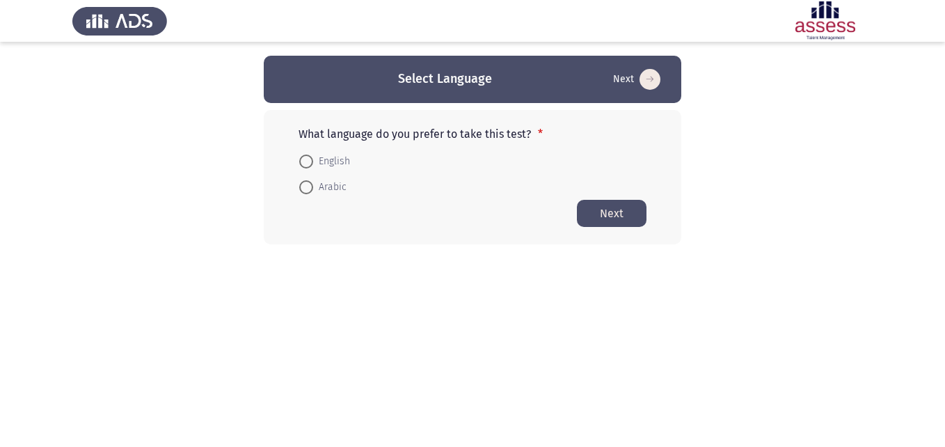
click at [309, 159] on span at bounding box center [306, 162] width 14 height 14
click at [309, 159] on input "English" at bounding box center [306, 162] width 14 height 14
radio input "true"
click at [613, 213] on button "Next" at bounding box center [612, 212] width 70 height 27
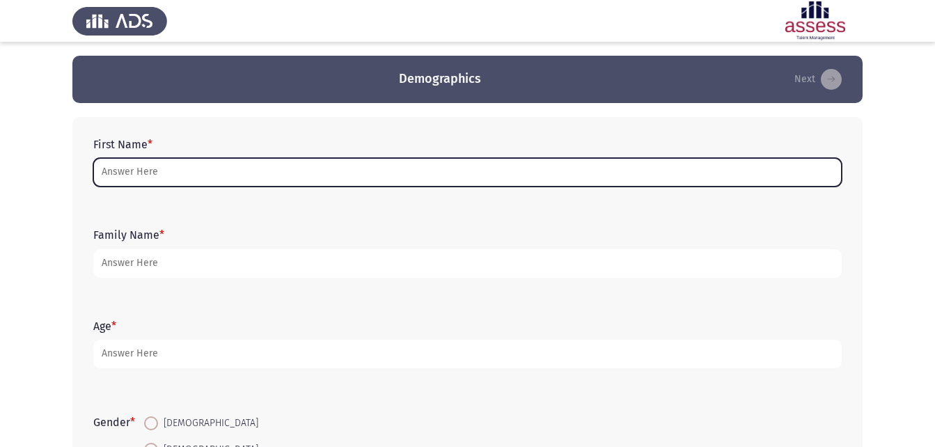
click at [127, 180] on input "First Name *" at bounding box center [467, 172] width 748 height 29
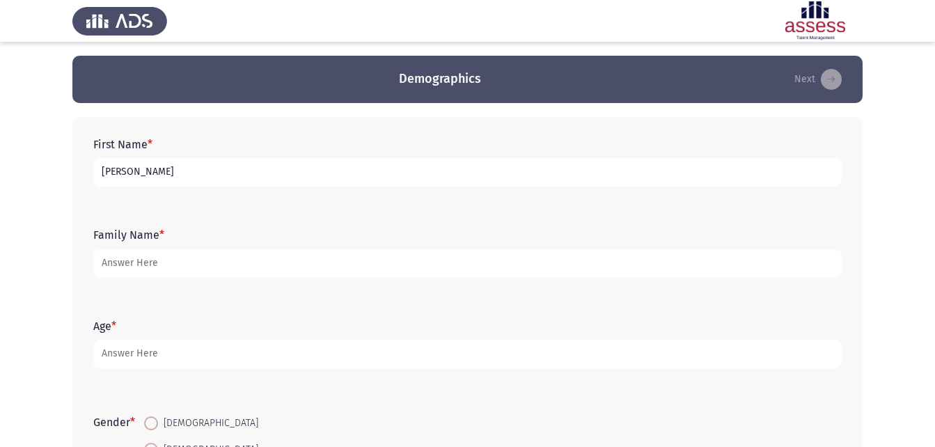
type input "[PERSON_NAME]"
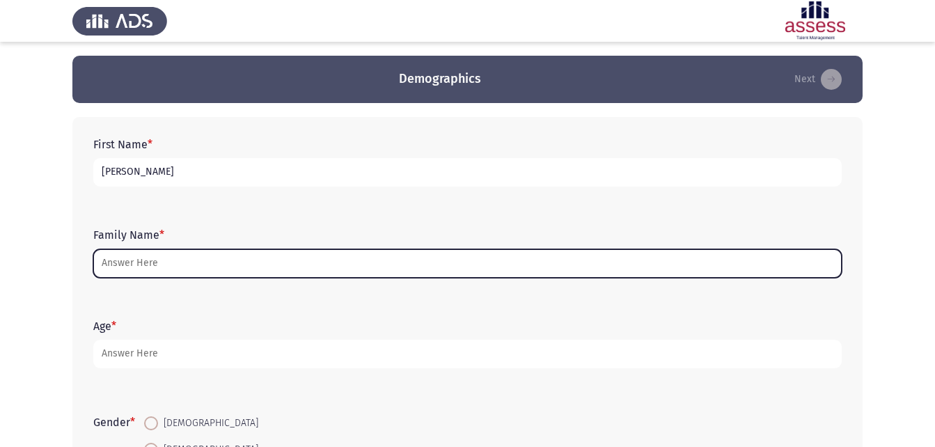
click at [135, 263] on input "Family Name *" at bounding box center [467, 263] width 748 height 29
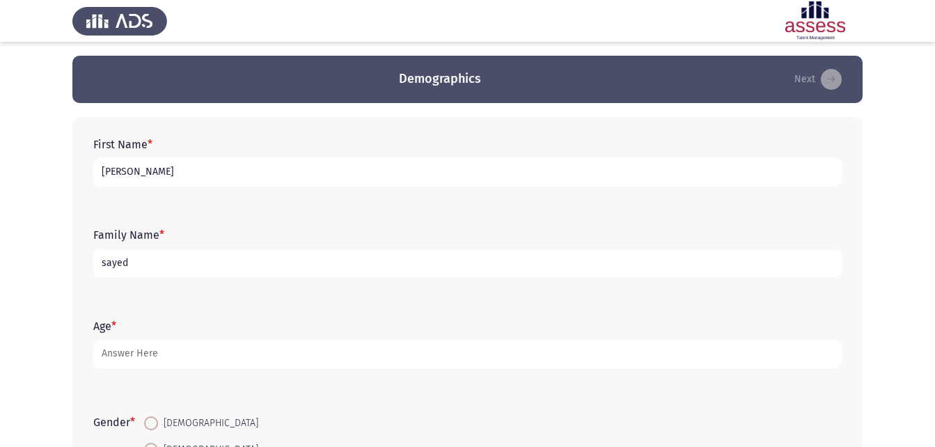
type input "sayed"
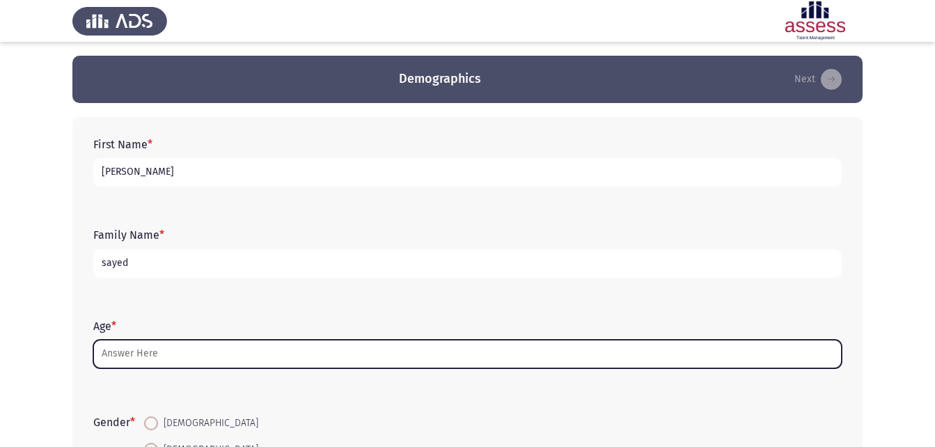
click at [150, 347] on input "Age *" at bounding box center [467, 354] width 748 height 29
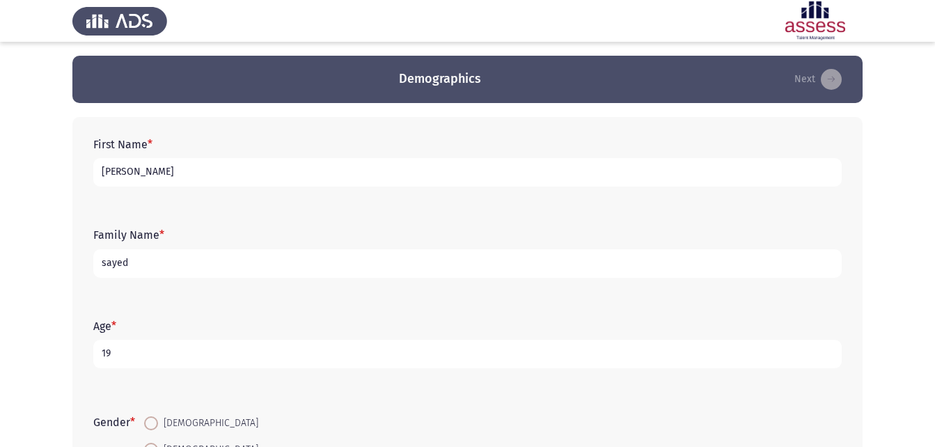
scroll to position [70, 0]
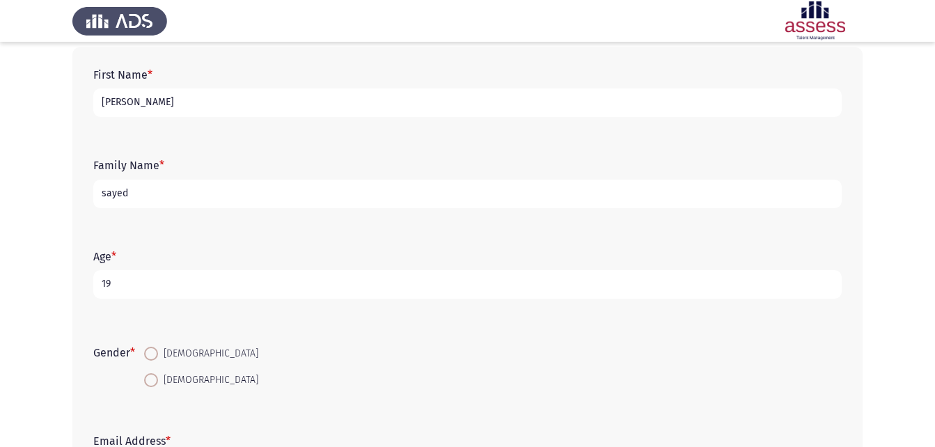
type input "19"
click at [158, 352] on span at bounding box center [151, 354] width 14 height 14
click at [158, 352] on input "[DEMOGRAPHIC_DATA]" at bounding box center [151, 354] width 14 height 14
radio input "true"
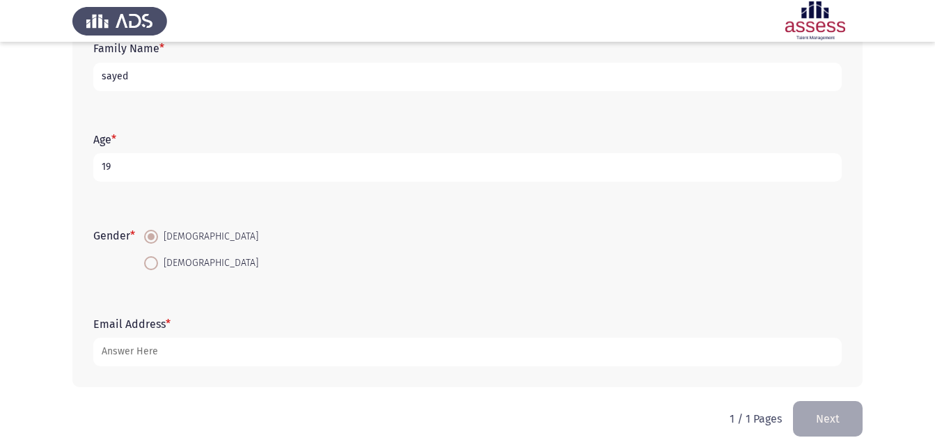
scroll to position [196, 0]
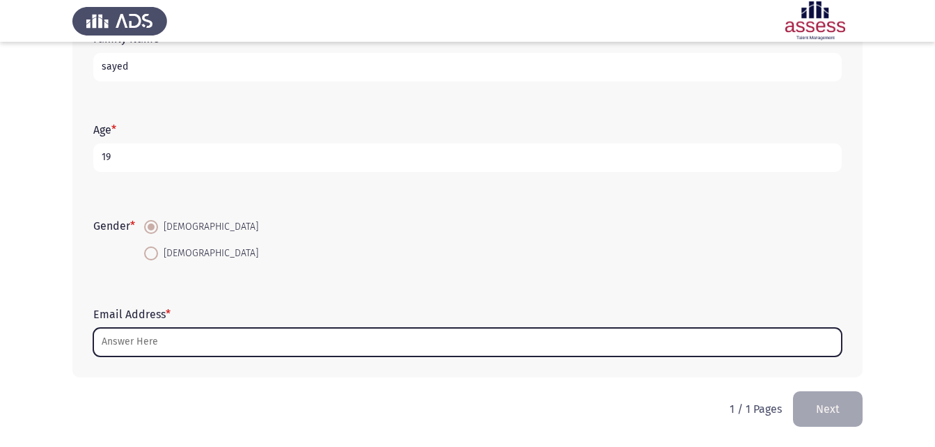
click at [168, 343] on input "Email Address *" at bounding box center [467, 342] width 748 height 29
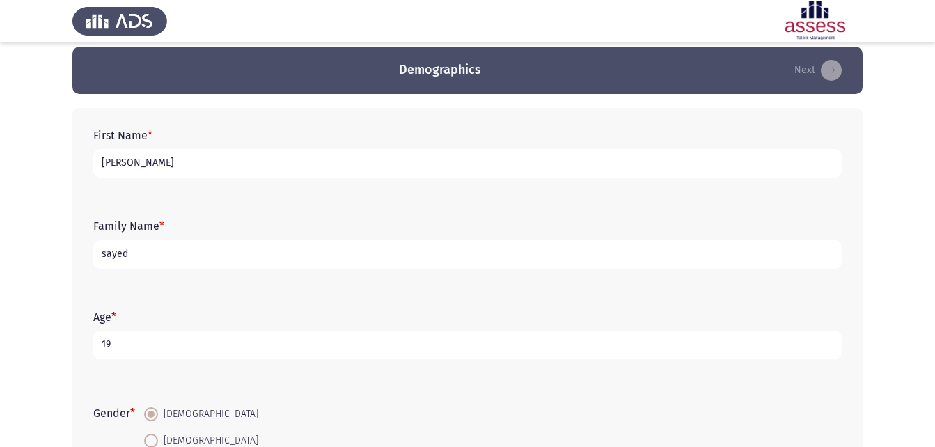
scroll to position [0, 0]
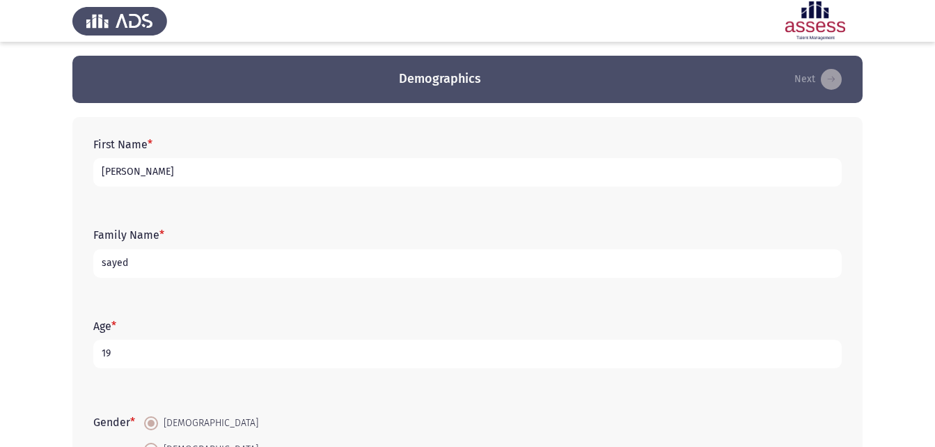
click at [212, 175] on input "[PERSON_NAME]" at bounding box center [467, 172] width 748 height 29
type input "m"
type input "[PERSON_NAME] [PERSON_NAME]"
click at [195, 268] on input "sayed" at bounding box center [467, 263] width 748 height 29
type input "s"
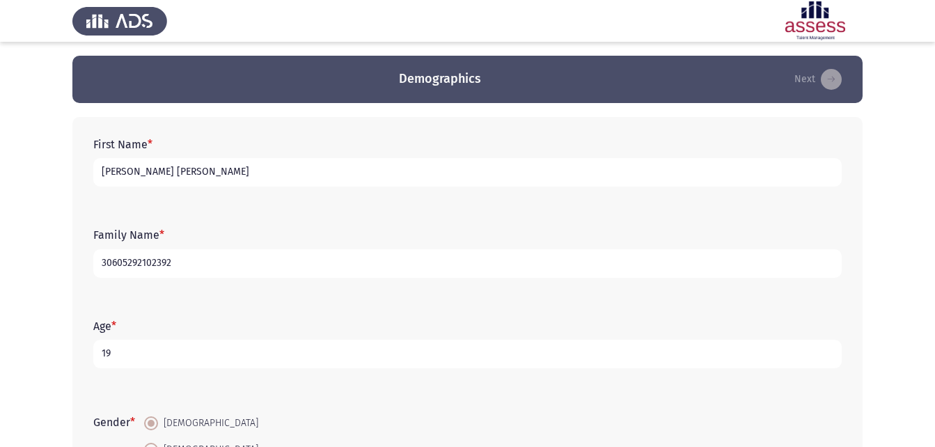
type input "30605292102392"
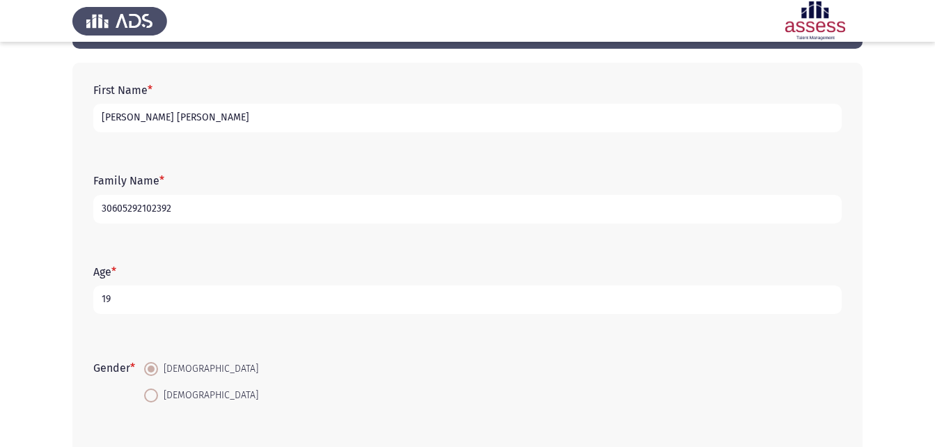
scroll to position [139, 0]
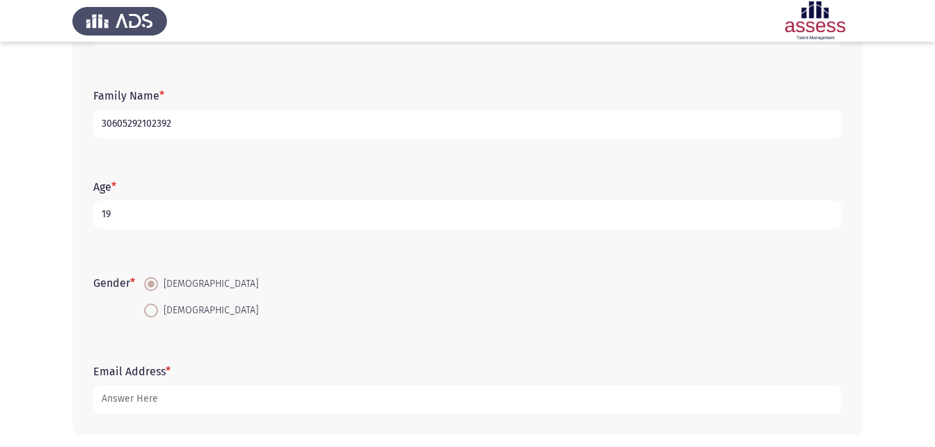
click at [142, 214] on input "19" at bounding box center [467, 215] width 748 height 29
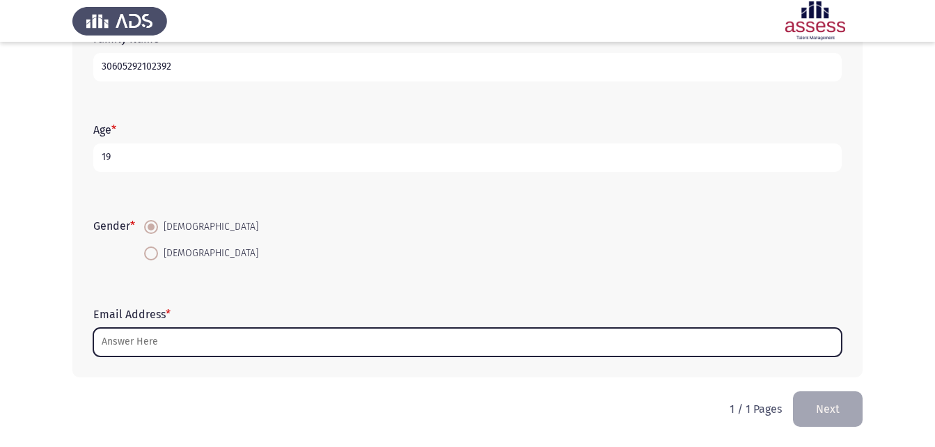
click at [129, 351] on input "Email Address *" at bounding box center [467, 342] width 748 height 29
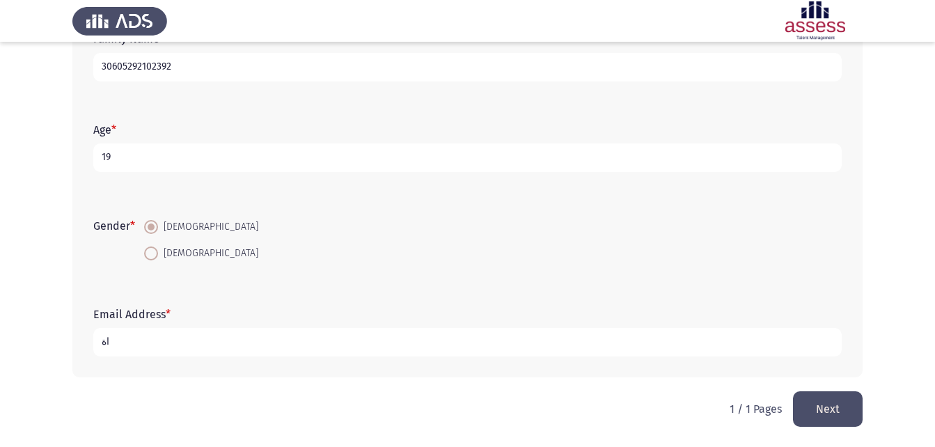
type input "ا"
type input "[EMAIL_ADDRESS][DOMAIN_NAME]"
click at [851, 409] on button "Next" at bounding box center [828, 409] width 70 height 36
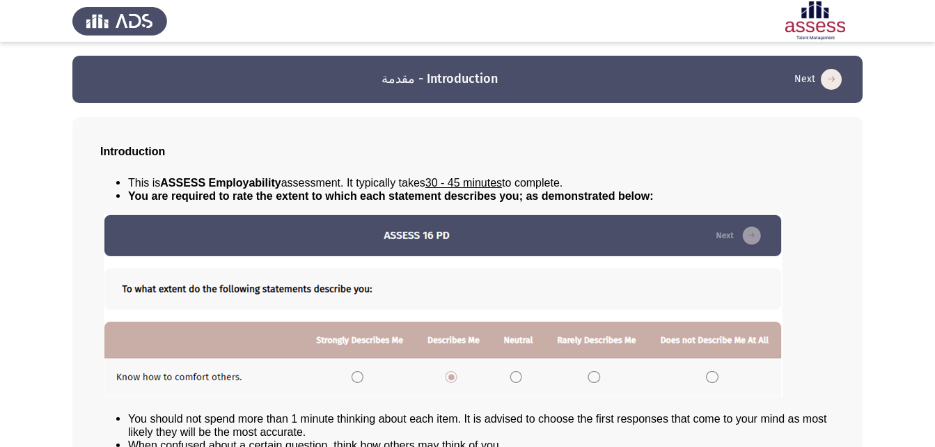
scroll to position [107, 0]
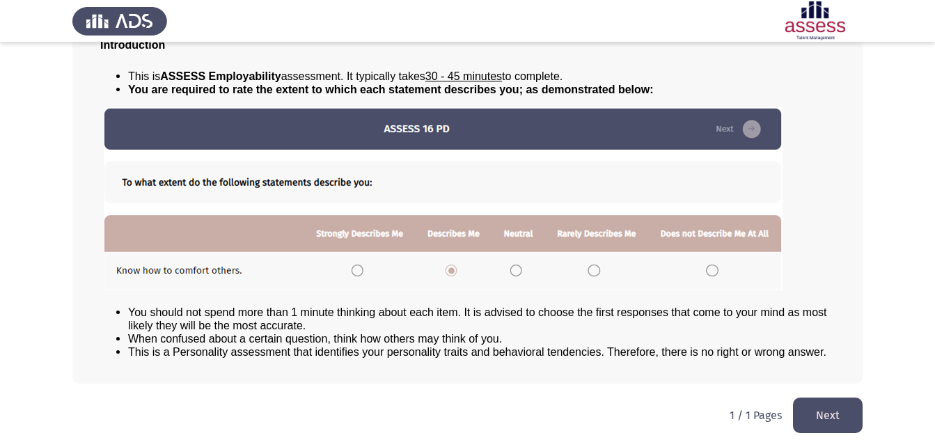
click at [813, 413] on button "Next" at bounding box center [828, 416] width 70 height 36
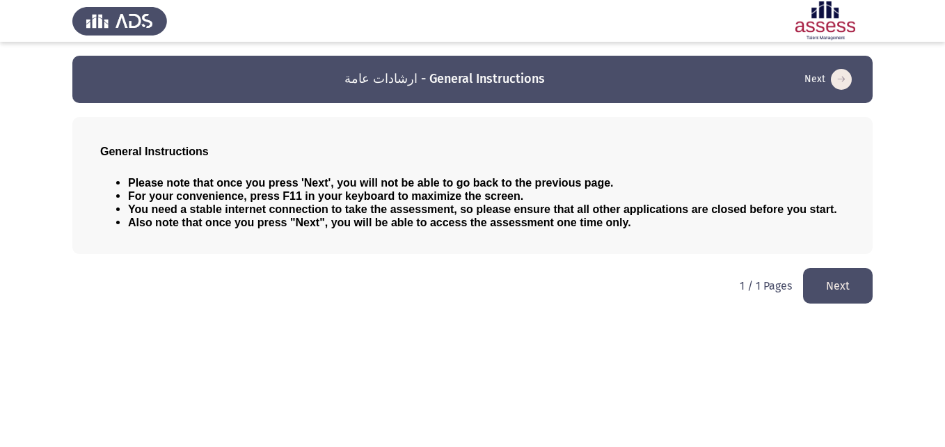
click at [866, 283] on button "Next" at bounding box center [838, 286] width 70 height 36
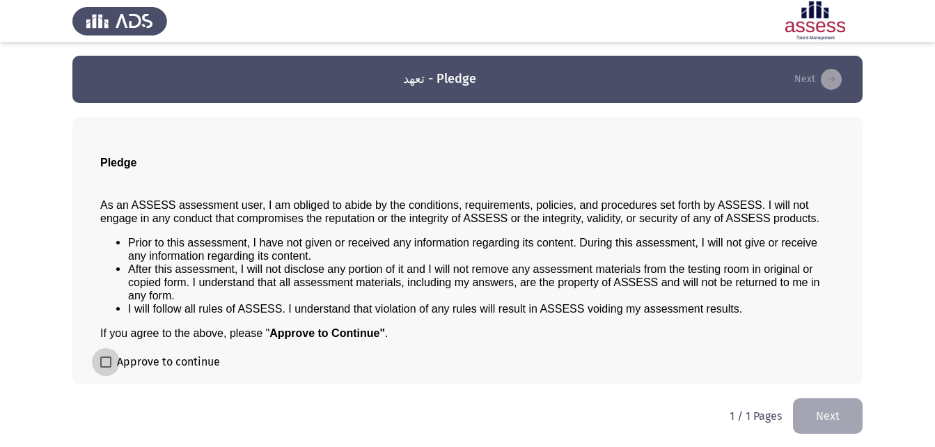
click at [104, 357] on span at bounding box center [105, 361] width 11 height 11
click at [105, 368] on input "Approve to continue" at bounding box center [105, 368] width 1 height 1
checkbox input "true"
click at [842, 411] on button "Next" at bounding box center [828, 416] width 70 height 36
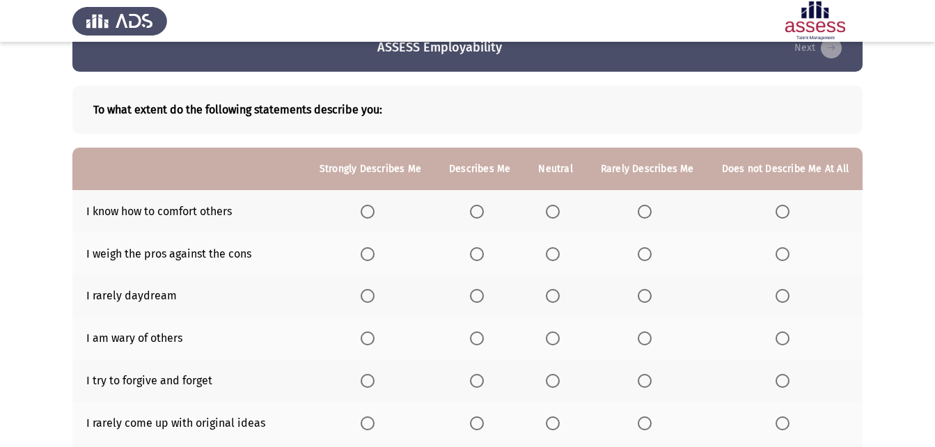
scroll to position [29, 0]
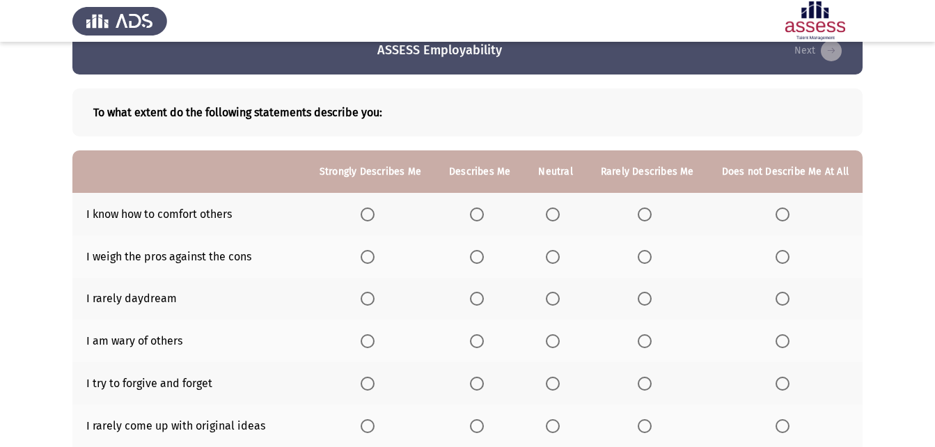
click at [489, 217] on label "Select an option" at bounding box center [479, 214] width 19 height 14
click at [484, 217] on input "Select an option" at bounding box center [477, 214] width 14 height 14
click at [380, 216] on label "Select an option" at bounding box center [370, 214] width 19 height 14
click at [375, 216] on input "Select an option" at bounding box center [368, 214] width 14 height 14
click at [482, 260] on span "Select an option" at bounding box center [477, 257] width 14 height 14
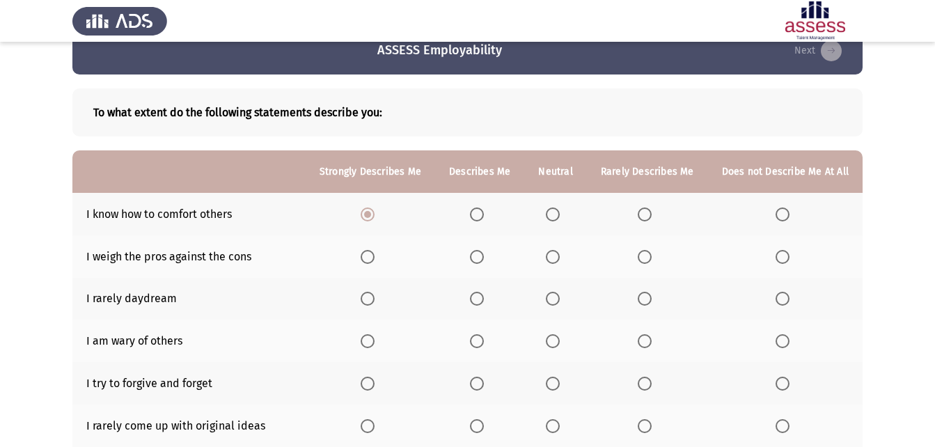
click at [482, 260] on input "Select an option" at bounding box center [477, 257] width 14 height 14
click at [482, 297] on span "Select an option" at bounding box center [477, 299] width 14 height 14
click at [482, 297] on input "Select an option" at bounding box center [477, 299] width 14 height 14
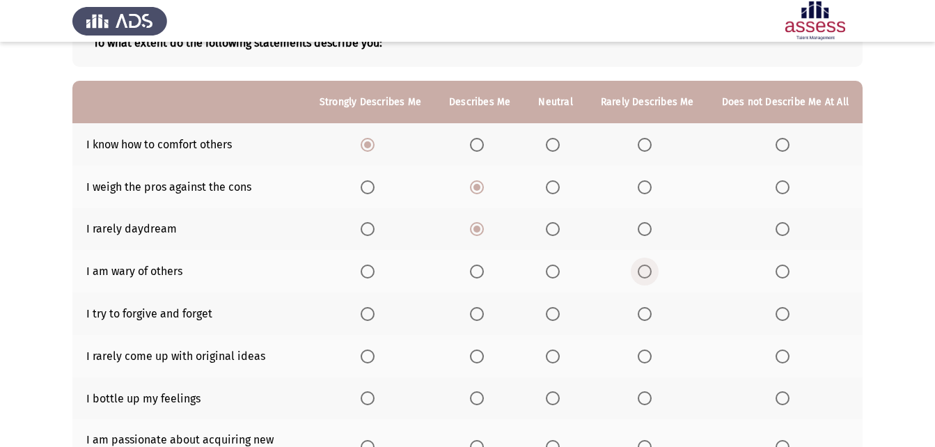
click at [654, 273] on label "Select an option" at bounding box center [647, 272] width 19 height 14
click at [652, 273] on input "Select an option" at bounding box center [645, 272] width 14 height 14
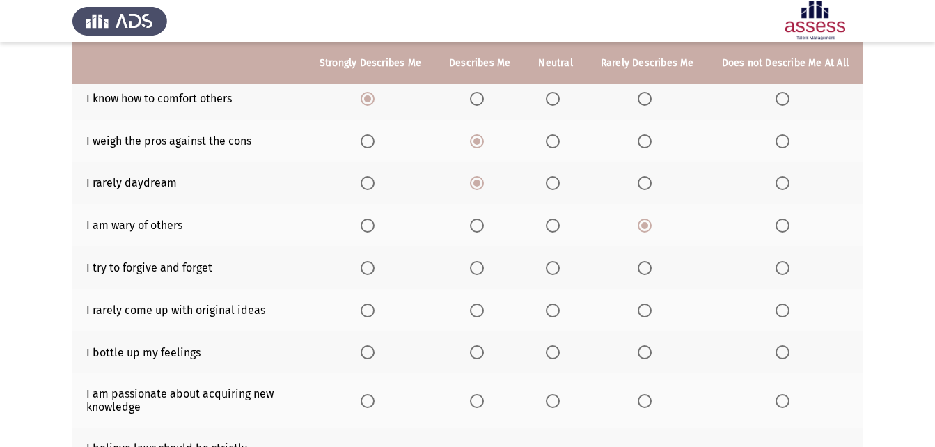
scroll to position [168, 0]
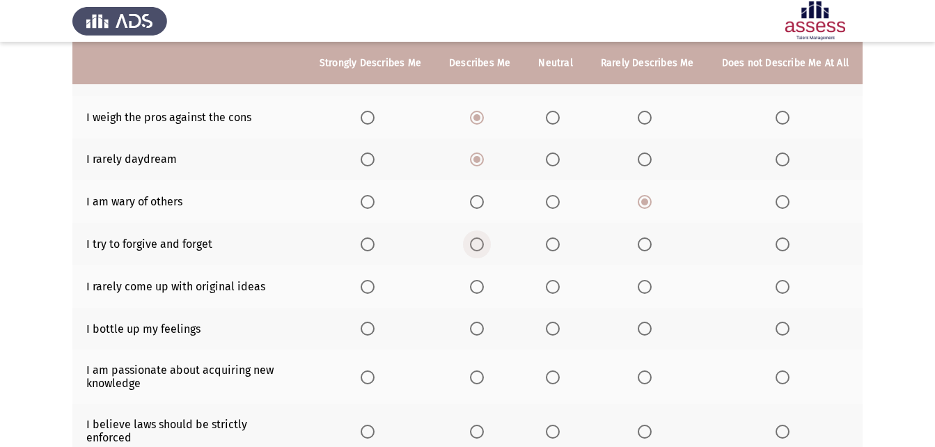
click at [480, 247] on span "Select an option" at bounding box center [477, 244] width 14 height 14
click at [480, 247] on input "Select an option" at bounding box center [477, 244] width 14 height 14
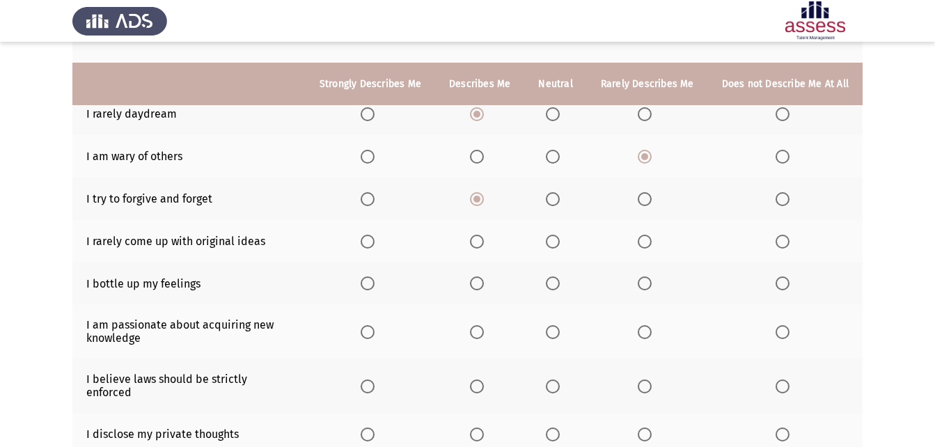
scroll to position [237, 0]
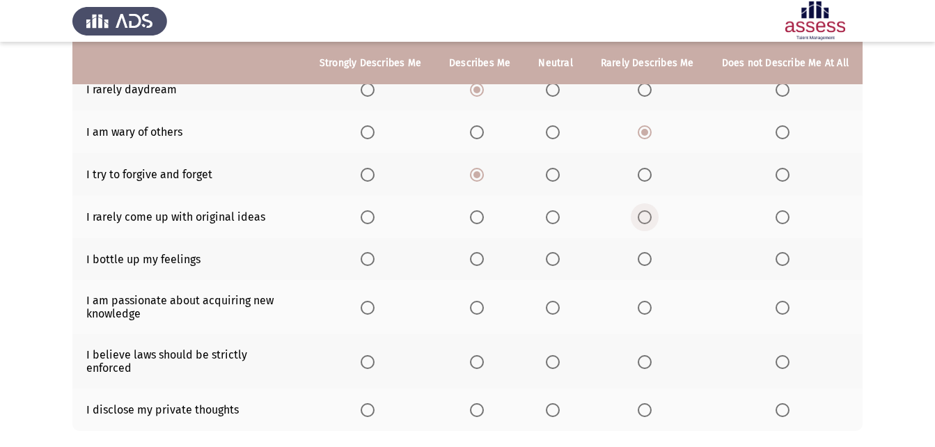
click at [656, 215] on label "Select an option" at bounding box center [647, 217] width 19 height 14
click at [652, 215] on input "Select an option" at bounding box center [645, 217] width 14 height 14
click at [652, 264] on span "Select an option" at bounding box center [645, 259] width 14 height 14
click at [652, 264] on input "Select an option" at bounding box center [645, 259] width 14 height 14
click at [565, 308] on label "Select an option" at bounding box center [555, 308] width 19 height 14
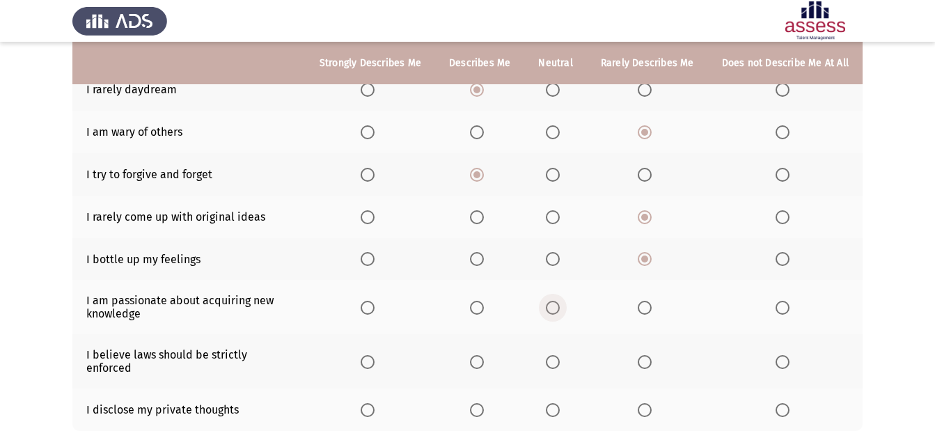
click at [560, 308] on input "Select an option" at bounding box center [553, 308] width 14 height 14
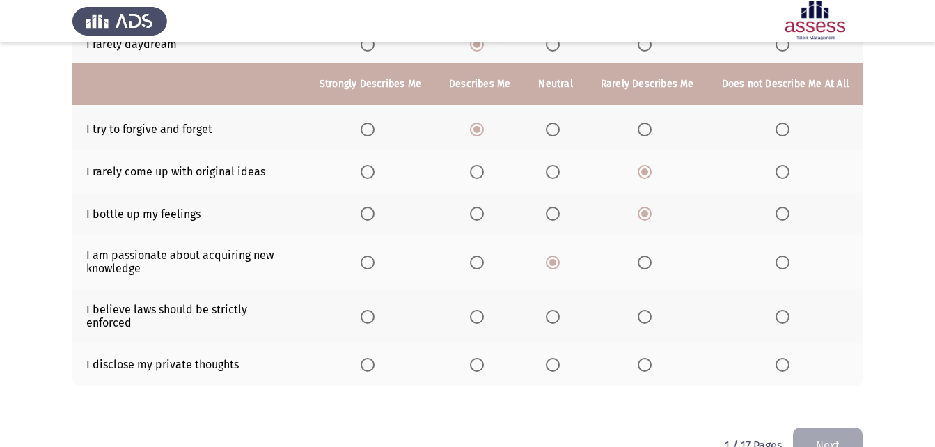
scroll to position [307, 0]
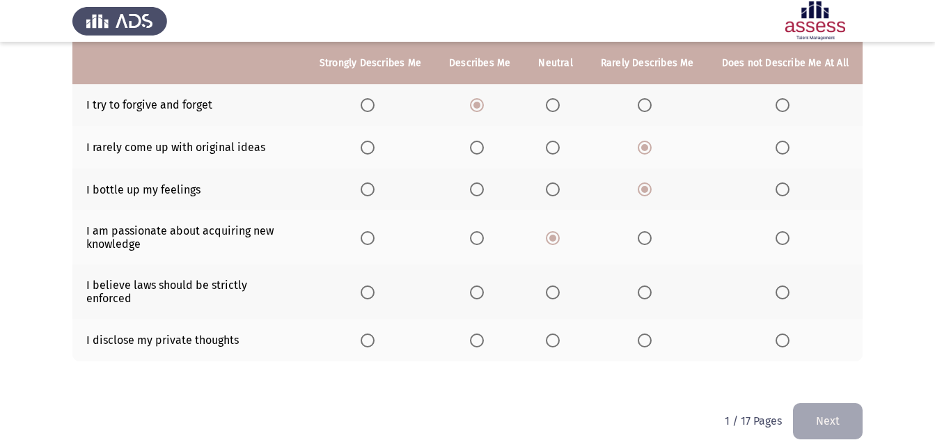
click at [375, 285] on span "Select an option" at bounding box center [368, 292] width 14 height 14
click at [375, 285] on input "Select an option" at bounding box center [368, 292] width 14 height 14
click at [375, 333] on span "Select an option" at bounding box center [368, 340] width 14 height 14
click at [375, 333] on input "Select an option" at bounding box center [368, 340] width 14 height 14
click at [840, 403] on button "Next" at bounding box center [828, 421] width 70 height 36
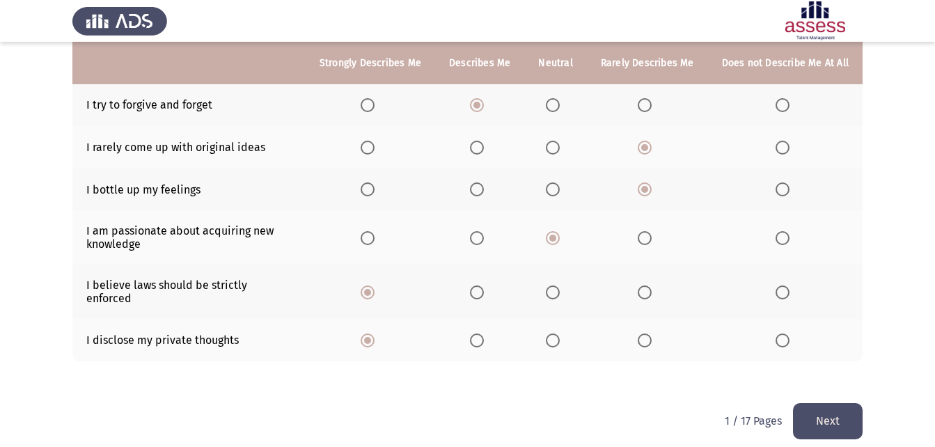
scroll to position [0, 0]
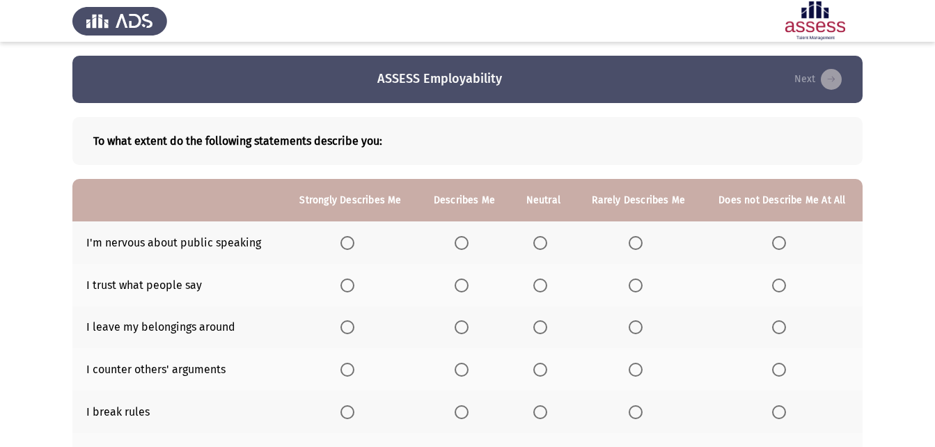
click at [634, 242] on span "Select an option" at bounding box center [636, 243] width 14 height 14
click at [634, 242] on input "Select an option" at bounding box center [636, 243] width 14 height 14
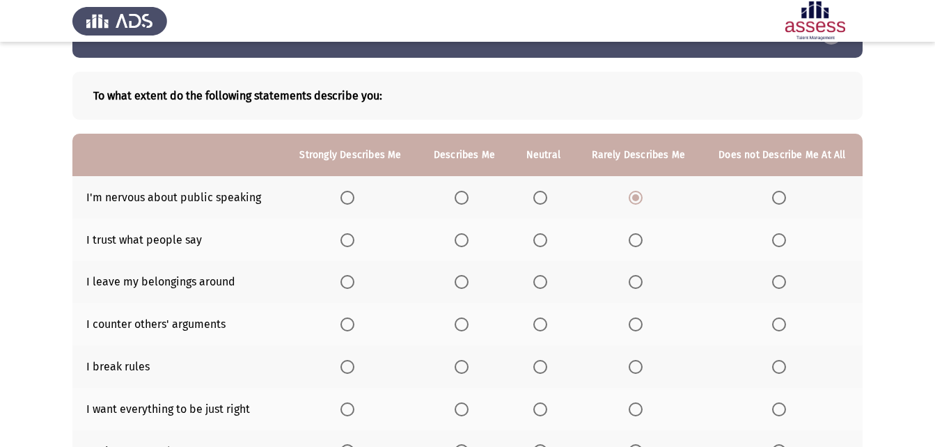
scroll to position [70, 0]
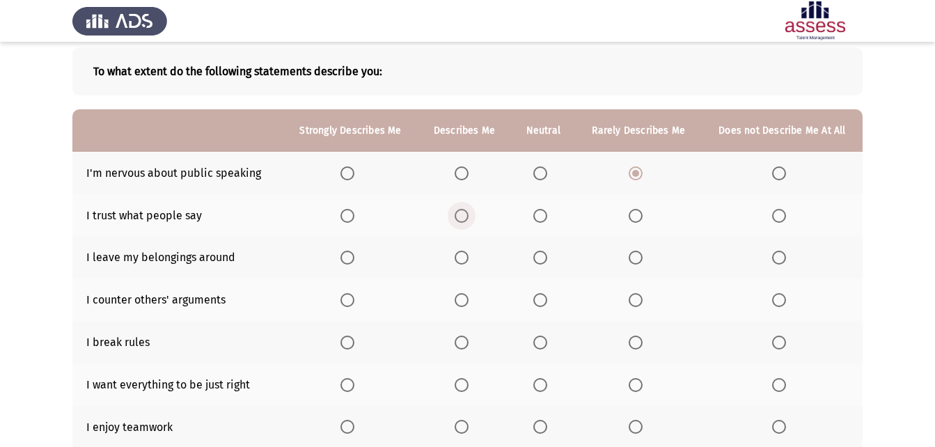
click at [470, 211] on label "Select an option" at bounding box center [464, 216] width 19 height 14
click at [469, 211] on input "Select an option" at bounding box center [462, 216] width 14 height 14
click at [647, 337] on label "Select an option" at bounding box center [638, 343] width 19 height 14
click at [643, 337] on input "Select an option" at bounding box center [636, 343] width 14 height 14
click at [541, 253] on span "Select an option" at bounding box center [540, 258] width 14 height 14
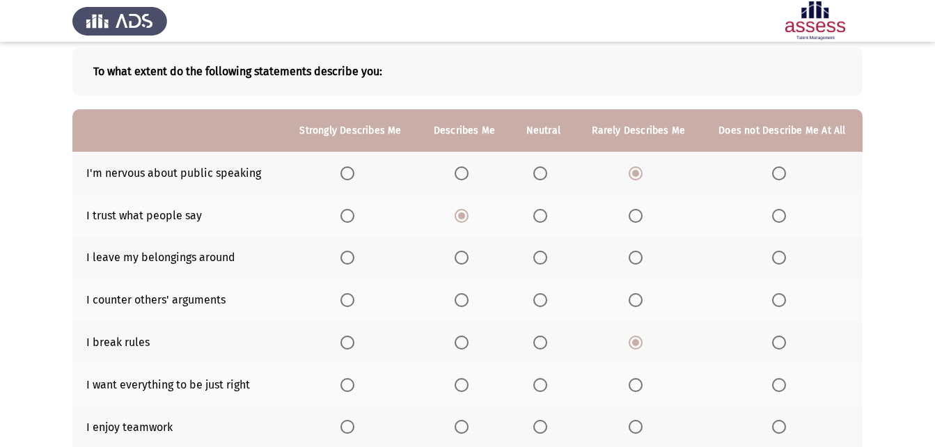
click at [541, 253] on input "Select an option" at bounding box center [540, 258] width 14 height 14
click at [541, 296] on span "Select an option" at bounding box center [540, 300] width 14 height 14
click at [541, 296] on input "Select an option" at bounding box center [540, 300] width 14 height 14
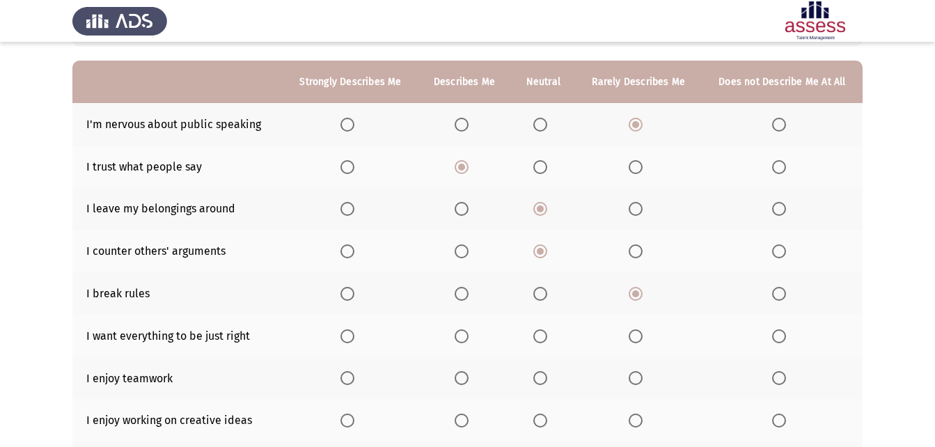
scroll to position [139, 0]
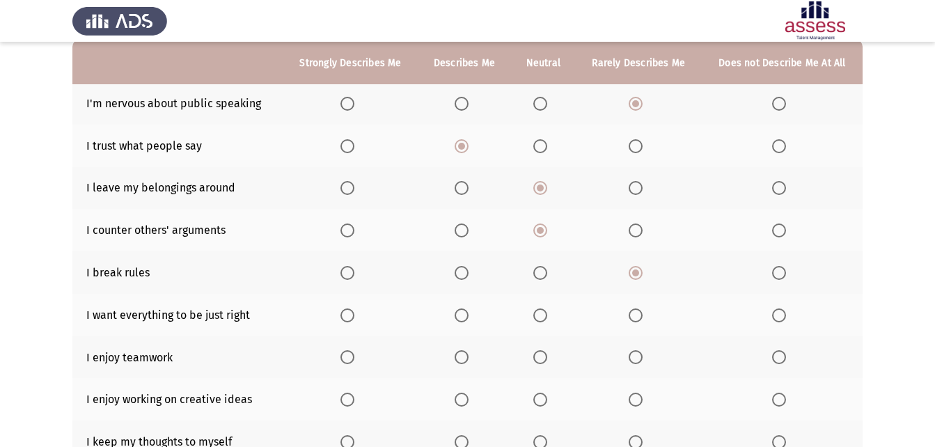
click at [551, 317] on label "Select an option" at bounding box center [542, 315] width 19 height 14
click at [547, 317] on input "Select an option" at bounding box center [540, 315] width 14 height 14
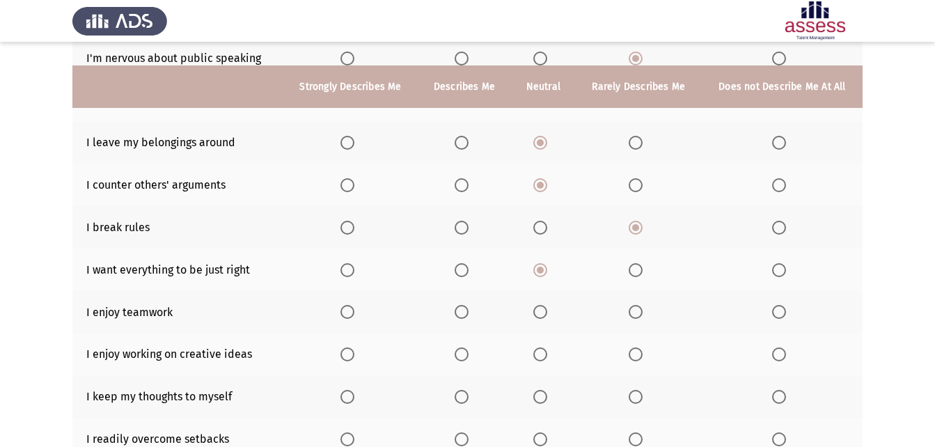
scroll to position [209, 0]
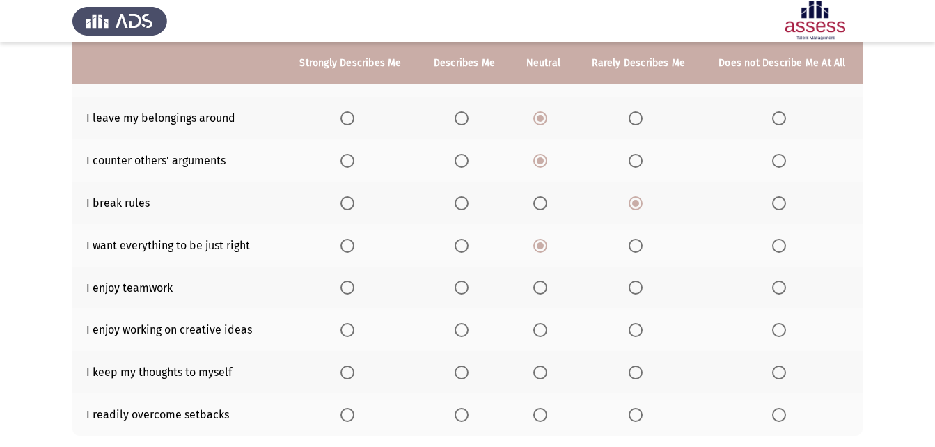
click at [347, 288] on span "Select an option" at bounding box center [347, 288] width 14 height 14
click at [347, 288] on input "Select an option" at bounding box center [347, 288] width 14 height 14
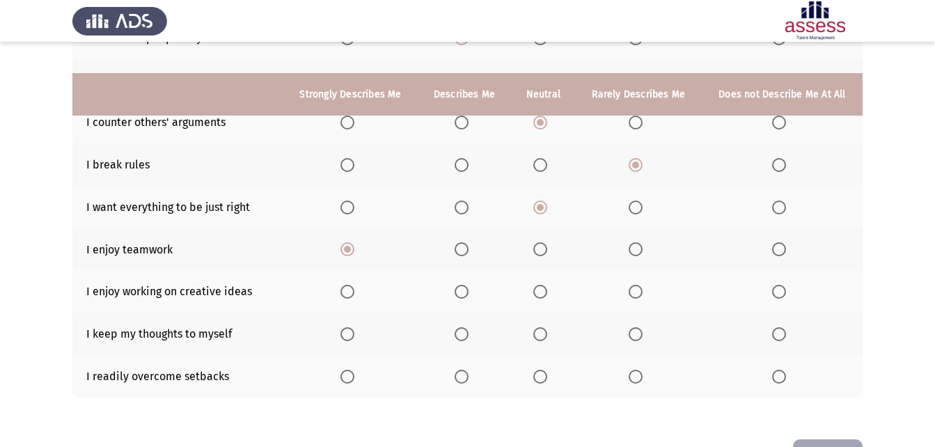
scroll to position [278, 0]
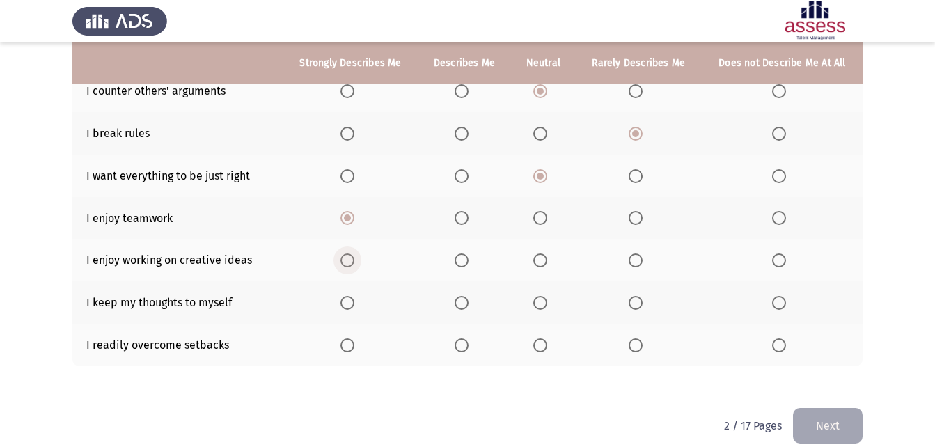
click at [347, 260] on span "Select an option" at bounding box center [347, 260] width 0 height 0
click at [349, 260] on input "Select an option" at bounding box center [347, 260] width 14 height 14
click at [631, 301] on span "Select an option" at bounding box center [636, 303] width 14 height 14
click at [631, 301] on input "Select an option" at bounding box center [636, 303] width 14 height 14
click at [547, 343] on span "Select an option" at bounding box center [540, 345] width 14 height 14
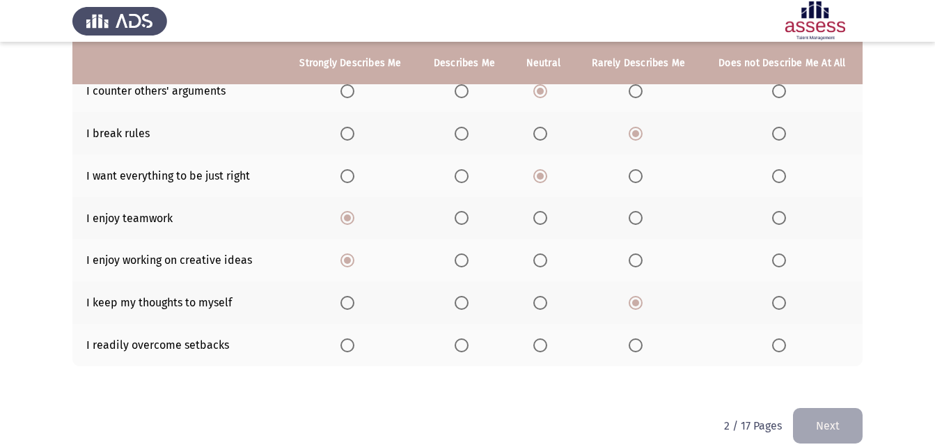
click at [547, 343] on input "Select an option" at bounding box center [540, 345] width 14 height 14
click at [838, 428] on button "Next" at bounding box center [828, 426] width 70 height 36
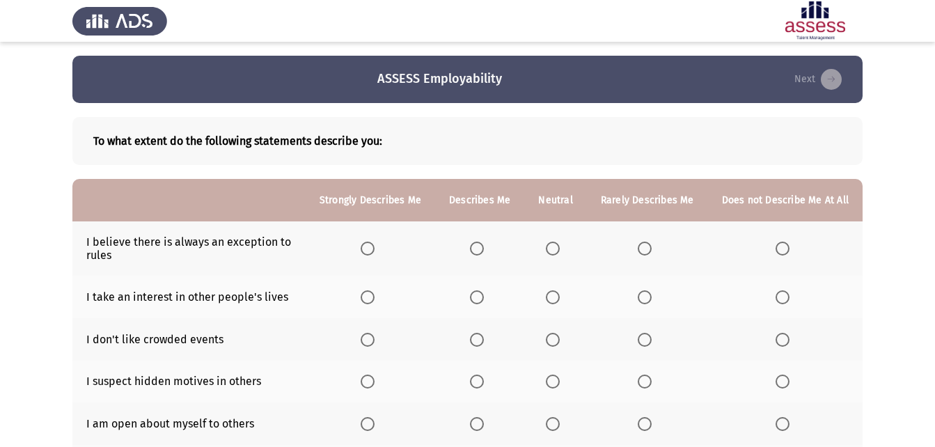
click at [477, 249] on span "Select an option" at bounding box center [477, 249] width 0 height 0
click at [482, 248] on input "Select an option" at bounding box center [477, 249] width 14 height 14
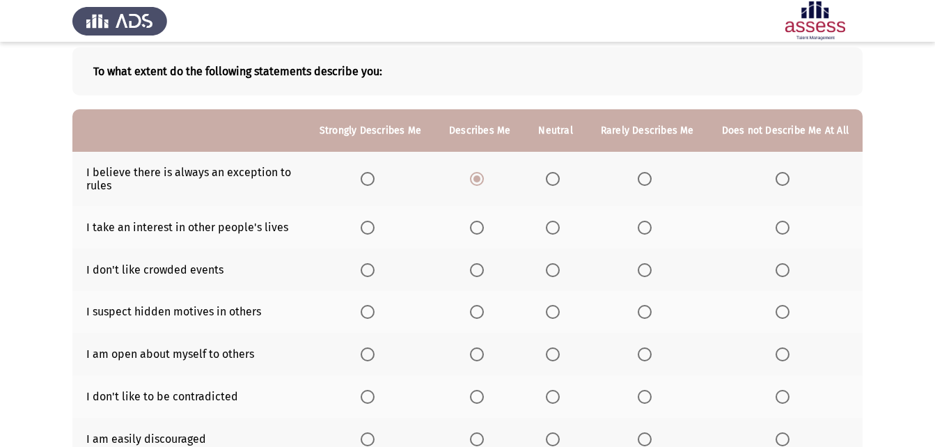
click at [558, 231] on span "Select an option" at bounding box center [553, 228] width 14 height 14
click at [558, 231] on input "Select an option" at bounding box center [553, 228] width 14 height 14
click at [553, 272] on span "Select an option" at bounding box center [553, 270] width 14 height 14
click at [553, 272] on input "Select an option" at bounding box center [553, 270] width 14 height 14
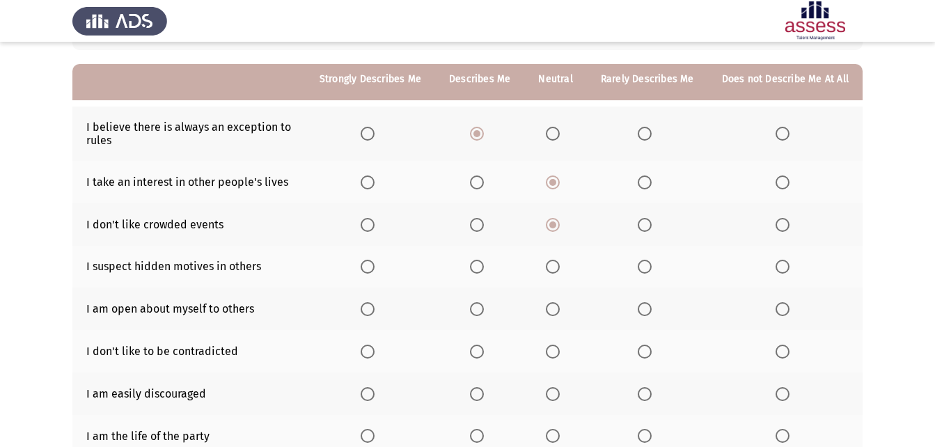
scroll to position [139, 0]
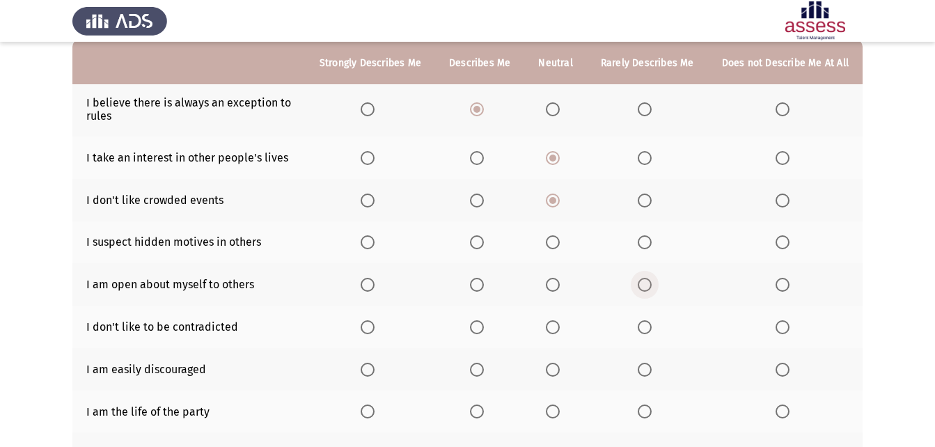
click at [648, 286] on span "Select an option" at bounding box center [645, 285] width 14 height 14
click at [648, 286] on input "Select an option" at bounding box center [645, 285] width 14 height 14
click at [553, 284] on span "Select an option" at bounding box center [553, 285] width 14 height 14
click at [553, 284] on input "Select an option" at bounding box center [553, 285] width 14 height 14
click at [555, 241] on span "Select an option" at bounding box center [553, 242] width 14 height 14
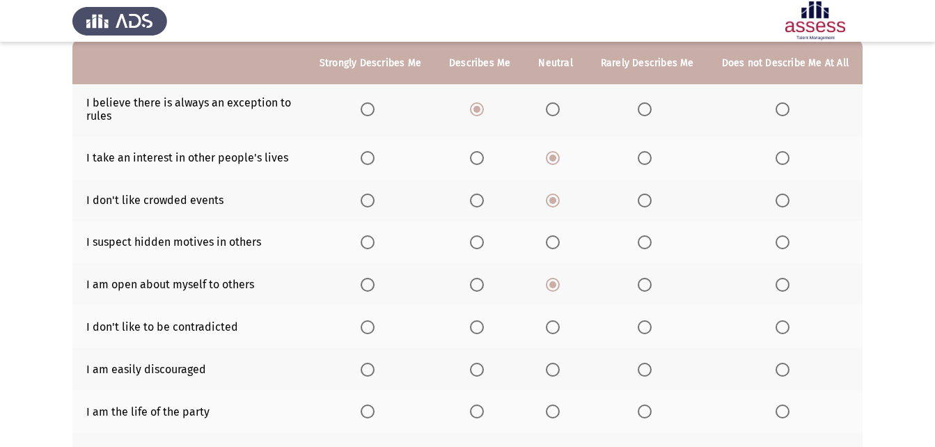
click at [555, 241] on input "Select an option" at bounding box center [553, 242] width 14 height 14
click at [560, 325] on span "Select an option" at bounding box center [553, 327] width 14 height 14
click at [560, 325] on input "Select an option" at bounding box center [553, 327] width 14 height 14
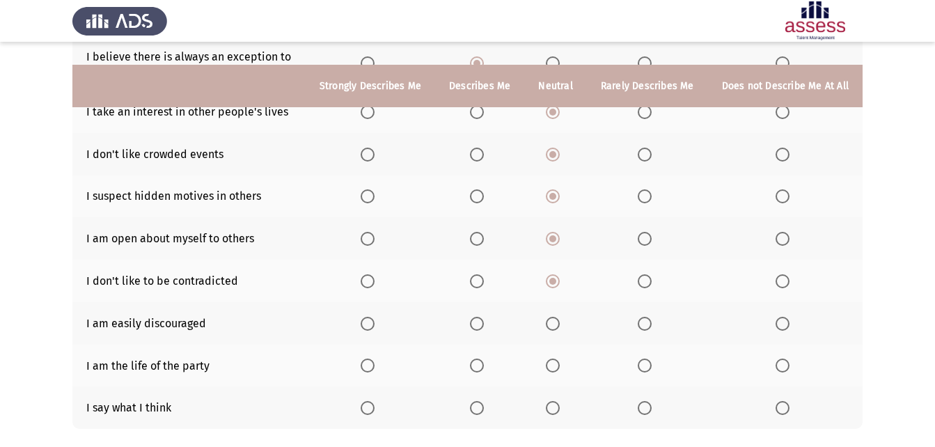
scroll to position [209, 0]
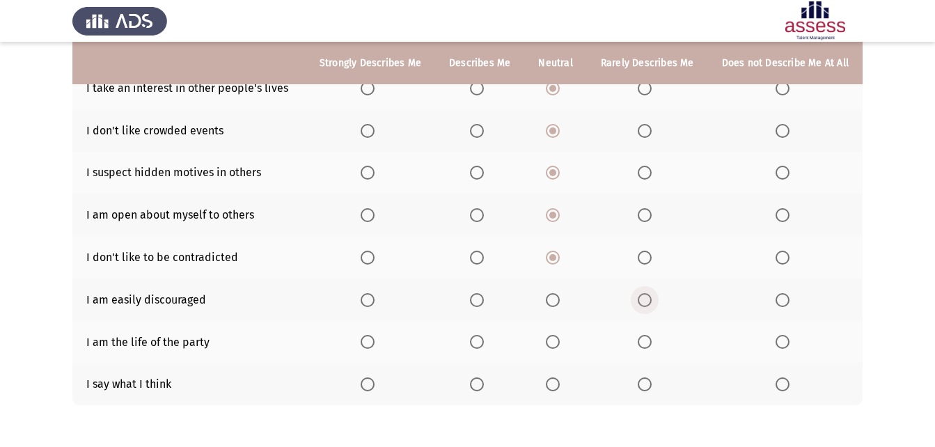
click at [647, 302] on span "Select an option" at bounding box center [645, 300] width 14 height 14
click at [647, 302] on input "Select an option" at bounding box center [645, 300] width 14 height 14
click at [484, 343] on span "Select an option" at bounding box center [477, 342] width 14 height 14
click at [484, 343] on input "Select an option" at bounding box center [477, 342] width 14 height 14
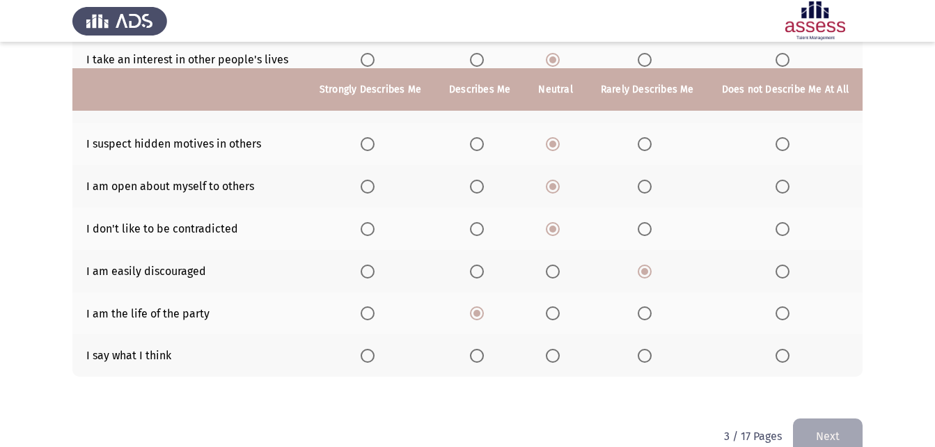
scroll to position [265, 0]
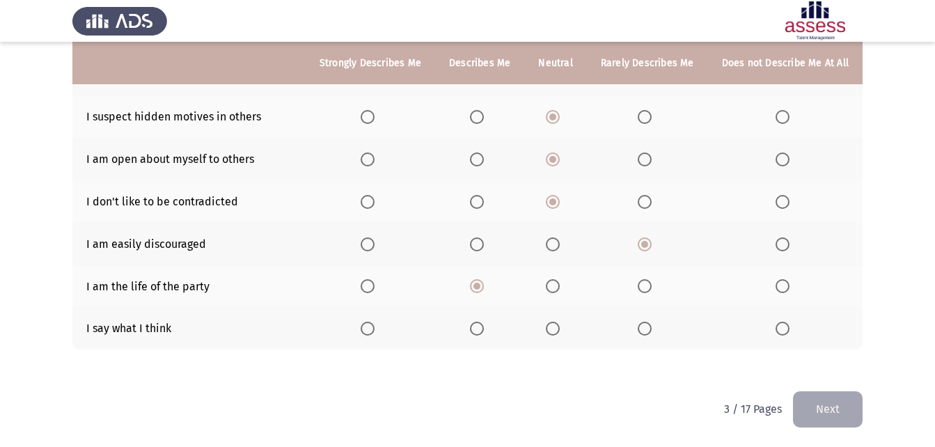
click at [480, 328] on span "Select an option" at bounding box center [477, 329] width 14 height 14
click at [480, 328] on input "Select an option" at bounding box center [477, 329] width 14 height 14
click at [372, 329] on span "Select an option" at bounding box center [368, 329] width 14 height 14
click at [372, 329] on input "Select an option" at bounding box center [368, 329] width 14 height 14
click at [840, 402] on button "Next" at bounding box center [828, 409] width 70 height 36
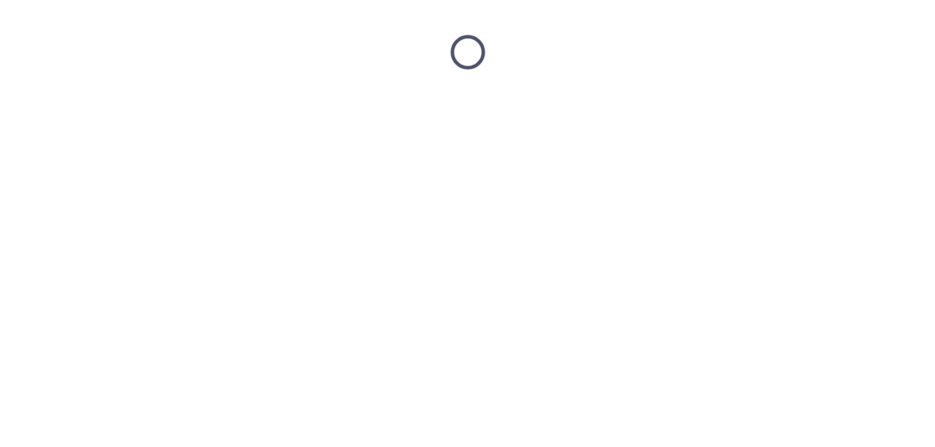
scroll to position [0, 0]
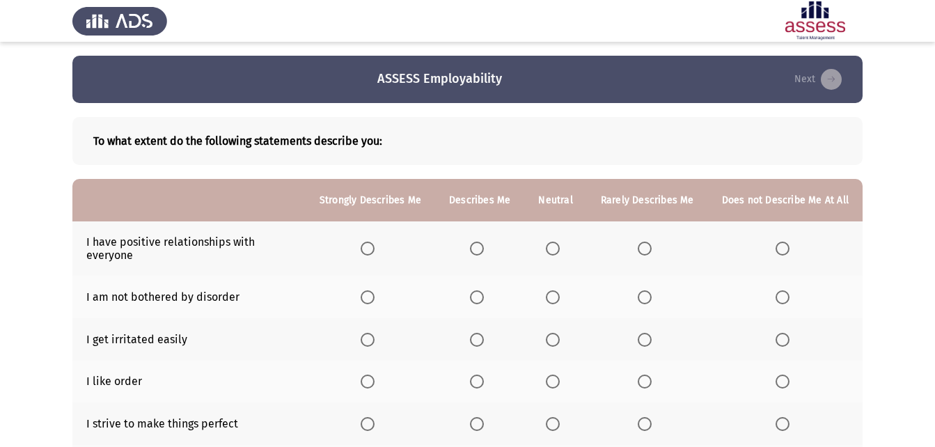
click at [375, 243] on span "Select an option" at bounding box center [368, 249] width 14 height 14
click at [375, 243] on input "Select an option" at bounding box center [368, 249] width 14 height 14
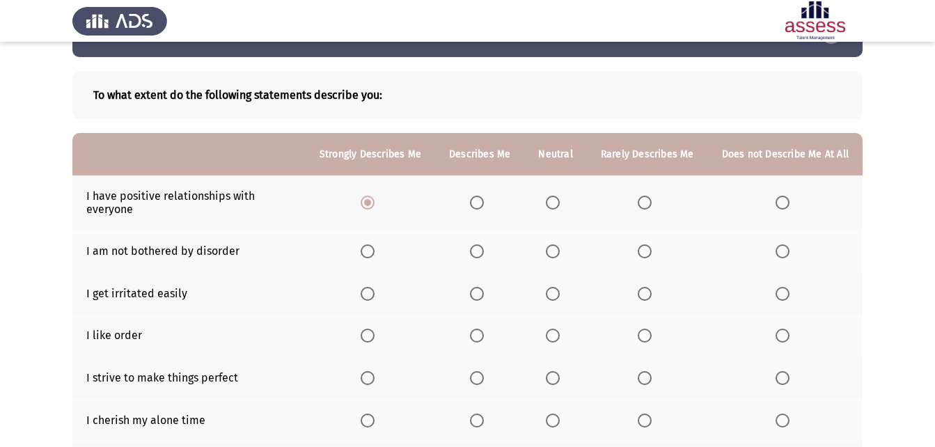
scroll to position [70, 0]
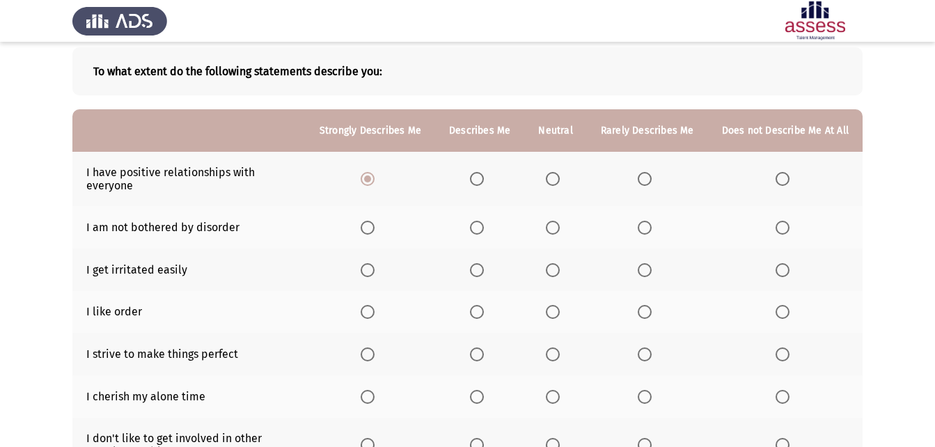
click at [565, 226] on label "Select an option" at bounding box center [555, 228] width 19 height 14
click at [560, 226] on input "Select an option" at bounding box center [553, 228] width 14 height 14
click at [645, 269] on span "Select an option" at bounding box center [645, 270] width 14 height 14
click at [645, 269] on input "Select an option" at bounding box center [645, 270] width 14 height 14
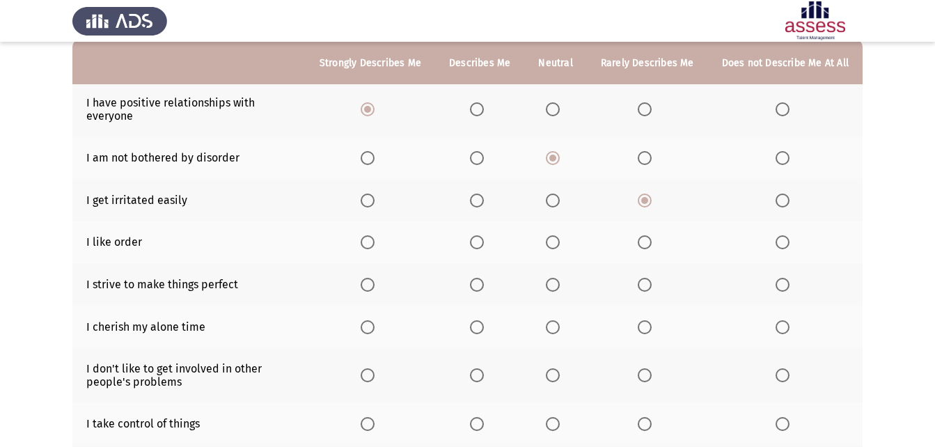
click at [558, 245] on span "Select an option" at bounding box center [553, 242] width 14 height 14
click at [558, 245] on input "Select an option" at bounding box center [553, 242] width 14 height 14
click at [484, 282] on span "Select an option" at bounding box center [477, 285] width 14 height 14
click at [484, 282] on input "Select an option" at bounding box center [477, 285] width 14 height 14
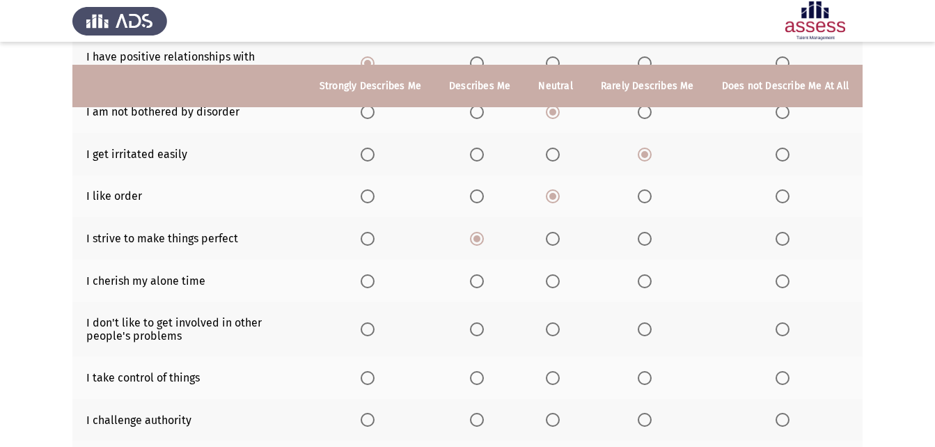
scroll to position [209, 0]
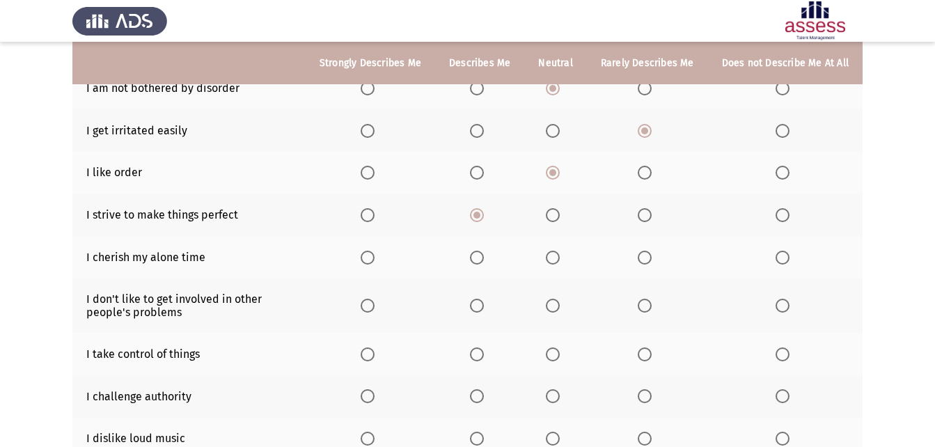
click at [560, 253] on span "Select an option" at bounding box center [553, 258] width 14 height 14
click at [560, 253] on input "Select an option" at bounding box center [553, 258] width 14 height 14
click at [787, 308] on span "Select an option" at bounding box center [783, 306] width 14 height 14
click at [787, 308] on input "Select an option" at bounding box center [783, 306] width 14 height 14
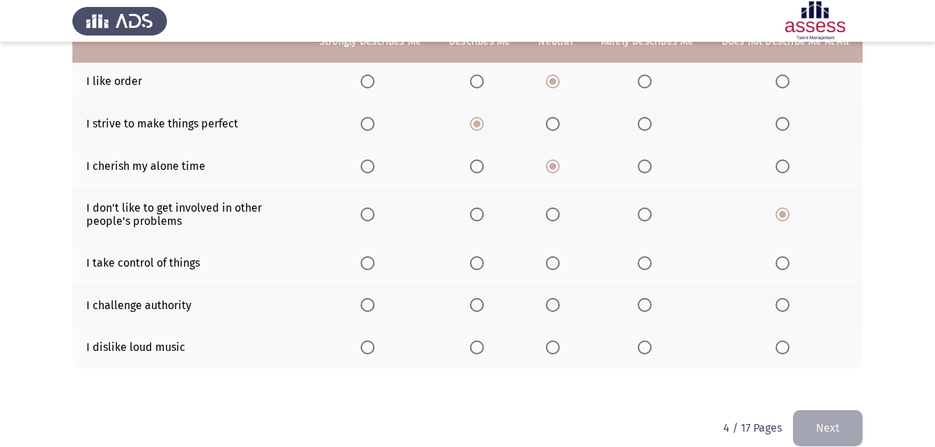
scroll to position [319, 0]
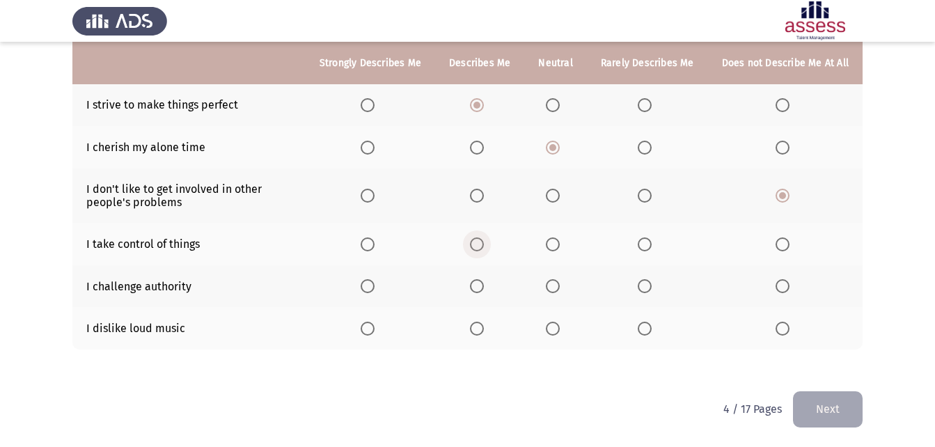
click at [484, 243] on span "Select an option" at bounding box center [477, 244] width 14 height 14
click at [484, 243] on input "Select an option" at bounding box center [477, 244] width 14 height 14
click at [560, 290] on span "Select an option" at bounding box center [553, 286] width 14 height 14
click at [560, 290] on input "Select an option" at bounding box center [553, 286] width 14 height 14
click at [789, 332] on span "Select an option" at bounding box center [783, 329] width 14 height 14
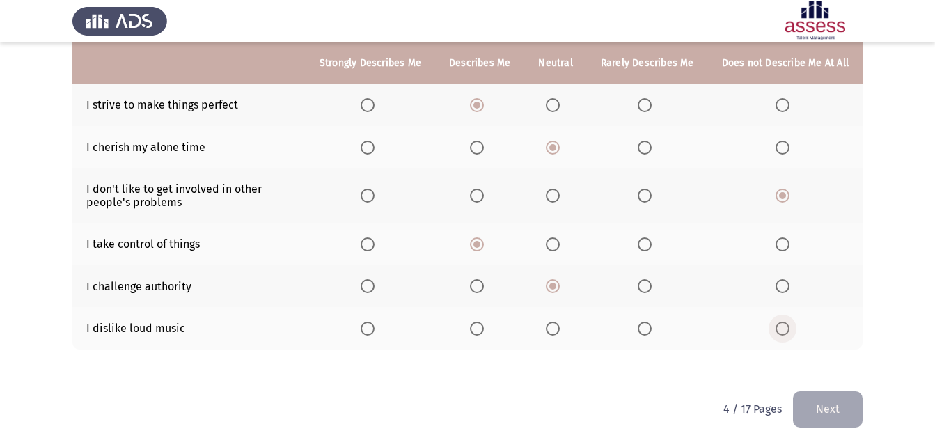
click at [789, 332] on input "Select an option" at bounding box center [783, 329] width 14 height 14
click at [826, 412] on button "Next" at bounding box center [828, 409] width 70 height 36
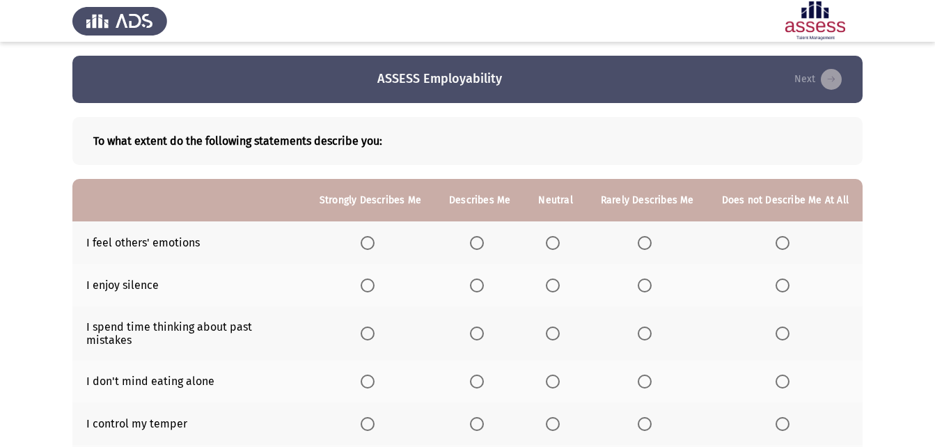
click at [482, 245] on span "Select an option" at bounding box center [477, 243] width 14 height 14
click at [482, 245] on input "Select an option" at bounding box center [477, 243] width 14 height 14
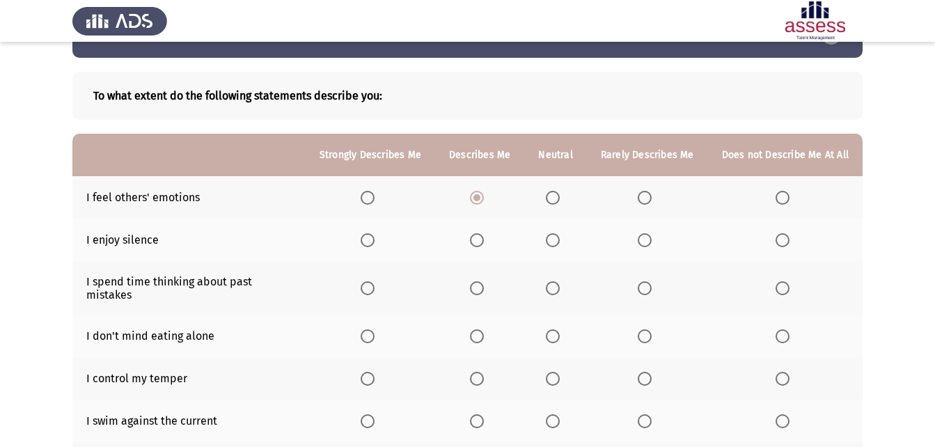
scroll to position [70, 0]
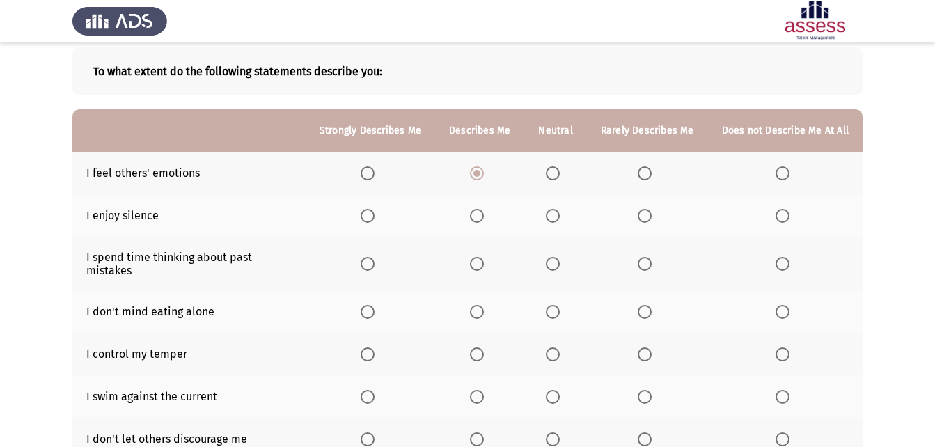
click at [484, 219] on span "Select an option" at bounding box center [477, 216] width 14 height 14
click at [484, 219] on input "Select an option" at bounding box center [477, 216] width 14 height 14
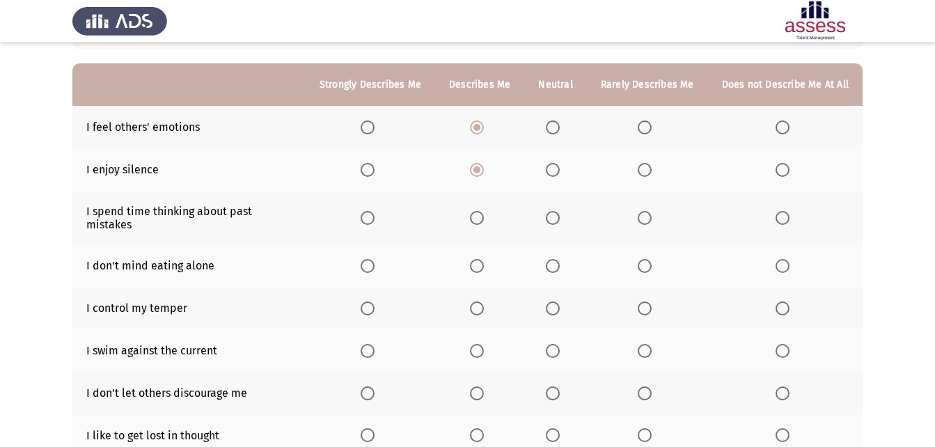
scroll to position [139, 0]
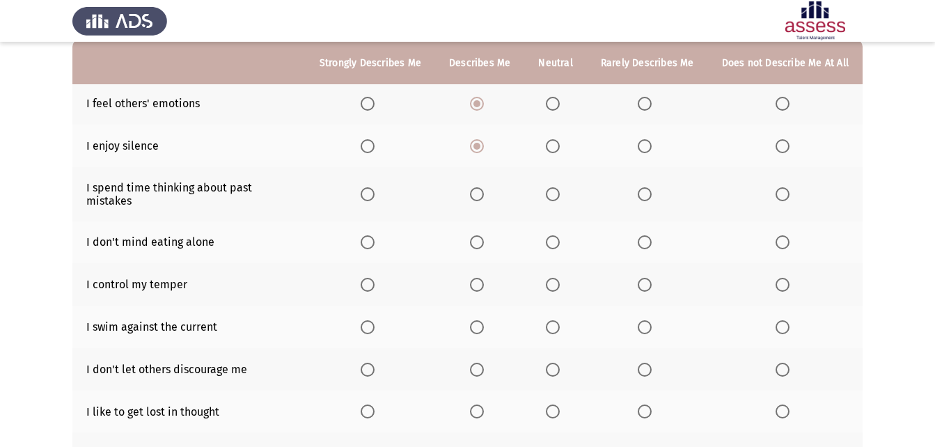
click at [650, 191] on span "Select an option" at bounding box center [645, 194] width 14 height 14
click at [650, 191] on input "Select an option" at bounding box center [645, 194] width 14 height 14
click at [372, 235] on span "Select an option" at bounding box center [368, 242] width 14 height 14
click at [372, 235] on input "Select an option" at bounding box center [368, 242] width 14 height 14
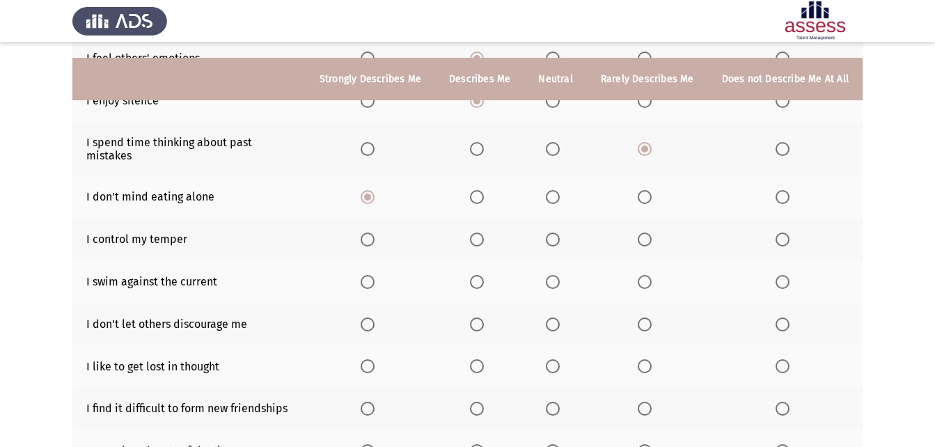
scroll to position [209, 0]
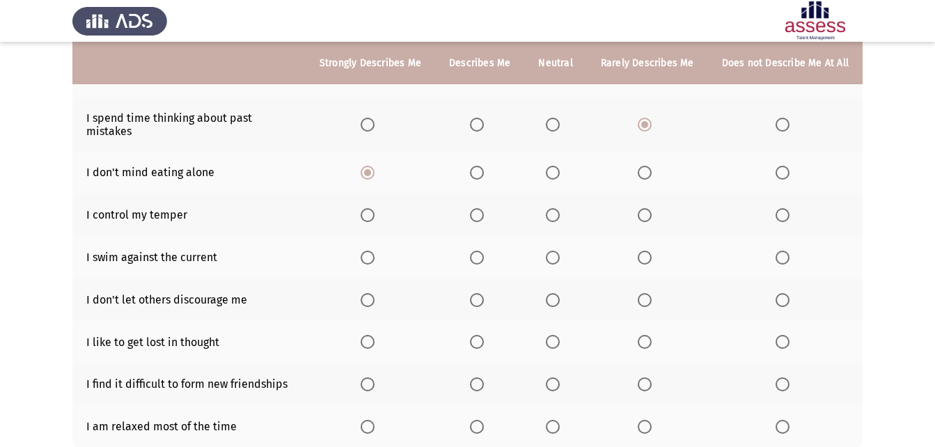
click at [480, 208] on span "Select an option" at bounding box center [477, 215] width 14 height 14
click at [480, 208] on input "Select an option" at bounding box center [477, 215] width 14 height 14
click at [556, 251] on span "Select an option" at bounding box center [553, 258] width 14 height 14
click at [556, 251] on input "Select an option" at bounding box center [553, 258] width 14 height 14
click at [483, 293] on span "Select an option" at bounding box center [477, 300] width 14 height 14
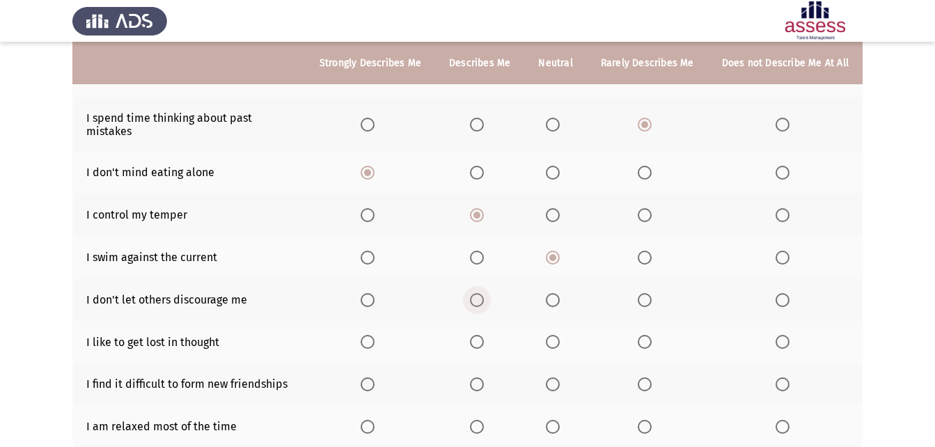
click at [483, 293] on input "Select an option" at bounding box center [477, 300] width 14 height 14
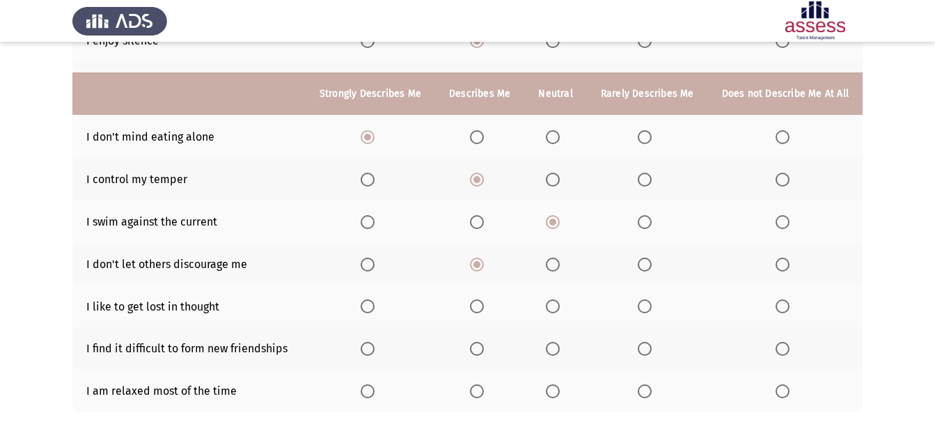
scroll to position [278, 0]
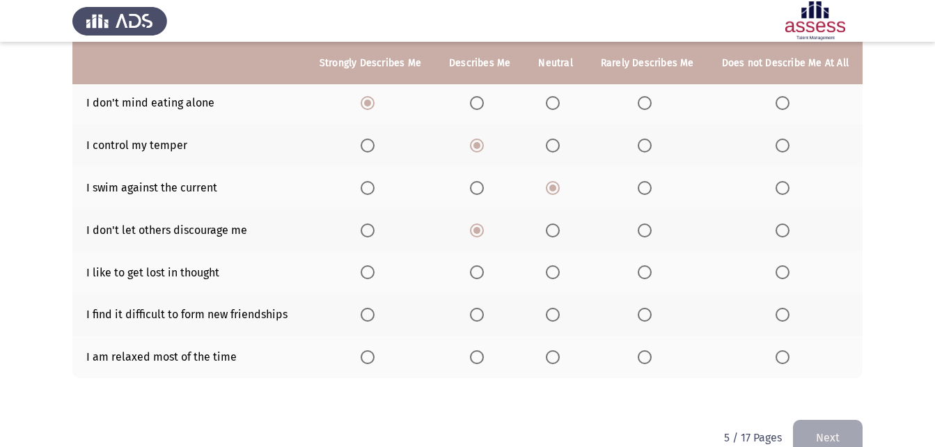
click at [560, 265] on span "Select an option" at bounding box center [553, 272] width 14 height 14
click at [560, 265] on input "Select an option" at bounding box center [553, 272] width 14 height 14
click at [789, 308] on span "Select an option" at bounding box center [783, 315] width 14 height 14
click at [789, 308] on input "Select an option" at bounding box center [783, 315] width 14 height 14
click at [556, 350] on span "Select an option" at bounding box center [553, 357] width 14 height 14
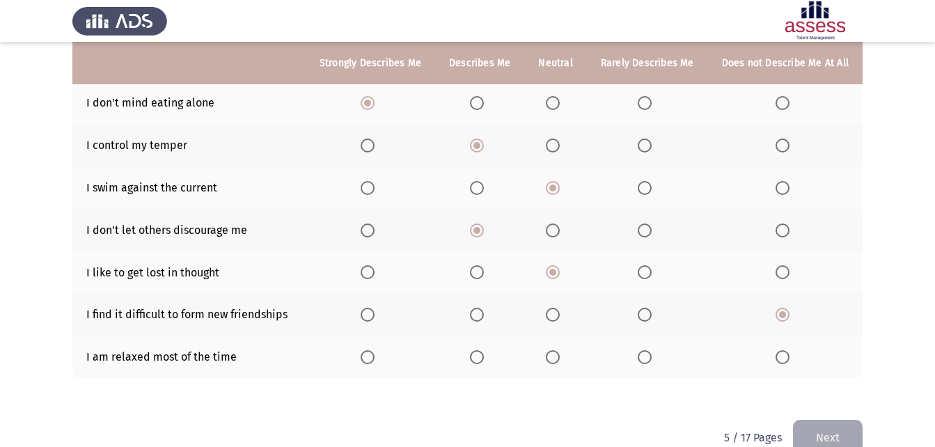
click at [556, 350] on input "Select an option" at bounding box center [553, 357] width 14 height 14
click at [484, 350] on span "Select an option" at bounding box center [477, 357] width 14 height 14
click at [484, 350] on input "Select an option" at bounding box center [477, 357] width 14 height 14
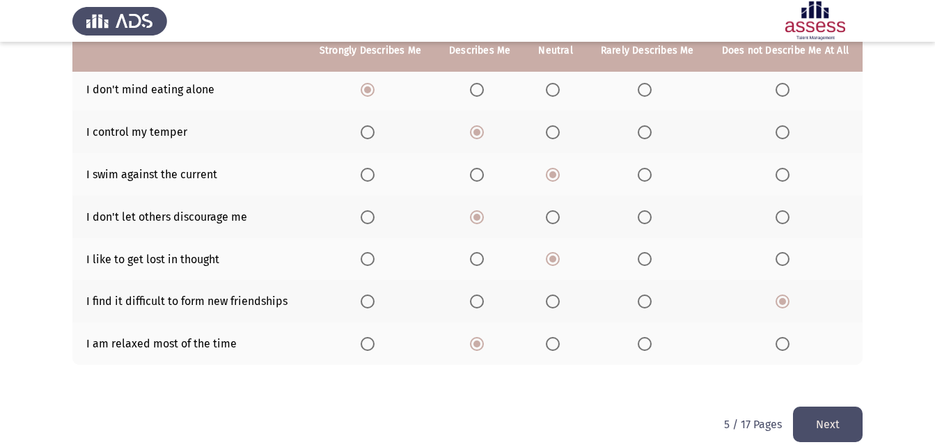
scroll to position [295, 0]
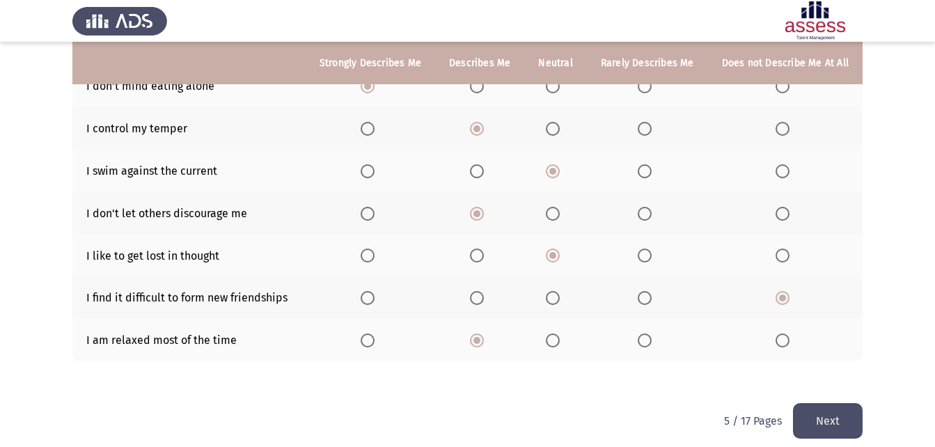
click at [560, 333] on span "Select an option" at bounding box center [553, 340] width 14 height 14
click at [560, 333] on input "Select an option" at bounding box center [553, 340] width 14 height 14
click at [816, 409] on button "Next" at bounding box center [828, 421] width 70 height 36
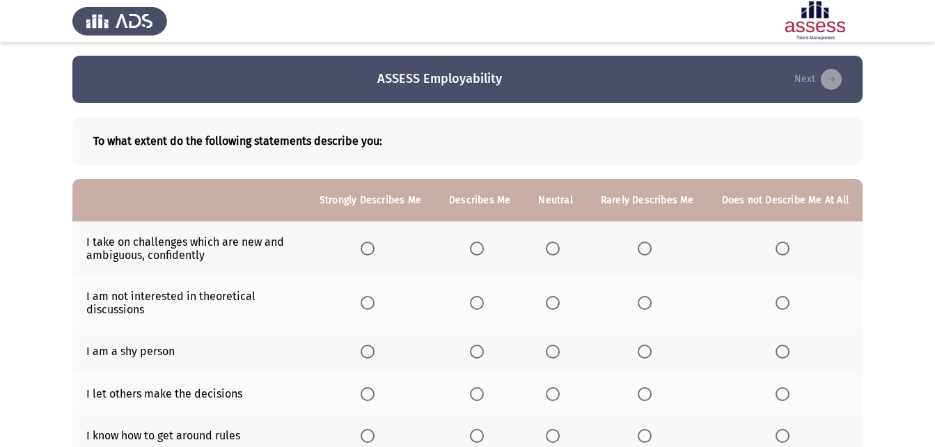
click at [484, 251] on span "Select an option" at bounding box center [477, 249] width 14 height 14
click at [484, 251] on input "Select an option" at bounding box center [477, 249] width 14 height 14
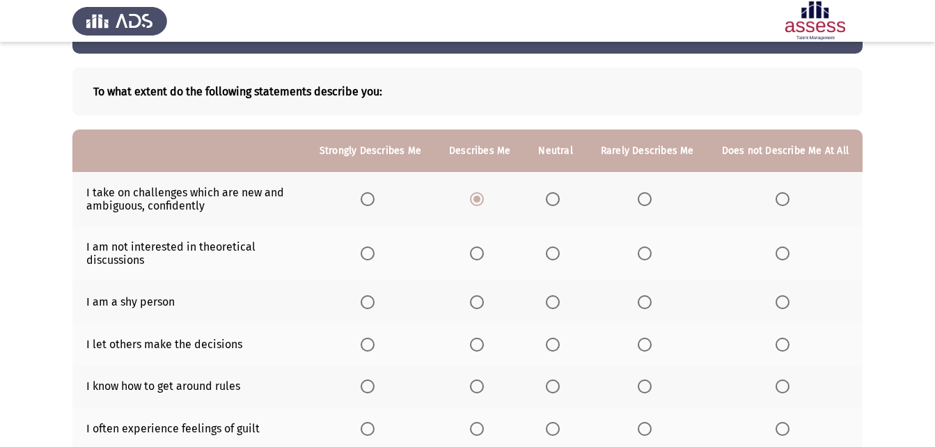
scroll to position [70, 0]
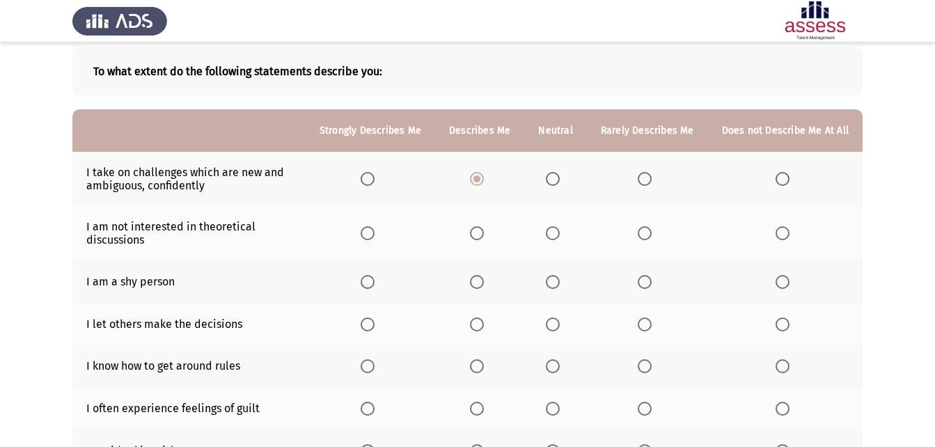
click at [558, 235] on span "Select an option" at bounding box center [553, 233] width 14 height 14
click at [558, 235] on input "Select an option" at bounding box center [553, 233] width 14 height 14
click at [788, 283] on span "Select an option" at bounding box center [783, 282] width 14 height 14
click at [788, 283] on input "Select an option" at bounding box center [783, 282] width 14 height 14
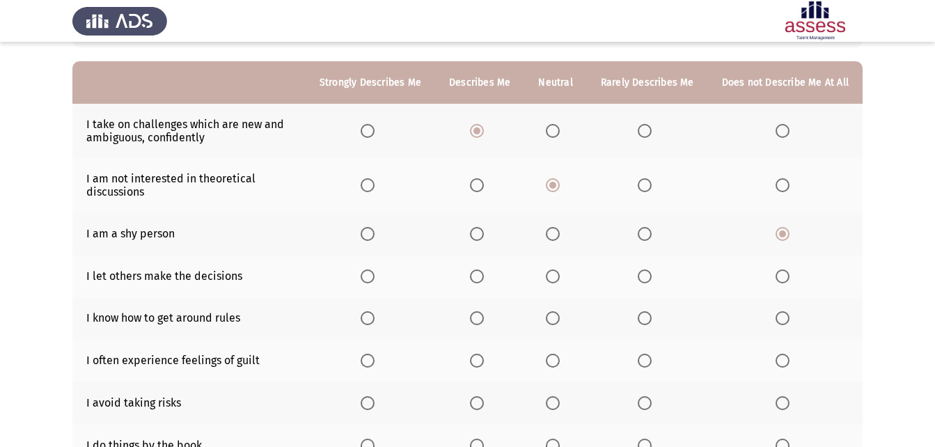
scroll to position [139, 0]
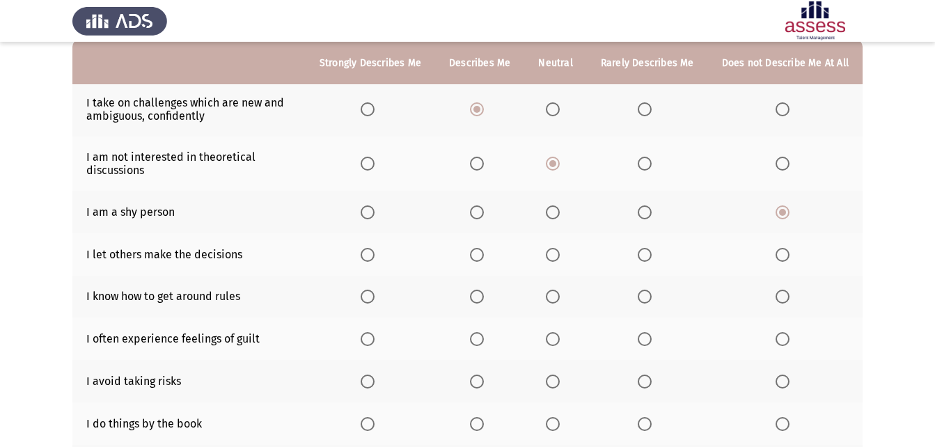
click at [645, 253] on span "Select an option" at bounding box center [645, 255] width 14 height 14
click at [645, 253] on input "Select an option" at bounding box center [645, 255] width 14 height 14
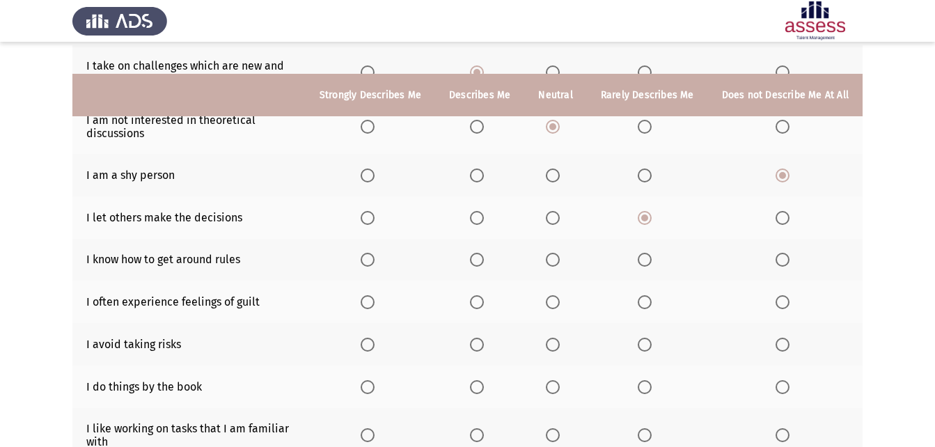
scroll to position [209, 0]
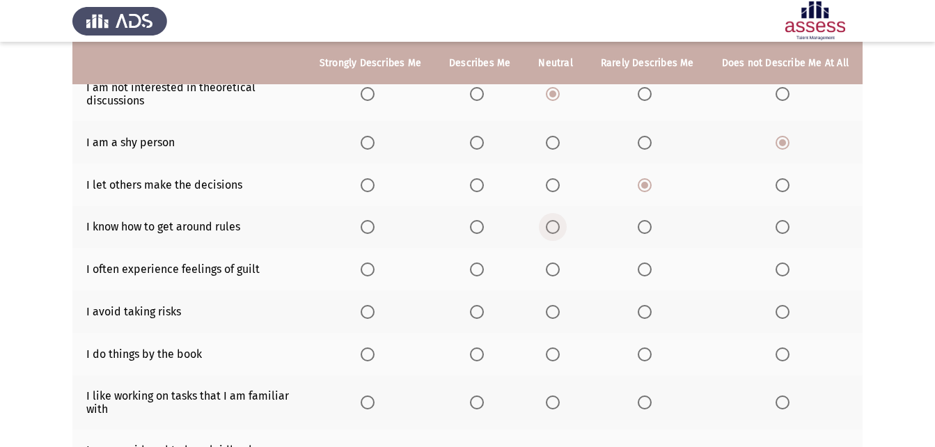
click at [556, 228] on span "Select an option" at bounding box center [553, 227] width 14 height 14
click at [556, 228] on input "Select an option" at bounding box center [553, 227] width 14 height 14
click at [557, 265] on span "Select an option" at bounding box center [553, 269] width 14 height 14
click at [557, 265] on input "Select an option" at bounding box center [553, 269] width 14 height 14
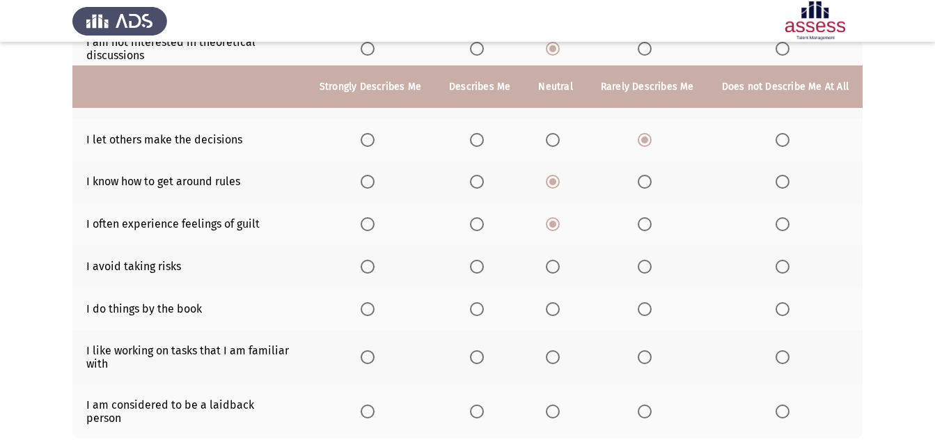
scroll to position [278, 0]
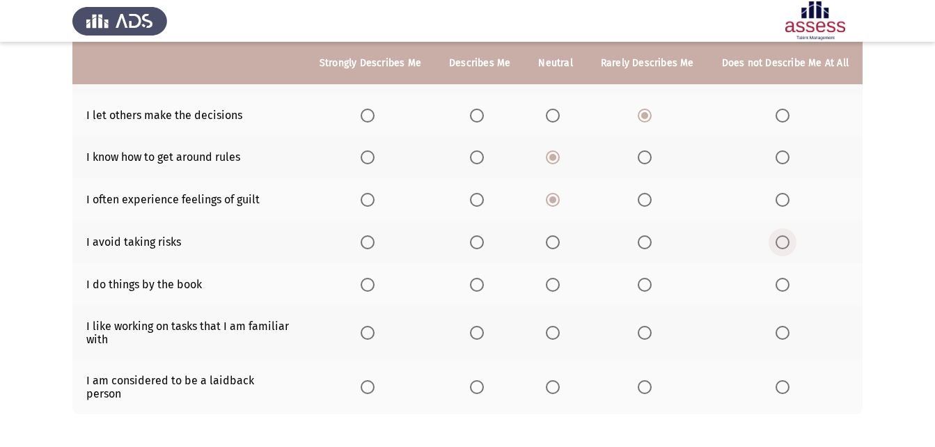
click at [788, 240] on span "Select an option" at bounding box center [783, 242] width 14 height 14
click at [788, 240] on input "Select an option" at bounding box center [783, 242] width 14 height 14
click at [642, 240] on span "Select an option" at bounding box center [645, 242] width 14 height 14
click at [642, 240] on input "Select an option" at bounding box center [645, 242] width 14 height 14
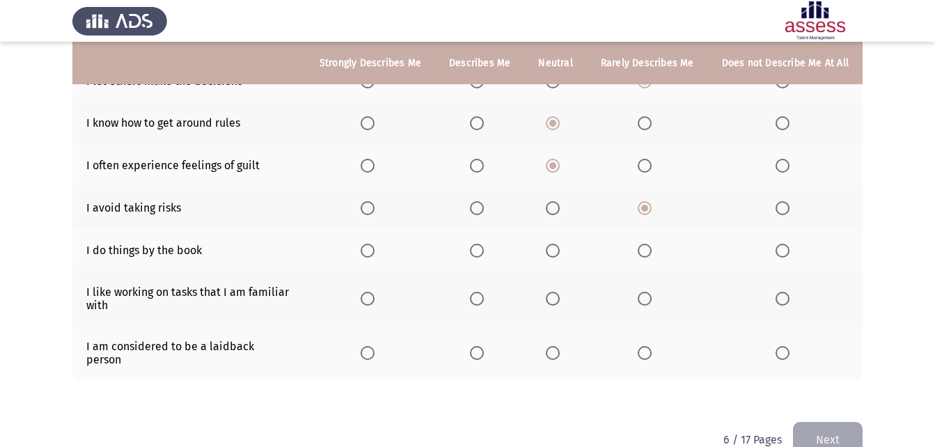
scroll to position [331, 0]
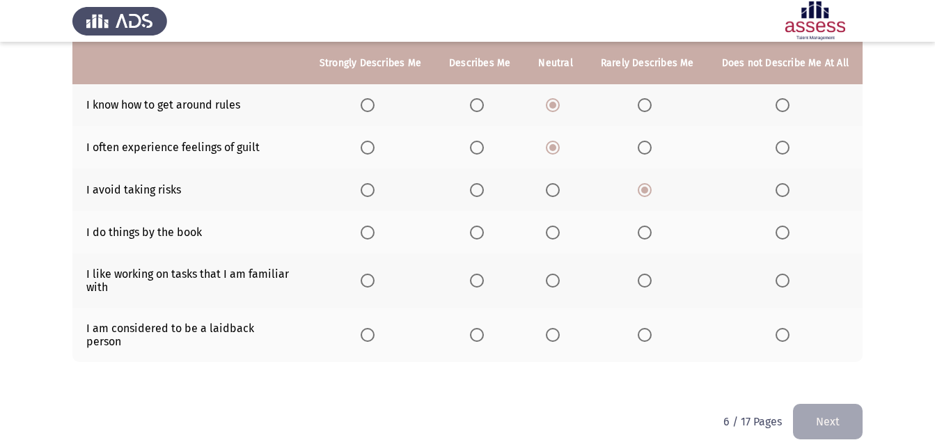
click at [650, 235] on span "Select an option" at bounding box center [645, 233] width 14 height 14
click at [650, 235] on input "Select an option" at bounding box center [645, 233] width 14 height 14
click at [553, 278] on span "Select an option" at bounding box center [553, 281] width 14 height 14
click at [553, 278] on input "Select an option" at bounding box center [553, 281] width 14 height 14
click at [560, 328] on span "Select an option" at bounding box center [553, 335] width 14 height 14
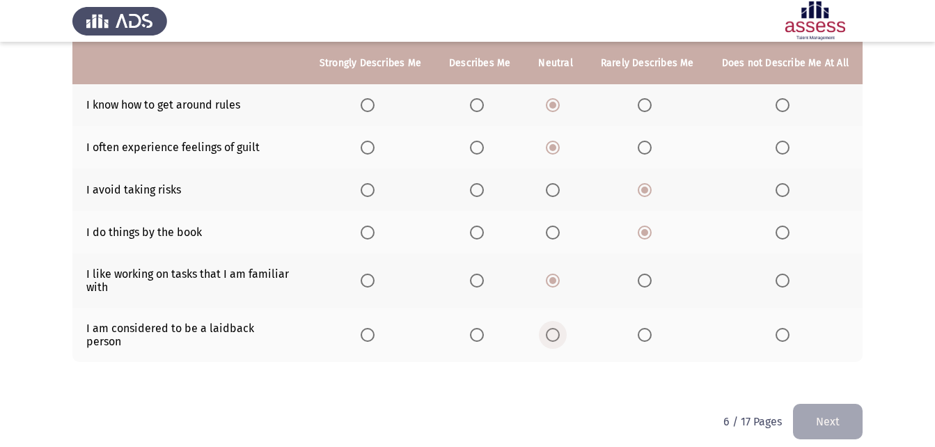
click at [560, 328] on input "Select an option" at bounding box center [553, 335] width 14 height 14
click at [840, 409] on button "Next" at bounding box center [828, 422] width 70 height 36
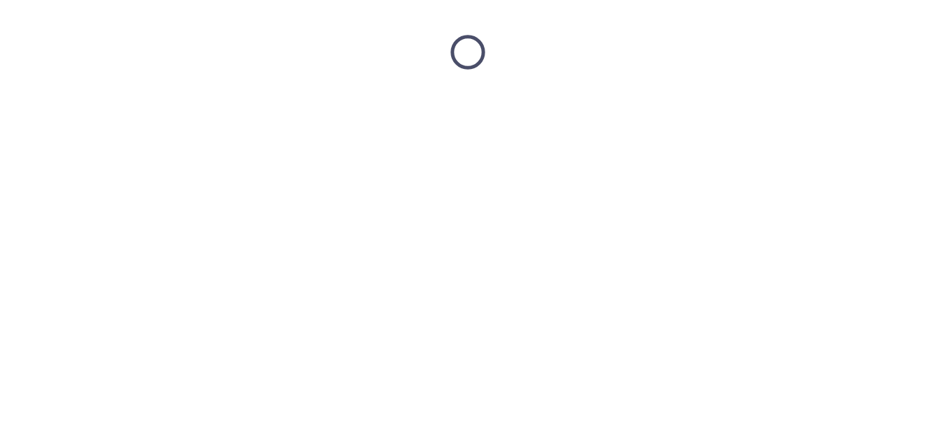
scroll to position [0, 0]
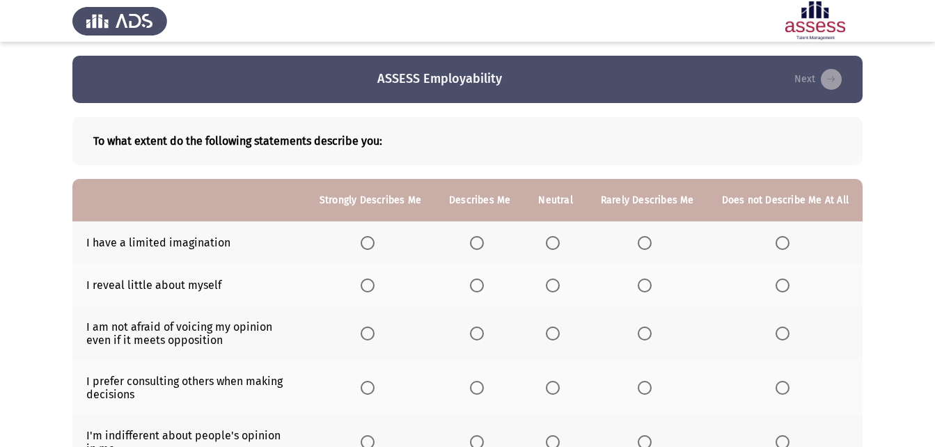
click at [785, 235] on th at bounding box center [785, 242] width 155 height 42
click at [785, 241] on span "Select an option" at bounding box center [783, 243] width 14 height 14
click at [785, 241] on input "Select an option" at bounding box center [783, 243] width 14 height 14
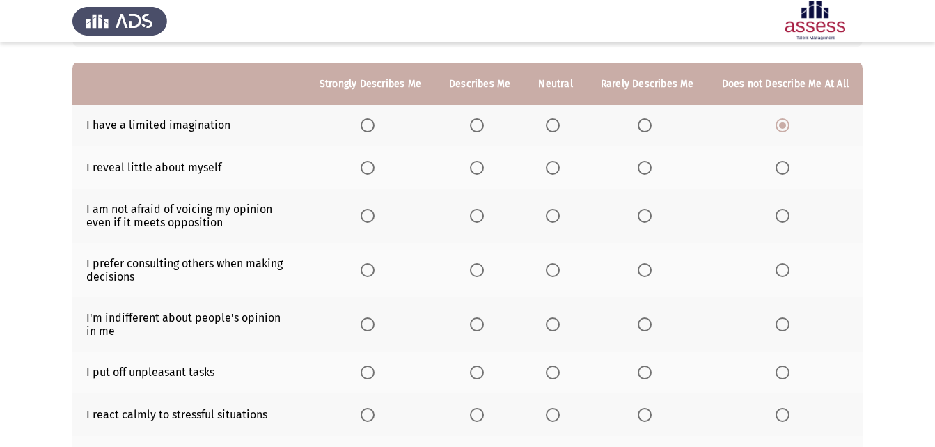
scroll to position [139, 0]
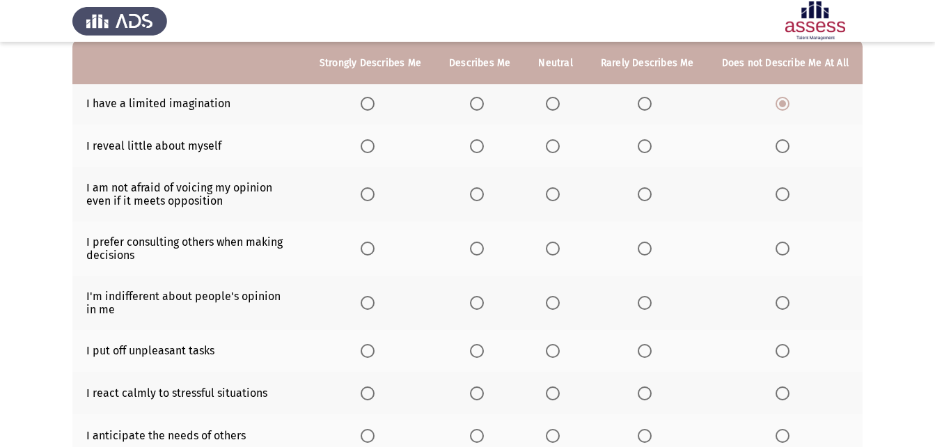
click at [655, 140] on label "Select an option" at bounding box center [647, 146] width 19 height 14
click at [652, 140] on input "Select an option" at bounding box center [645, 146] width 14 height 14
click at [370, 191] on span "Select an option" at bounding box center [368, 194] width 14 height 14
click at [370, 191] on input "Select an option" at bounding box center [368, 194] width 14 height 14
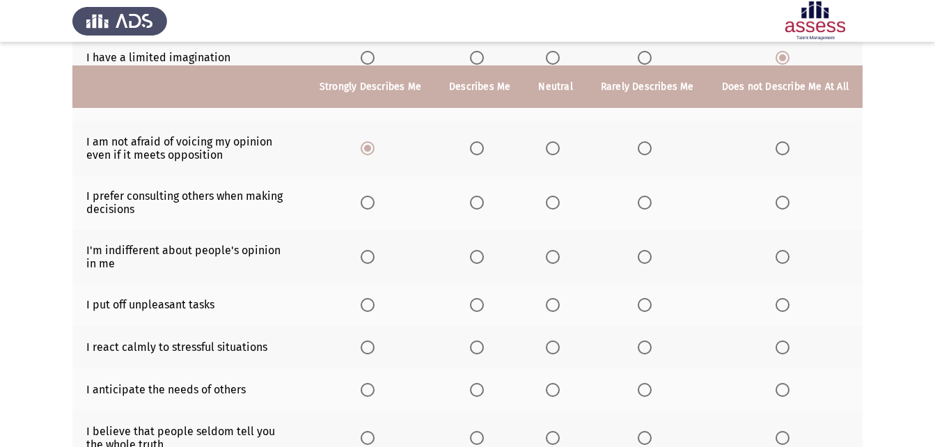
scroll to position [209, 0]
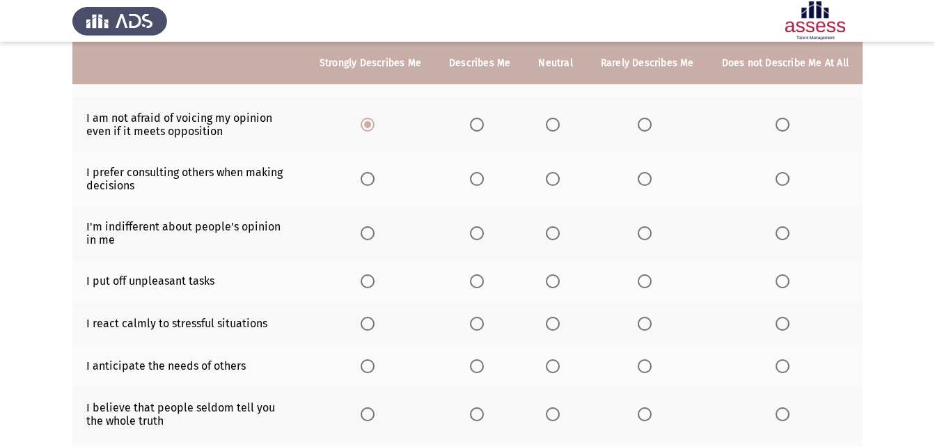
click at [560, 177] on span "Select an option" at bounding box center [553, 179] width 14 height 14
click at [560, 177] on input "Select an option" at bounding box center [553, 179] width 14 height 14
click at [550, 239] on span "Select an option" at bounding box center [553, 233] width 14 height 14
click at [550, 239] on input "Select an option" at bounding box center [553, 233] width 14 height 14
click at [556, 282] on span "Select an option" at bounding box center [553, 281] width 14 height 14
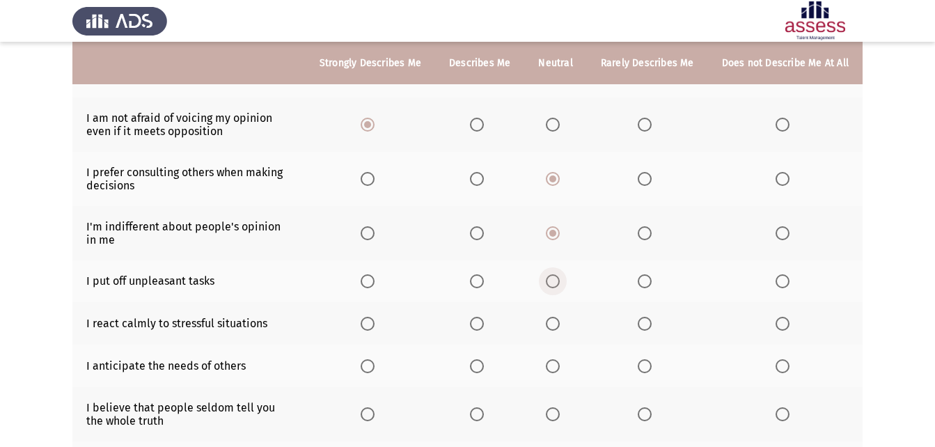
click at [556, 282] on input "Select an option" at bounding box center [553, 281] width 14 height 14
click at [484, 323] on span "Select an option" at bounding box center [477, 324] width 14 height 14
click at [484, 323] on input "Select an option" at bounding box center [477, 324] width 14 height 14
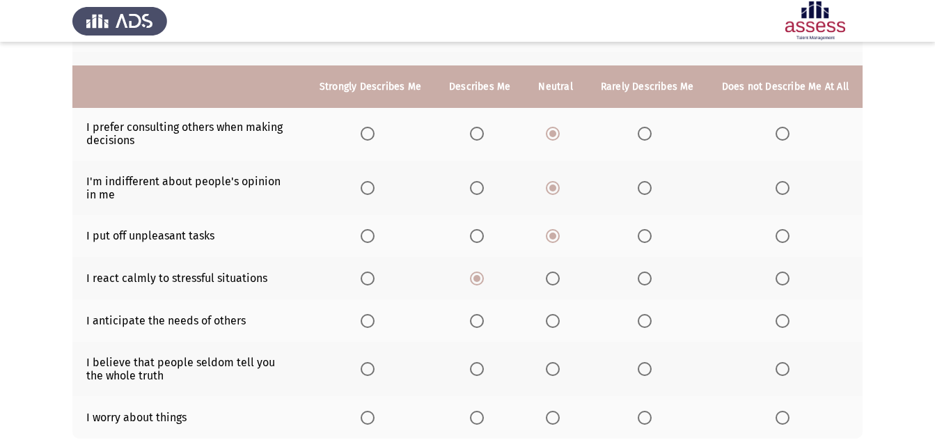
scroll to position [278, 0]
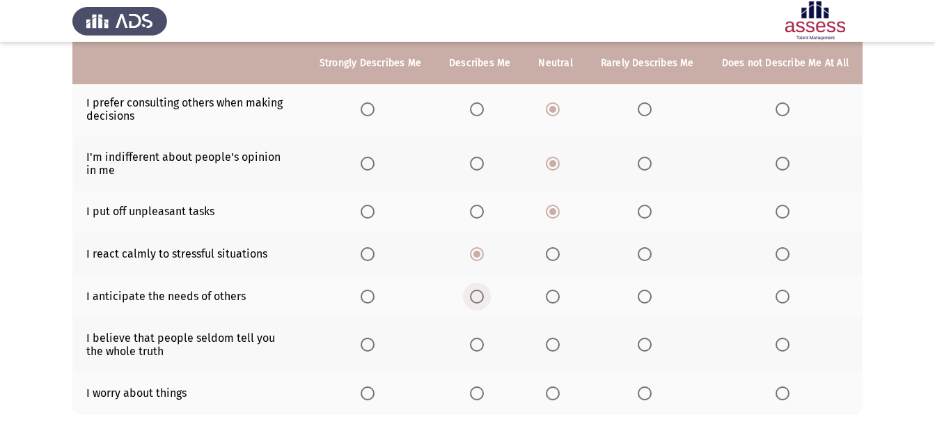
click at [478, 291] on span "Select an option" at bounding box center [477, 297] width 14 height 14
click at [478, 291] on input "Select an option" at bounding box center [477, 297] width 14 height 14
click at [560, 348] on span "Select an option" at bounding box center [553, 345] width 14 height 14
click at [560, 348] on input "Select an option" at bounding box center [553, 345] width 14 height 14
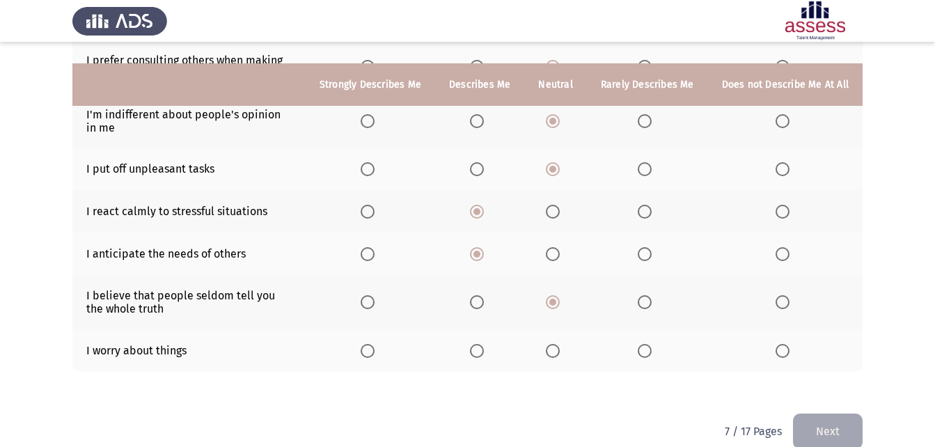
scroll to position [343, 0]
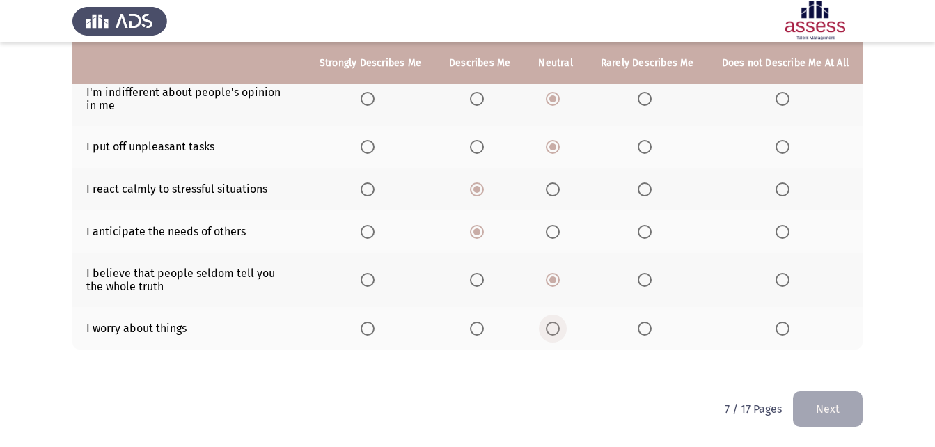
click at [558, 322] on span "Select an option" at bounding box center [553, 329] width 14 height 14
click at [558, 322] on input "Select an option" at bounding box center [553, 329] width 14 height 14
click at [826, 404] on button "Next" at bounding box center [828, 409] width 70 height 36
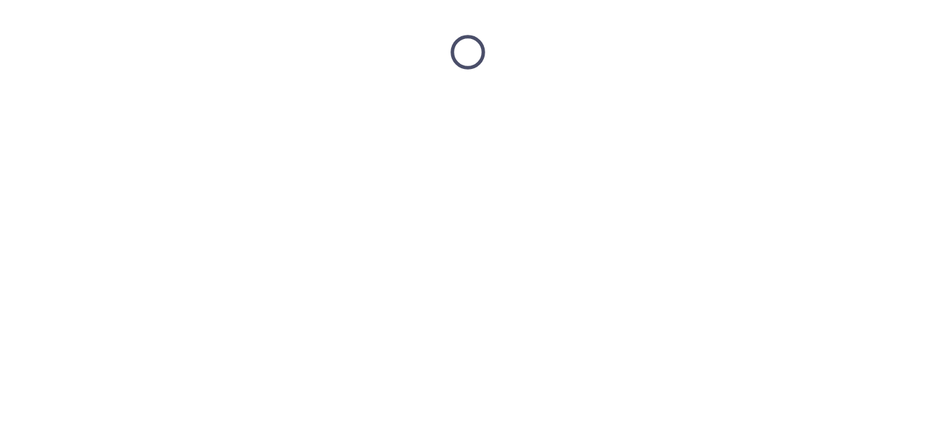
scroll to position [0, 0]
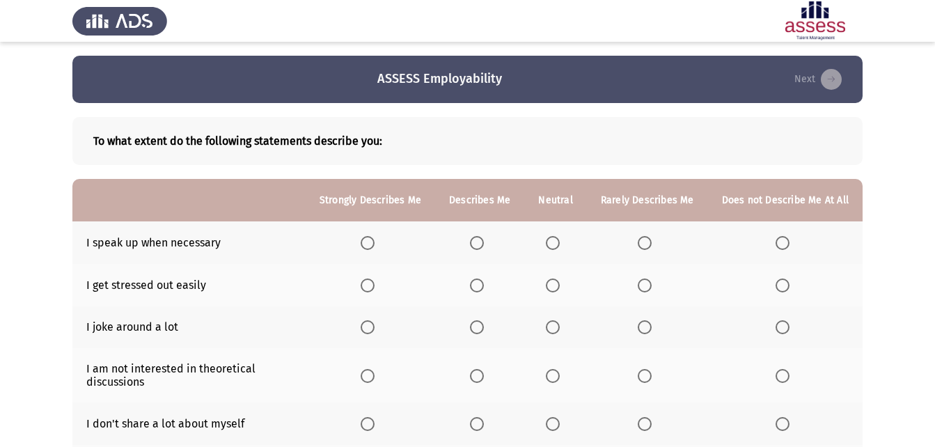
click at [784, 243] on span "Select an option" at bounding box center [783, 243] width 14 height 14
click at [784, 243] on input "Select an option" at bounding box center [783, 243] width 14 height 14
click at [647, 242] on span "Select an option" at bounding box center [645, 243] width 14 height 14
click at [647, 242] on input "Select an option" at bounding box center [645, 243] width 14 height 14
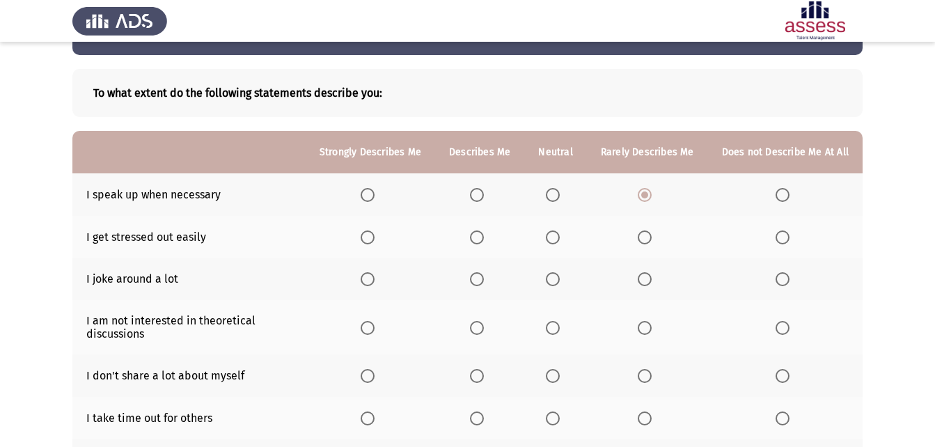
scroll to position [70, 0]
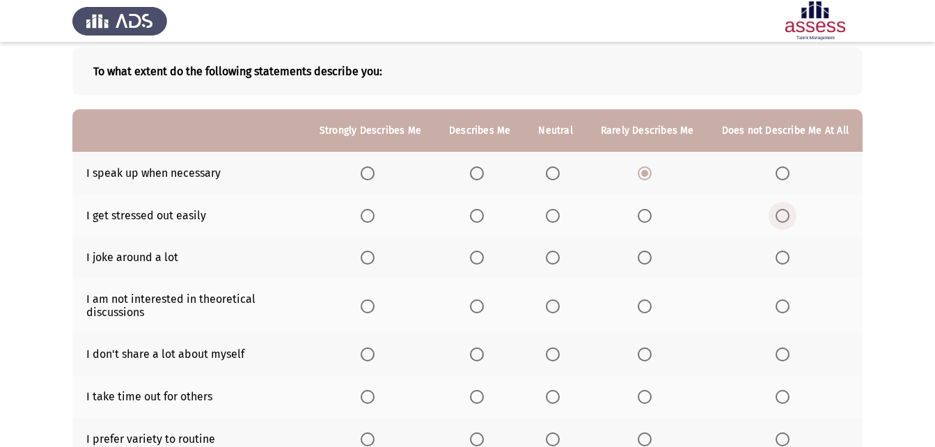
click at [780, 210] on span "Select an option" at bounding box center [783, 216] width 14 height 14
click at [780, 210] on input "Select an option" at bounding box center [783, 216] width 14 height 14
click at [560, 251] on span "Select an option" at bounding box center [553, 258] width 14 height 14
click at [560, 251] on input "Select an option" at bounding box center [553, 258] width 14 height 14
click at [560, 307] on span "Select an option" at bounding box center [553, 306] width 14 height 14
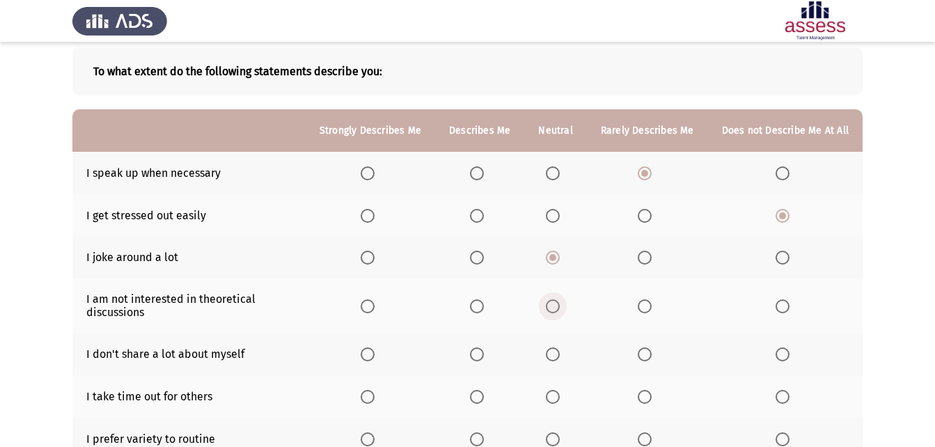
click at [560, 307] on input "Select an option" at bounding box center [553, 306] width 14 height 14
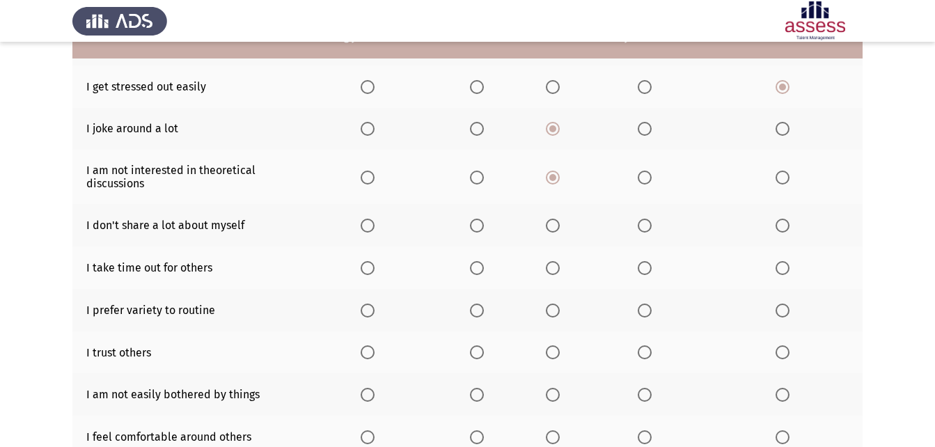
scroll to position [209, 0]
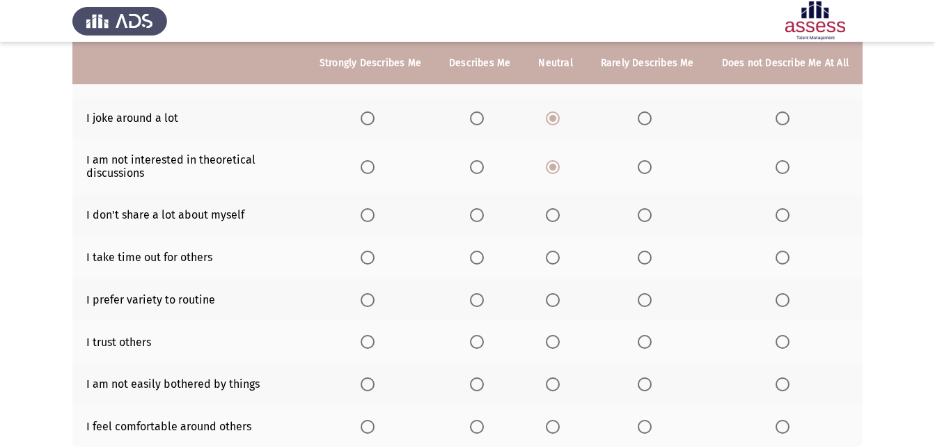
click at [480, 216] on span "Select an option" at bounding box center [477, 215] width 14 height 14
click at [480, 216] on input "Select an option" at bounding box center [477, 215] width 14 height 14
click at [551, 259] on span "Select an option" at bounding box center [553, 258] width 14 height 14
click at [551, 259] on input "Select an option" at bounding box center [553, 258] width 14 height 14
click at [484, 303] on span "Select an option" at bounding box center [477, 300] width 14 height 14
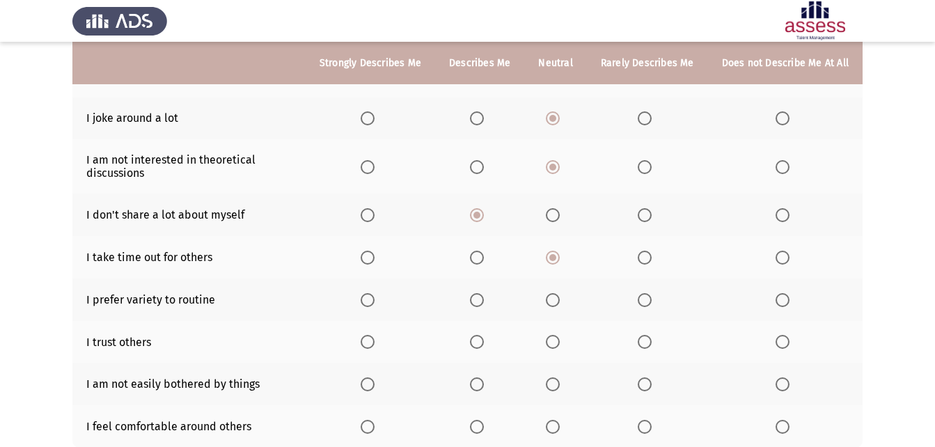
click at [484, 303] on input "Select an option" at bounding box center [477, 300] width 14 height 14
click at [481, 336] on span "Select an option" at bounding box center [477, 342] width 14 height 14
click at [481, 336] on input "Select an option" at bounding box center [477, 342] width 14 height 14
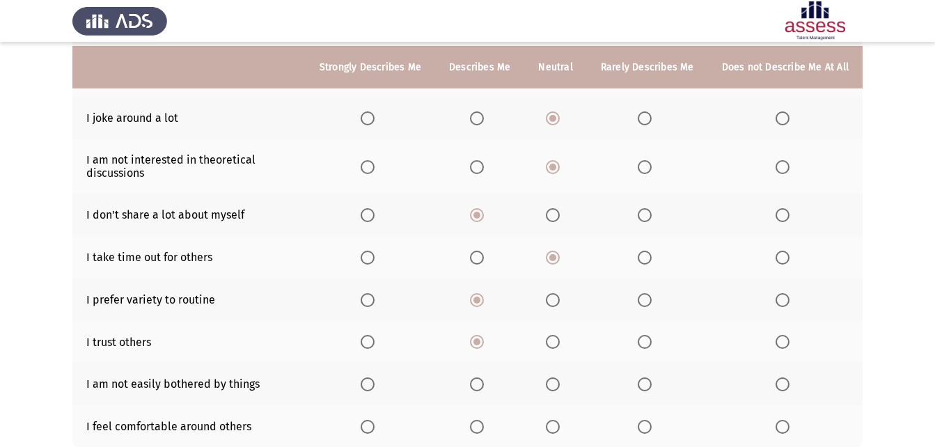
scroll to position [278, 0]
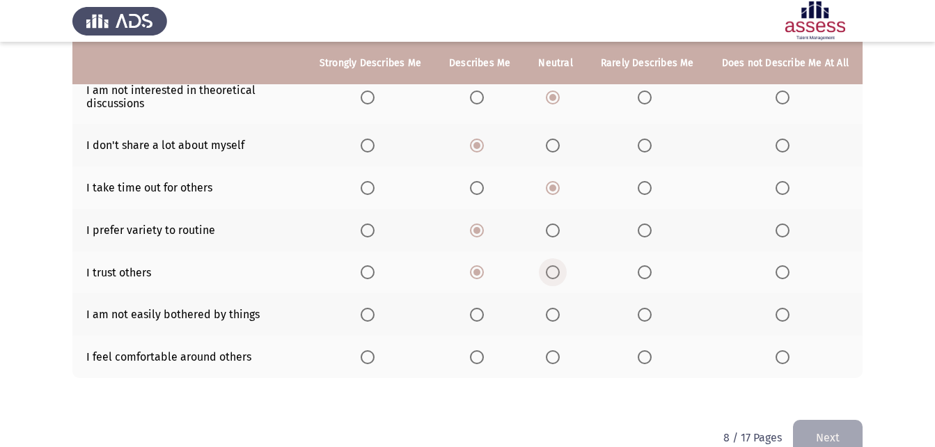
click at [553, 276] on span "Select an option" at bounding box center [553, 272] width 14 height 14
click at [553, 276] on input "Select an option" at bounding box center [553, 272] width 14 height 14
click at [476, 313] on span "Select an option" at bounding box center [477, 315] width 14 height 14
click at [476, 313] on input "Select an option" at bounding box center [477, 315] width 14 height 14
click at [372, 312] on span "Select an option" at bounding box center [368, 315] width 14 height 14
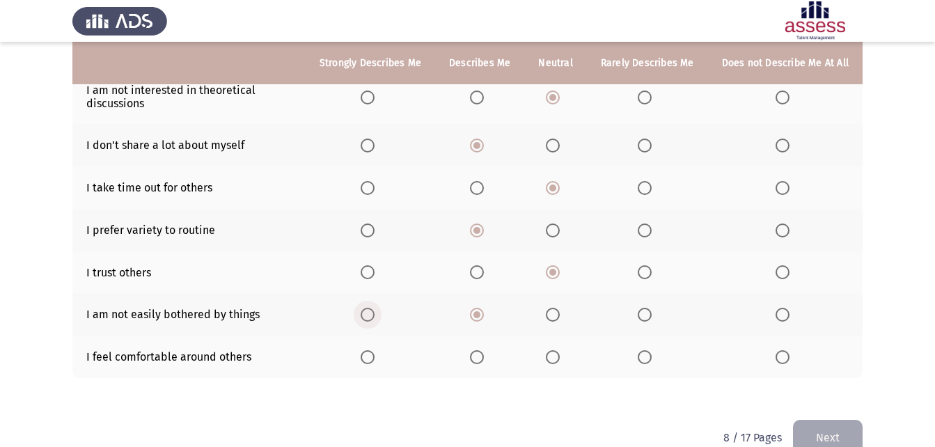
click at [372, 312] on input "Select an option" at bounding box center [368, 315] width 14 height 14
click at [551, 358] on span "Select an option" at bounding box center [553, 357] width 14 height 14
click at [551, 358] on input "Select an option" at bounding box center [553, 357] width 14 height 14
click at [551, 224] on span "Select an option" at bounding box center [553, 230] width 14 height 14
click at [551, 224] on input "Select an option" at bounding box center [553, 230] width 14 height 14
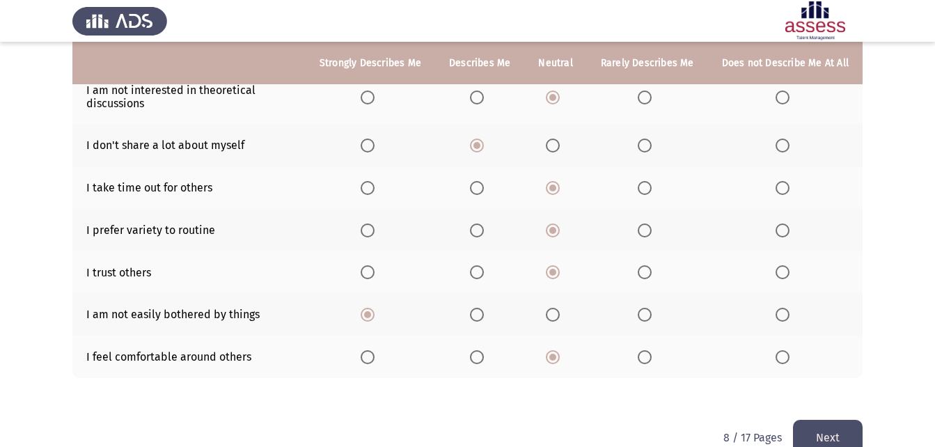
click at [845, 429] on button "Next" at bounding box center [828, 438] width 70 height 36
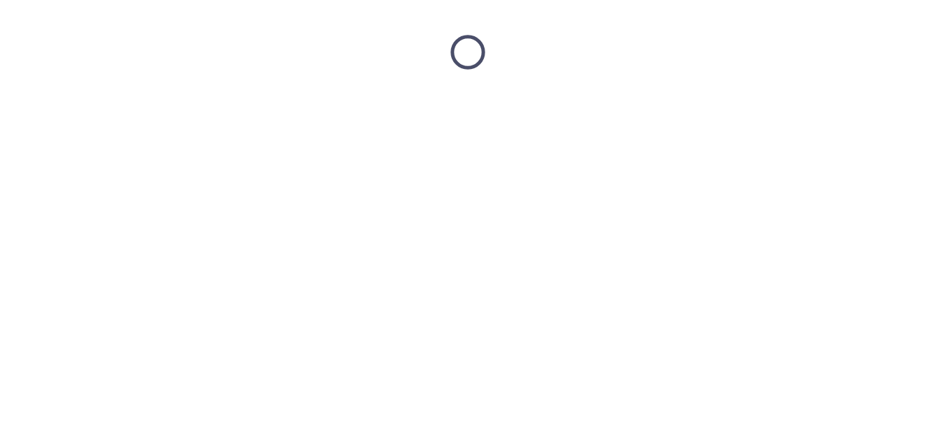
scroll to position [0, 0]
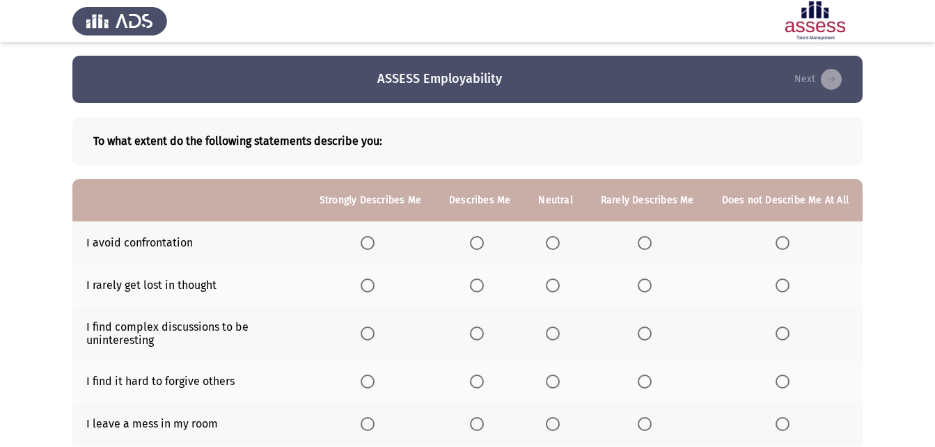
click at [489, 281] on label "Select an option" at bounding box center [479, 285] width 19 height 14
click at [484, 281] on input "Select an option" at bounding box center [477, 285] width 14 height 14
click at [560, 248] on span "Select an option" at bounding box center [553, 243] width 14 height 14
click at [560, 248] on input "Select an option" at bounding box center [553, 243] width 14 height 14
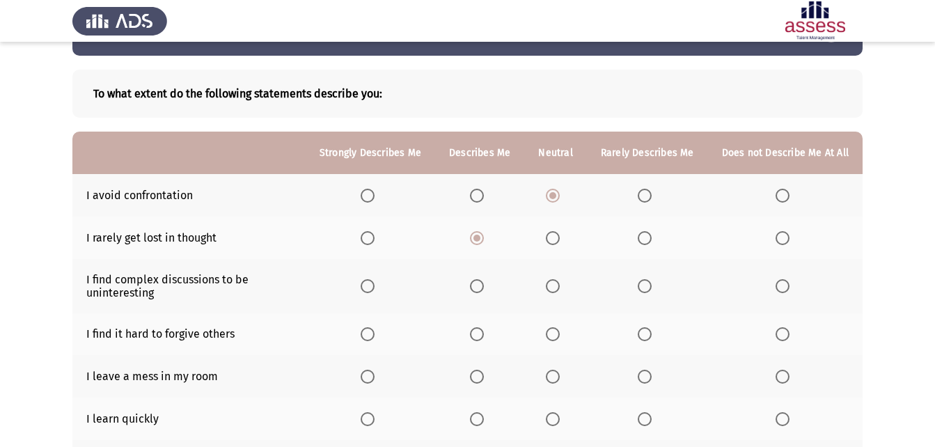
scroll to position [70, 0]
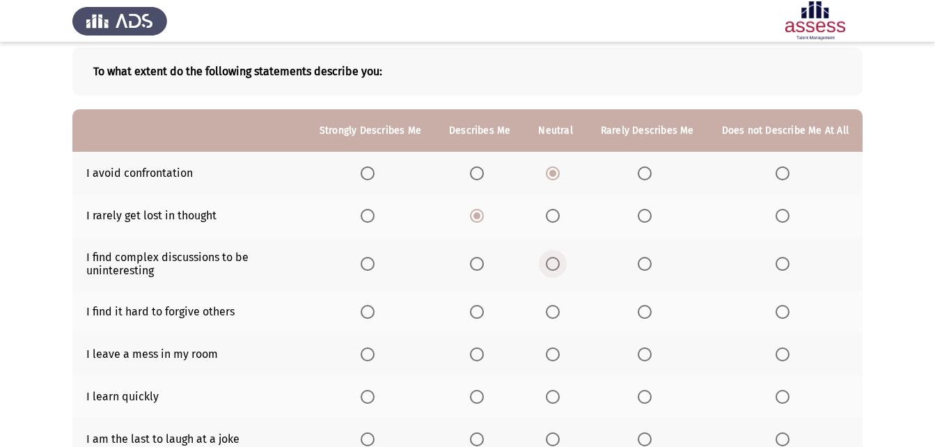
click at [552, 264] on span "Select an option" at bounding box center [553, 264] width 14 height 14
click at [552, 264] on input "Select an option" at bounding box center [553, 264] width 14 height 14
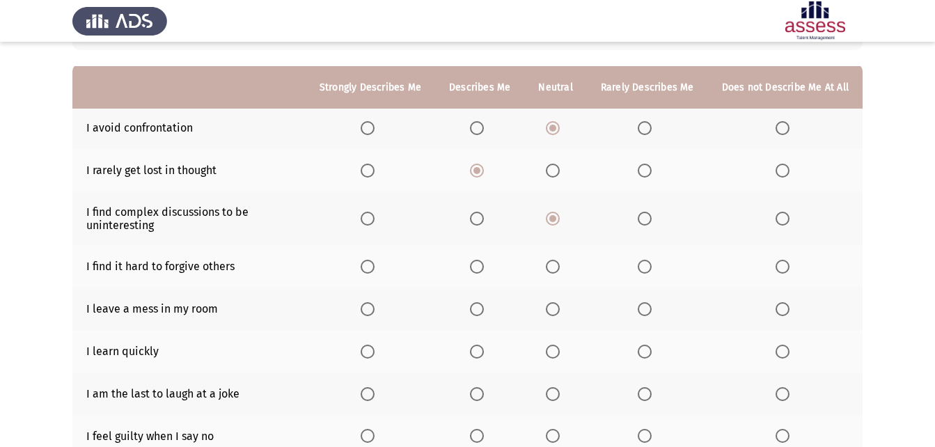
scroll to position [139, 0]
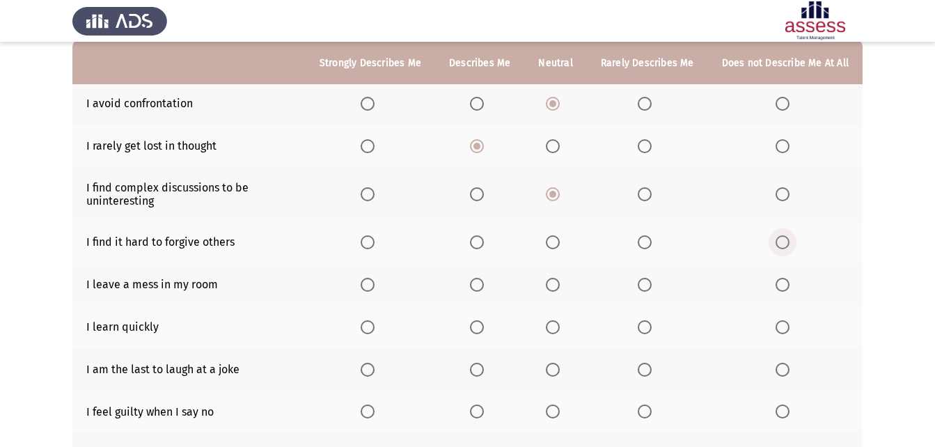
click at [789, 241] on span "Select an option" at bounding box center [783, 242] width 14 height 14
click at [789, 241] on input "Select an option" at bounding box center [783, 242] width 14 height 14
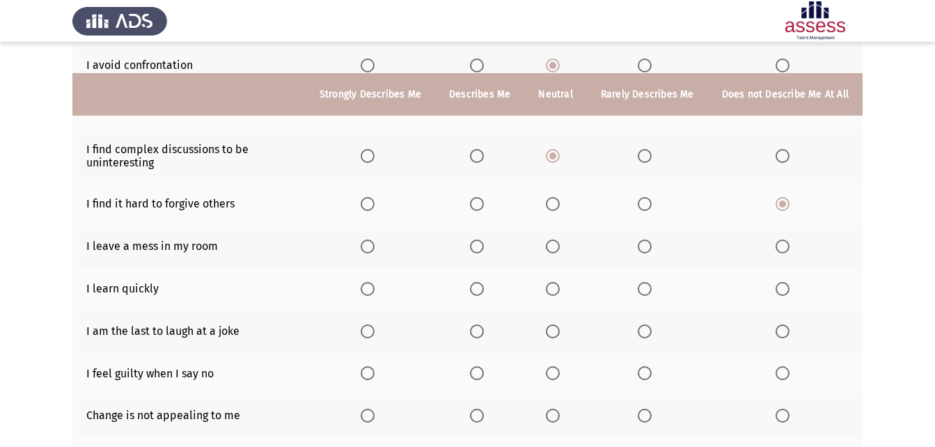
scroll to position [209, 0]
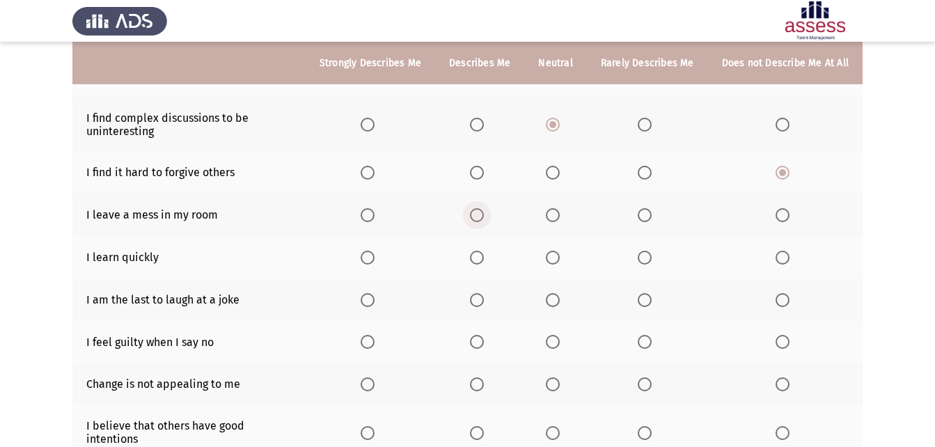
click at [480, 217] on span "Select an option" at bounding box center [477, 215] width 14 height 14
click at [480, 217] on input "Select an option" at bounding box center [477, 215] width 14 height 14
click at [380, 258] on label "Select an option" at bounding box center [370, 258] width 19 height 14
click at [375, 258] on input "Select an option" at bounding box center [368, 258] width 14 height 14
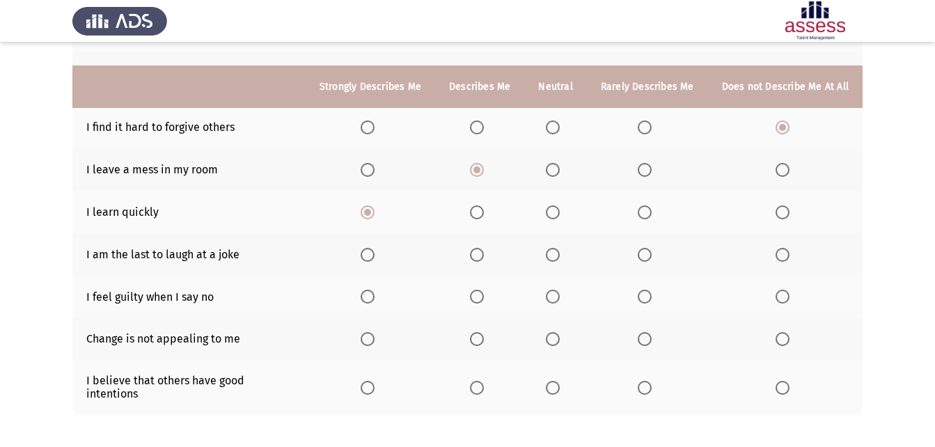
scroll to position [278, 0]
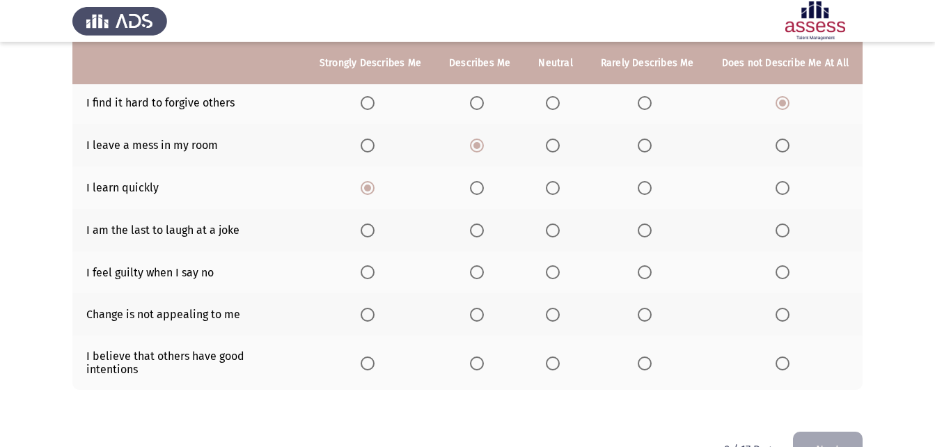
click at [787, 227] on span "Select an option" at bounding box center [783, 230] width 14 height 14
click at [787, 227] on input "Select an option" at bounding box center [783, 230] width 14 height 14
click at [783, 273] on span "Select an option" at bounding box center [783, 272] width 14 height 14
click at [783, 273] on input "Select an option" at bounding box center [783, 272] width 14 height 14
click at [553, 315] on span "Select an option" at bounding box center [553, 315] width 14 height 14
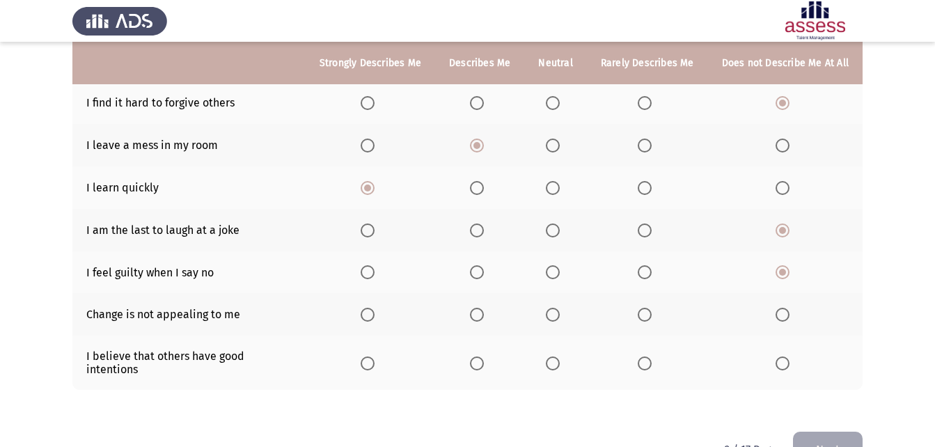
click at [553, 315] on input "Select an option" at bounding box center [553, 315] width 14 height 14
click at [560, 356] on span "Select an option" at bounding box center [553, 363] width 14 height 14
click at [560, 356] on input "Select an option" at bounding box center [553, 363] width 14 height 14
click at [855, 432] on button "Next" at bounding box center [828, 450] width 70 height 36
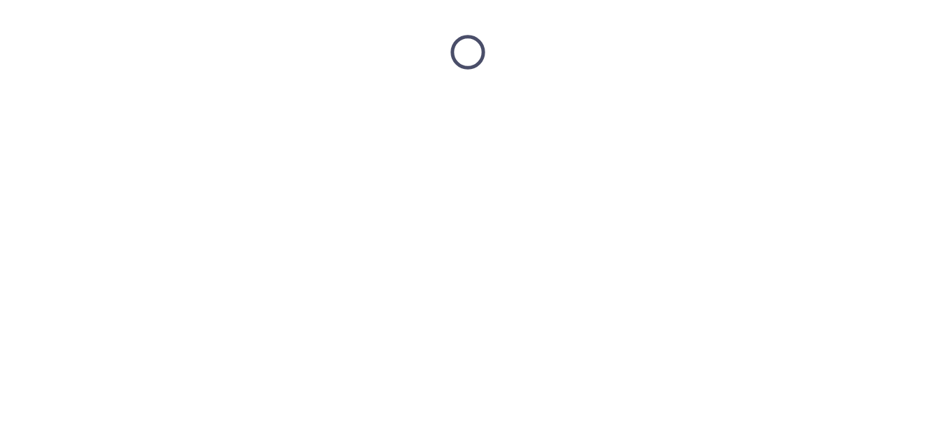
scroll to position [0, 0]
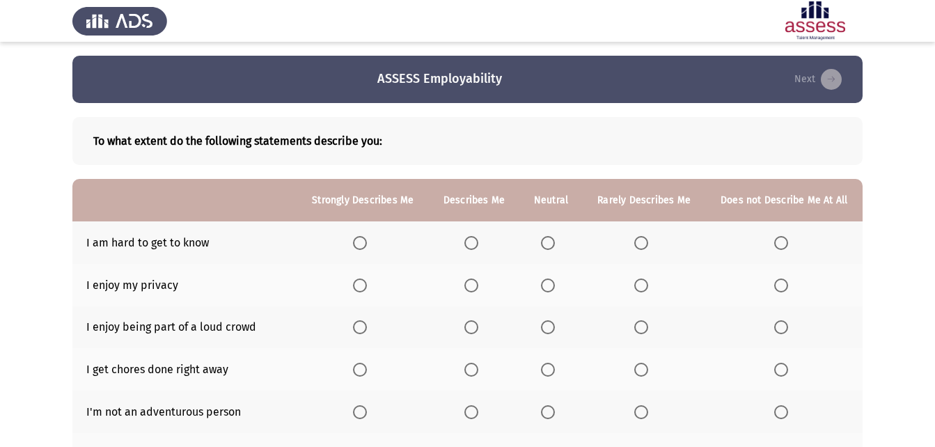
click at [554, 241] on span "Select an option" at bounding box center [548, 243] width 14 height 14
click at [554, 241] on input "Select an option" at bounding box center [548, 243] width 14 height 14
click at [469, 237] on span "Select an option" at bounding box center [471, 243] width 14 height 14
click at [469, 237] on input "Select an option" at bounding box center [471, 243] width 14 height 14
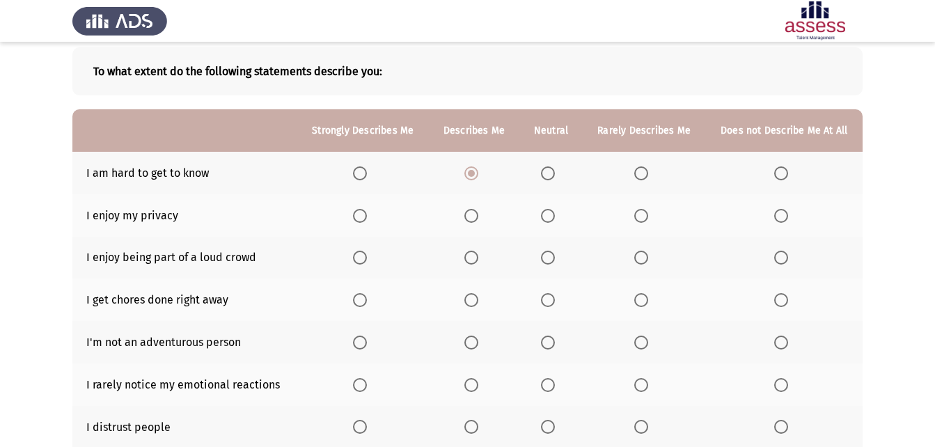
click at [473, 213] on span "Select an option" at bounding box center [471, 216] width 14 height 14
click at [473, 213] on input "Select an option" at bounding box center [471, 216] width 14 height 14
click at [365, 257] on span "Select an option" at bounding box center [360, 258] width 14 height 14
click at [365, 257] on input "Select an option" at bounding box center [360, 258] width 14 height 14
click at [482, 256] on label "Select an option" at bounding box center [473, 258] width 19 height 14
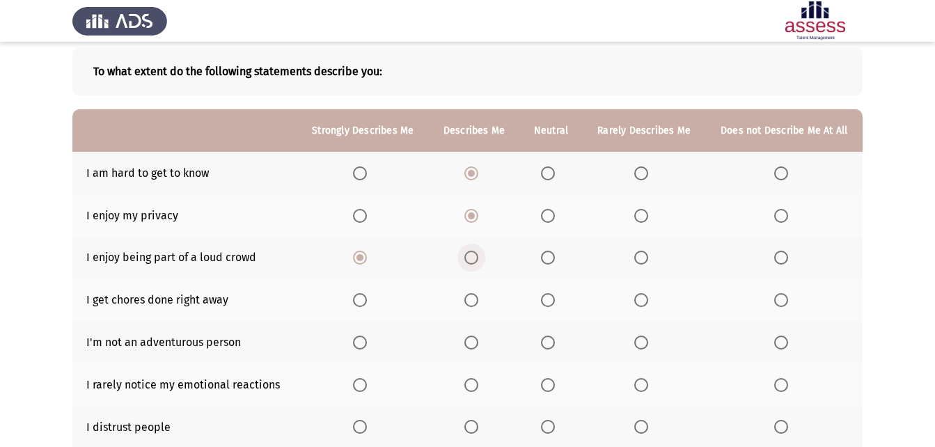
click at [478, 256] on input "Select an option" at bounding box center [471, 258] width 14 height 14
click at [556, 296] on label "Select an option" at bounding box center [550, 300] width 19 height 14
click at [555, 296] on input "Select an option" at bounding box center [548, 300] width 14 height 14
click at [363, 221] on span "Select an option" at bounding box center [360, 216] width 14 height 14
click at [363, 221] on input "Select an option" at bounding box center [360, 216] width 14 height 14
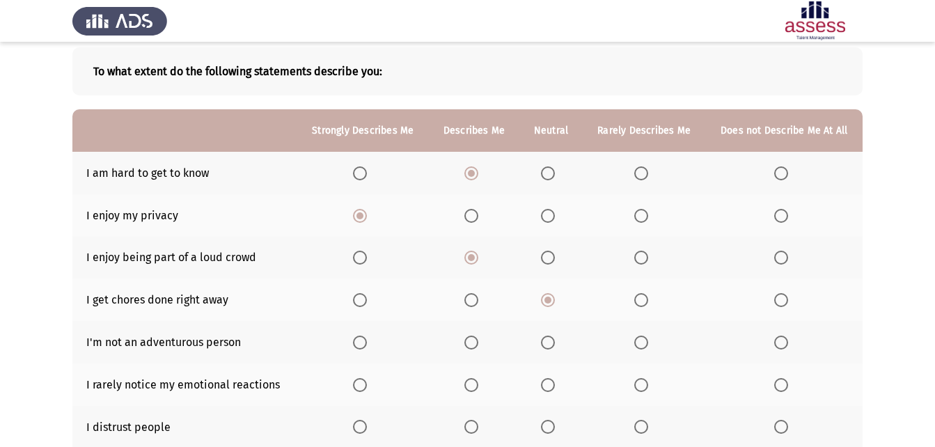
click at [360, 258] on span "Select an option" at bounding box center [360, 258] width 0 height 0
click at [361, 257] on input "Select an option" at bounding box center [360, 258] width 14 height 14
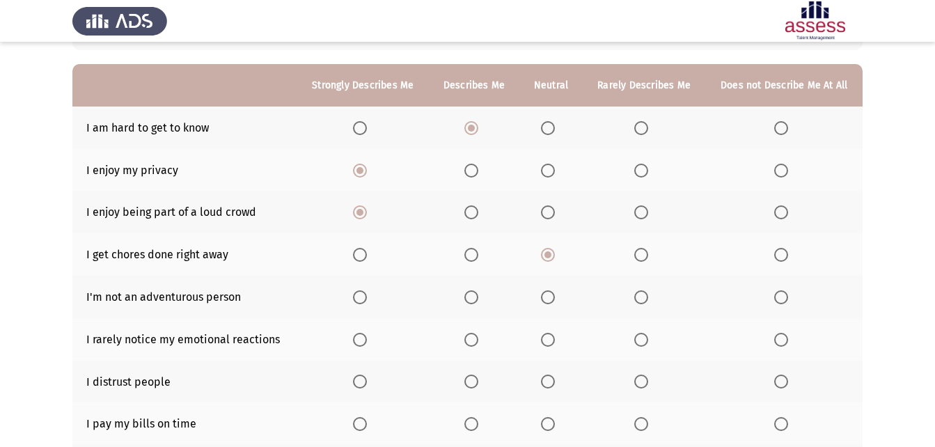
scroll to position [139, 0]
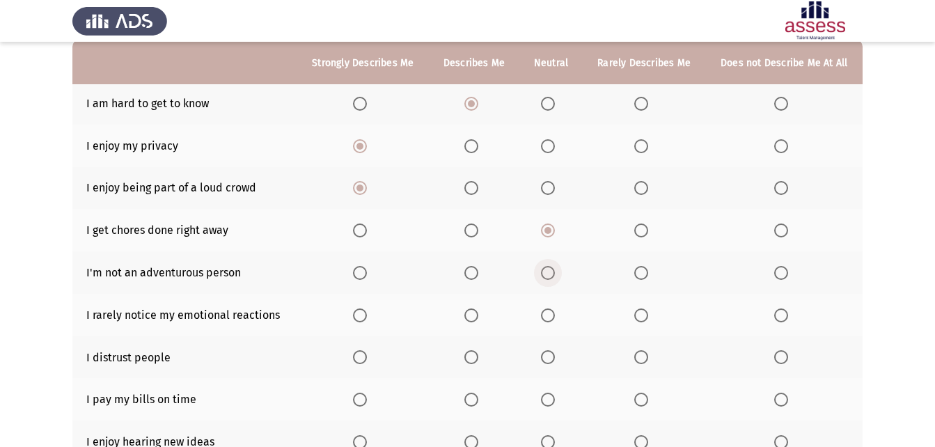
click at [548, 276] on span "Select an option" at bounding box center [548, 273] width 14 height 14
click at [548, 276] on input "Select an option" at bounding box center [548, 273] width 14 height 14
click at [634, 316] on span "Select an option" at bounding box center [641, 315] width 14 height 14
click at [634, 316] on input "Select an option" at bounding box center [641, 315] width 14 height 14
click at [785, 317] on span "Select an option" at bounding box center [781, 315] width 14 height 14
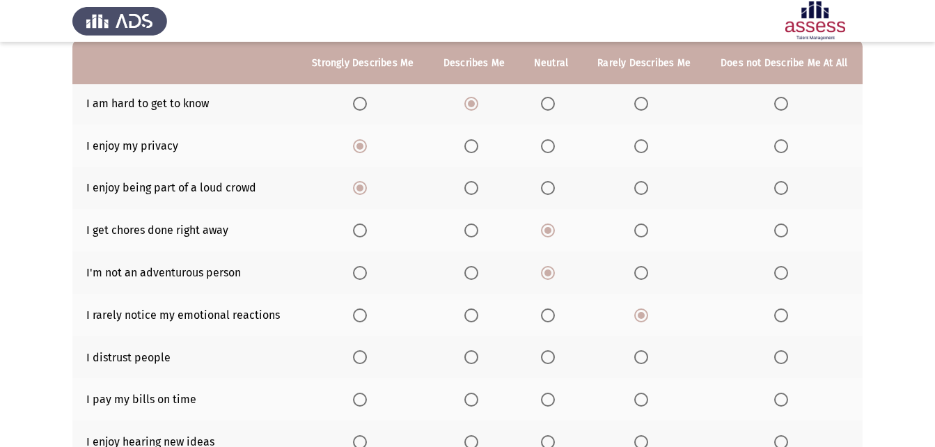
click at [785, 317] on input "Select an option" at bounding box center [781, 315] width 14 height 14
click at [634, 317] on span "Select an option" at bounding box center [641, 315] width 14 height 14
click at [634, 317] on input "Select an option" at bounding box center [641, 315] width 14 height 14
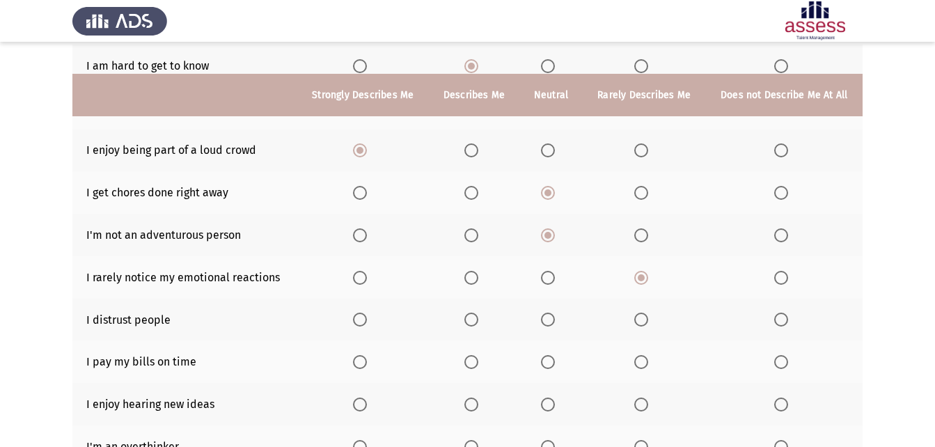
scroll to position [209, 0]
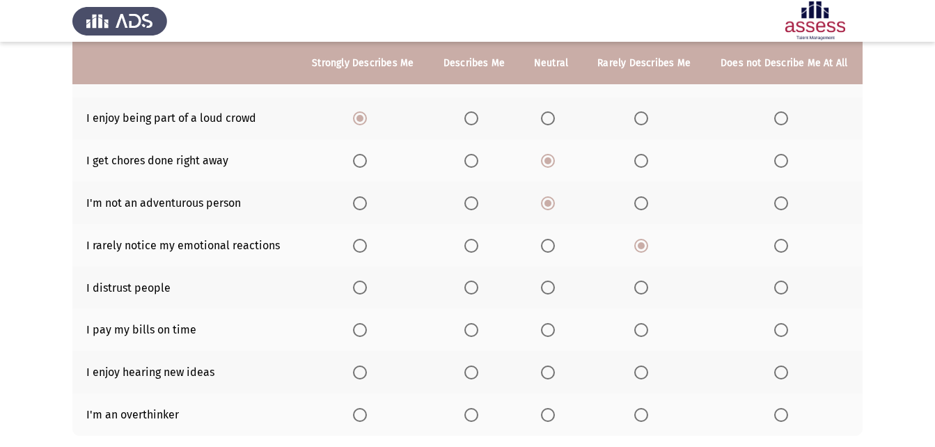
click at [547, 281] on span "Select an option" at bounding box center [548, 288] width 14 height 14
click at [547, 281] on input "Select an option" at bounding box center [548, 288] width 14 height 14
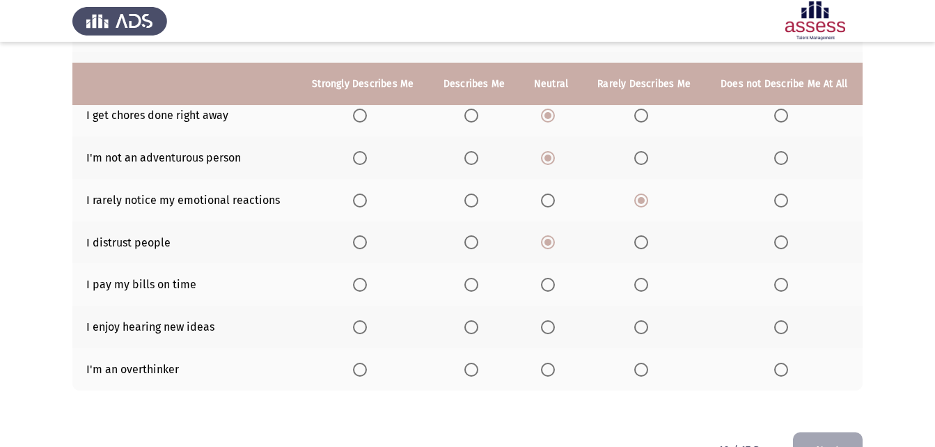
scroll to position [278, 0]
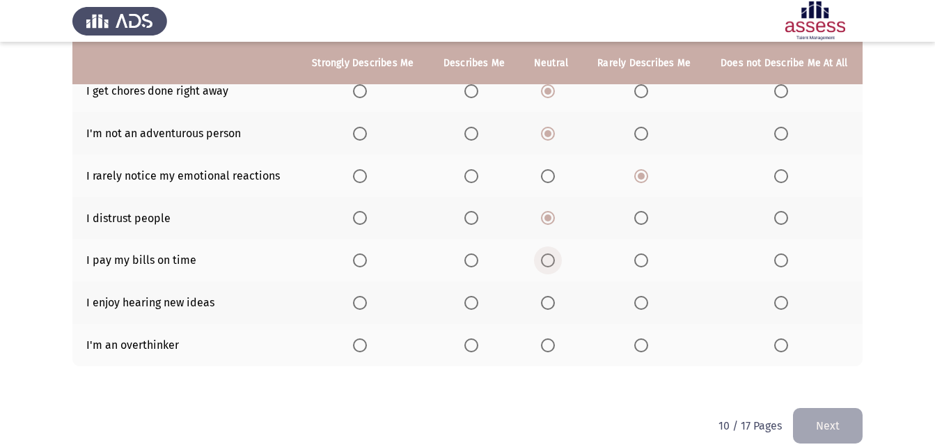
click at [552, 259] on span "Select an option" at bounding box center [548, 260] width 14 height 14
click at [552, 259] on input "Select an option" at bounding box center [548, 260] width 14 height 14
click at [356, 303] on span "Select an option" at bounding box center [360, 303] width 14 height 14
click at [356, 303] on input "Select an option" at bounding box center [360, 303] width 14 height 14
click at [470, 347] on span "Select an option" at bounding box center [471, 345] width 14 height 14
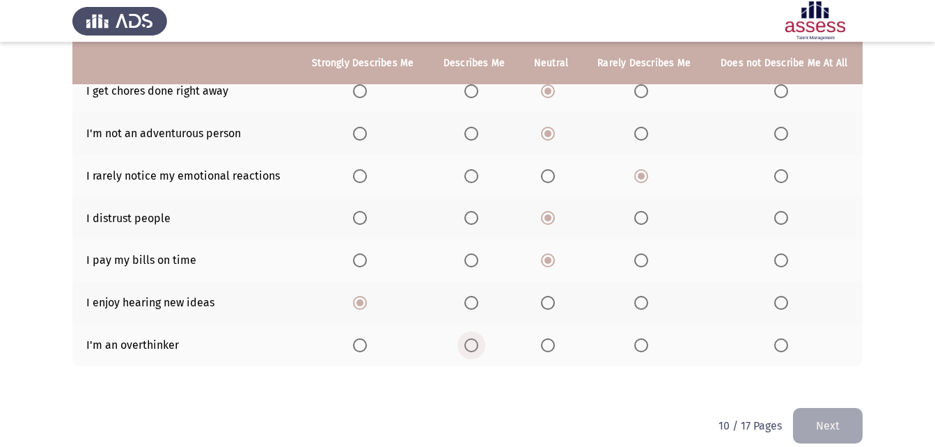
click at [470, 347] on input "Select an option" at bounding box center [471, 345] width 14 height 14
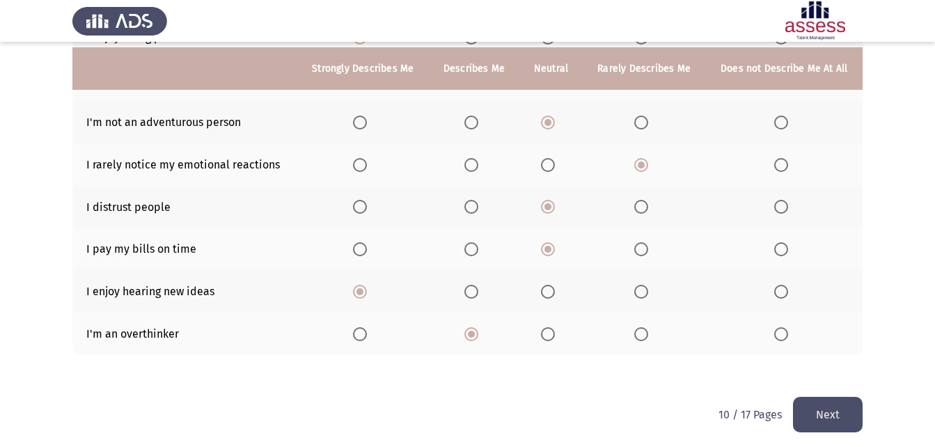
scroll to position [295, 0]
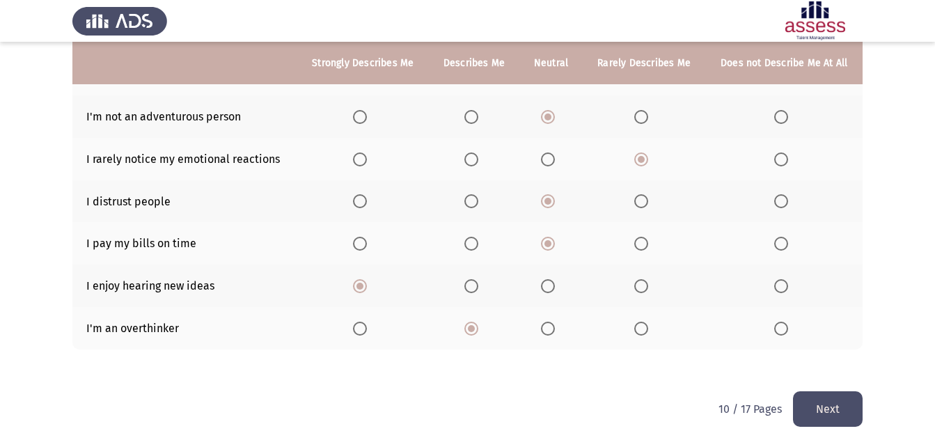
click at [834, 404] on button "Next" at bounding box center [828, 409] width 70 height 36
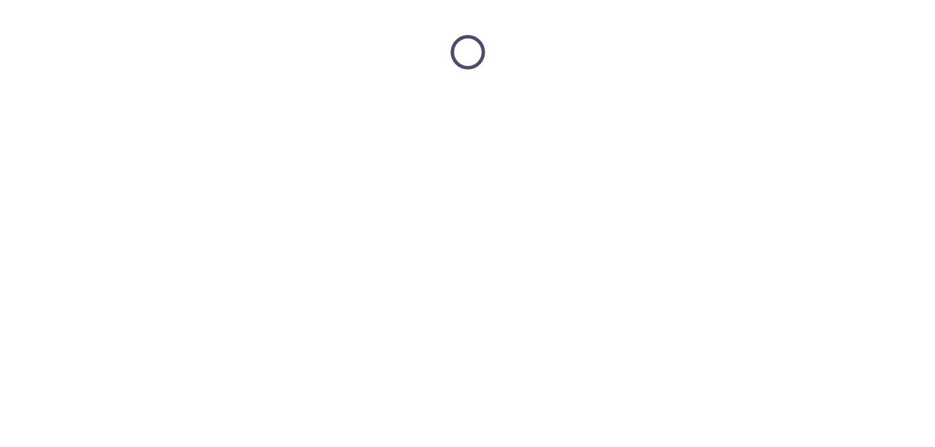
scroll to position [0, 0]
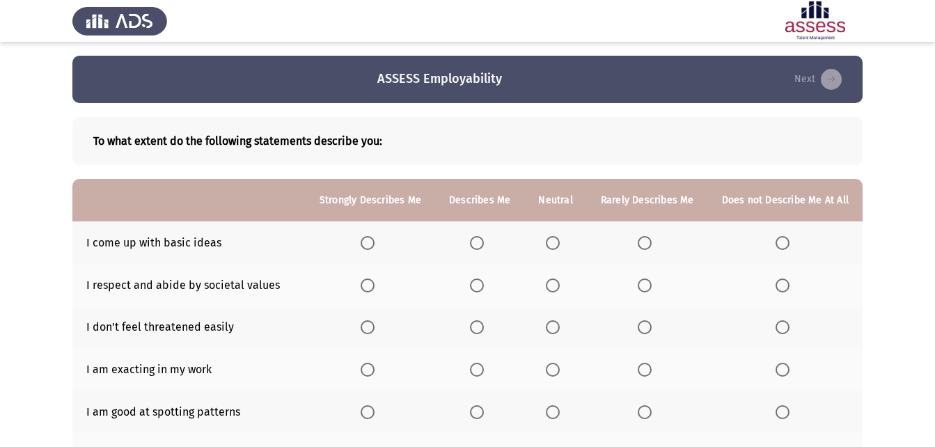
click at [553, 243] on span "Select an option" at bounding box center [553, 243] width 0 height 0
click at [557, 242] on input "Select an option" at bounding box center [553, 243] width 14 height 14
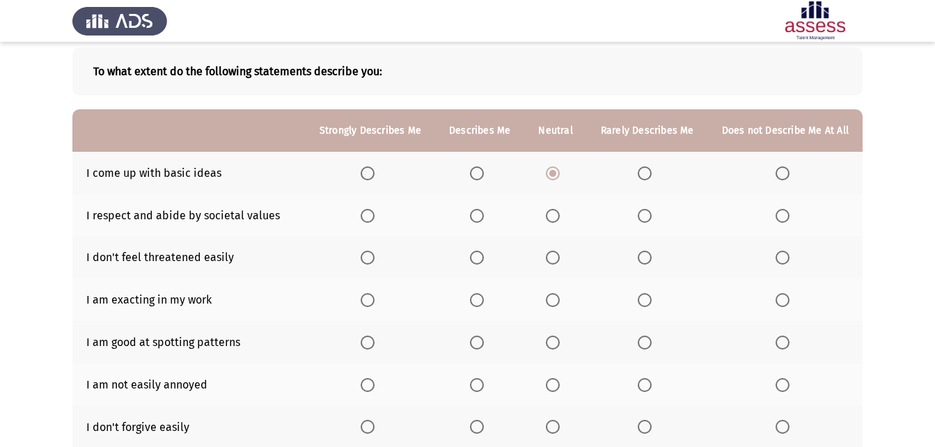
click at [559, 212] on span "Select an option" at bounding box center [553, 216] width 14 height 14
click at [559, 212] on input "Select an option" at bounding box center [553, 216] width 14 height 14
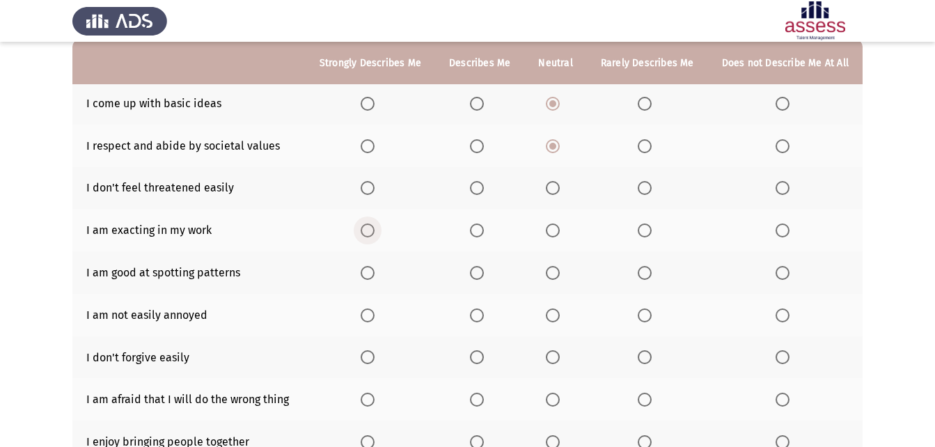
click at [375, 233] on span "Select an option" at bounding box center [368, 230] width 14 height 14
click at [375, 233] on input "Select an option" at bounding box center [368, 230] width 14 height 14
click at [557, 191] on span "Select an option" at bounding box center [553, 188] width 14 height 14
click at [557, 191] on input "Select an option" at bounding box center [553, 188] width 14 height 14
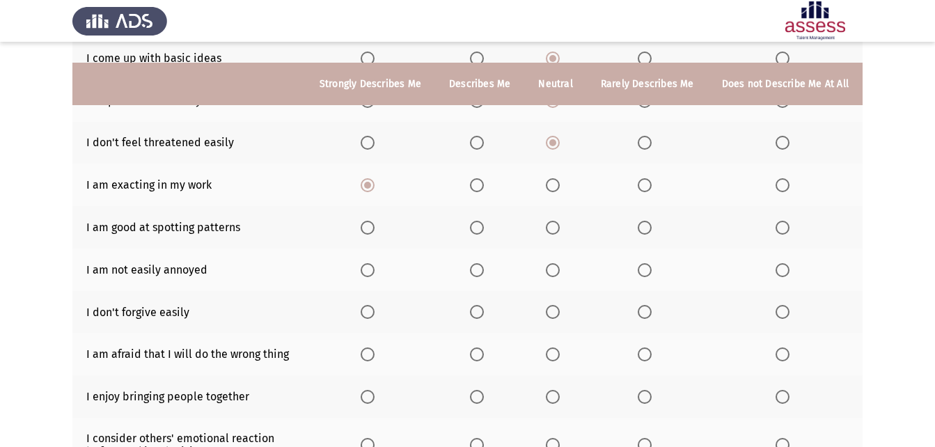
scroll to position [209, 0]
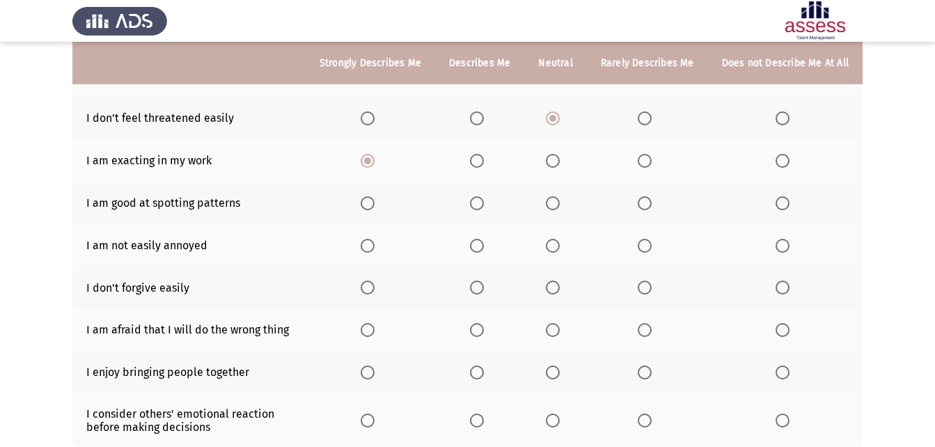
click at [484, 207] on span "Select an option" at bounding box center [477, 203] width 14 height 14
click at [484, 207] on input "Select an option" at bounding box center [477, 203] width 14 height 14
click at [375, 241] on span "Select an option" at bounding box center [368, 246] width 14 height 14
click at [375, 241] on input "Select an option" at bounding box center [368, 246] width 14 height 14
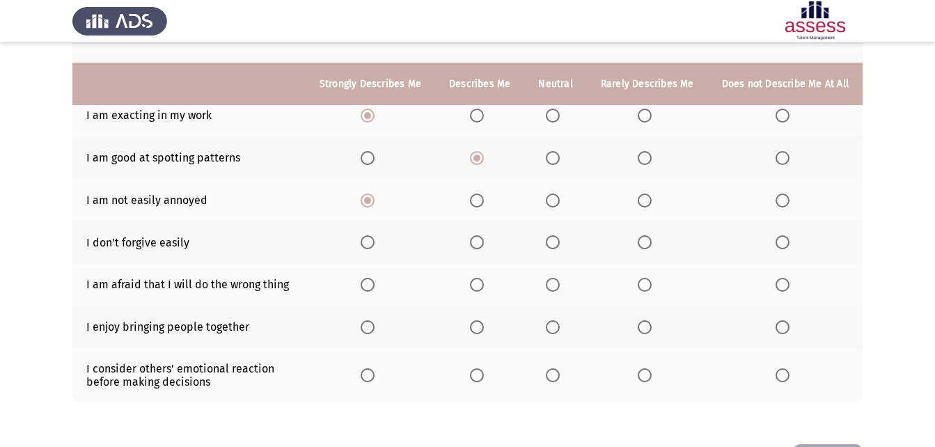
scroll to position [278, 0]
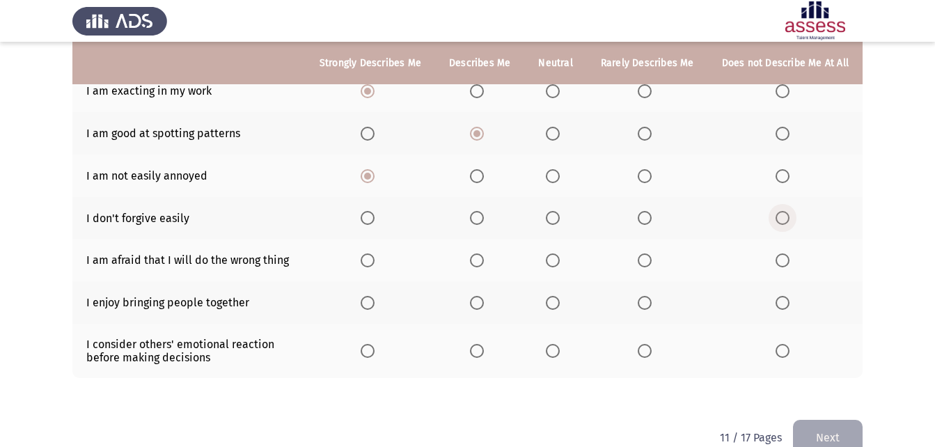
click at [787, 217] on span "Select an option" at bounding box center [783, 218] width 14 height 14
click at [787, 217] on input "Select an option" at bounding box center [783, 218] width 14 height 14
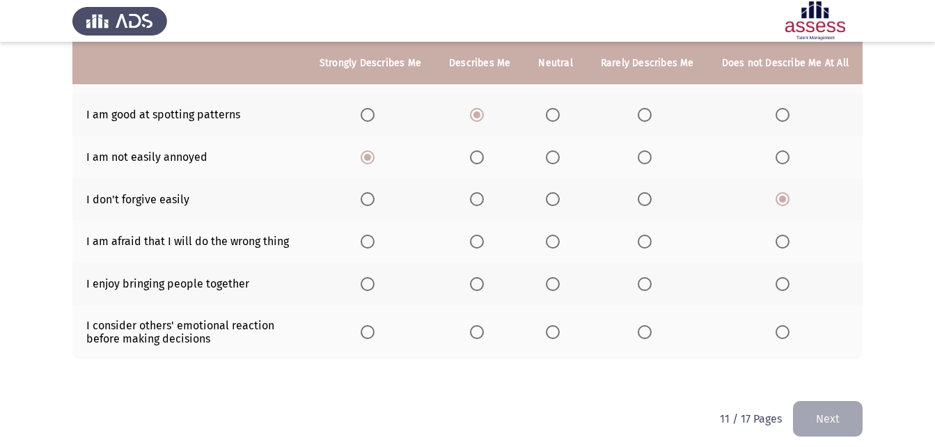
scroll to position [307, 0]
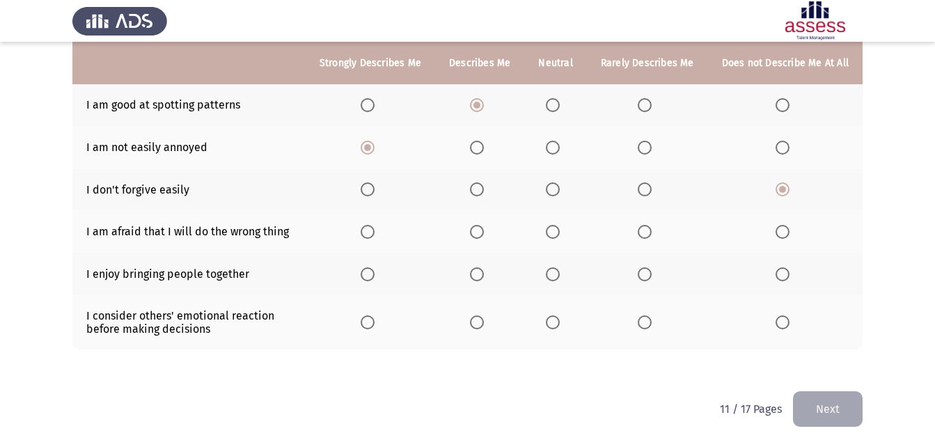
click at [647, 229] on span "Select an option" at bounding box center [645, 232] width 14 height 14
click at [647, 229] on input "Select an option" at bounding box center [645, 232] width 14 height 14
click at [555, 274] on span "Select an option" at bounding box center [553, 274] width 14 height 14
click at [555, 274] on input "Select an option" at bounding box center [553, 274] width 14 height 14
click at [644, 321] on span "Select an option" at bounding box center [645, 322] width 14 height 14
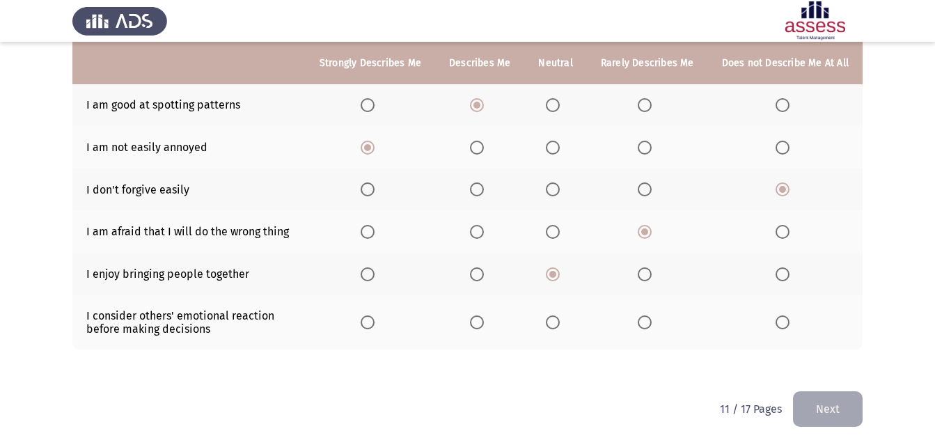
click at [644, 321] on input "Select an option" at bounding box center [645, 322] width 14 height 14
click at [854, 418] on button "Next" at bounding box center [828, 409] width 70 height 36
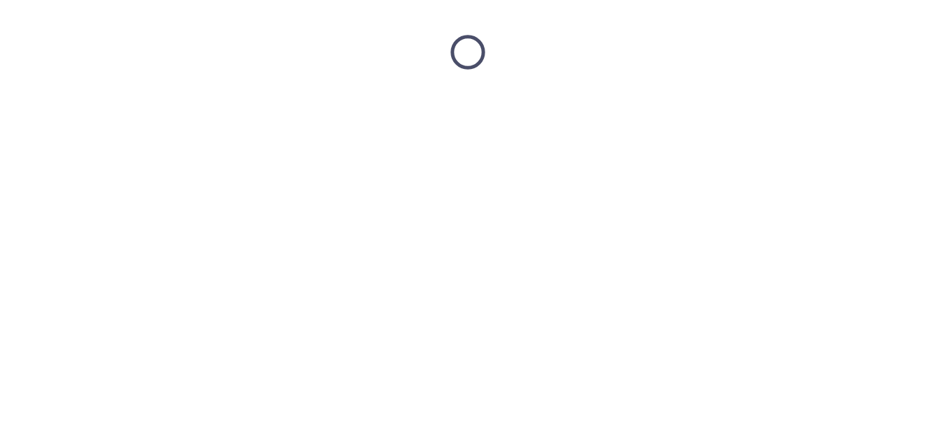
scroll to position [0, 0]
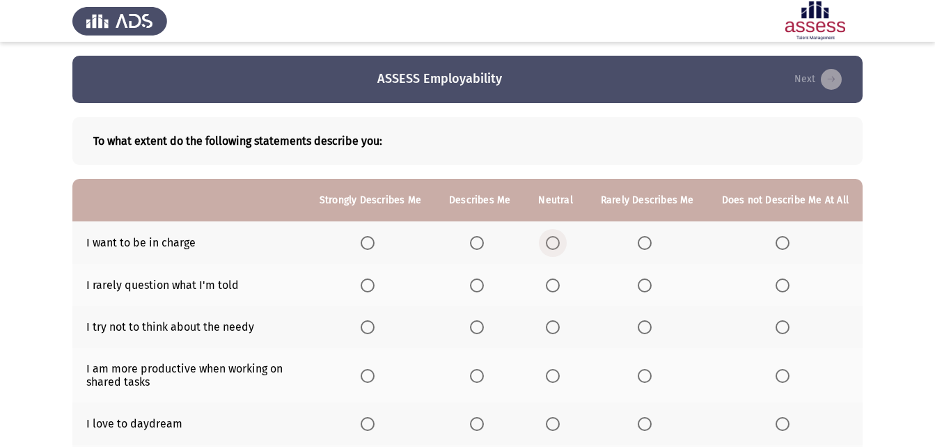
click at [558, 243] on span "Select an option" at bounding box center [553, 243] width 14 height 14
click at [558, 243] on input "Select an option" at bounding box center [553, 243] width 14 height 14
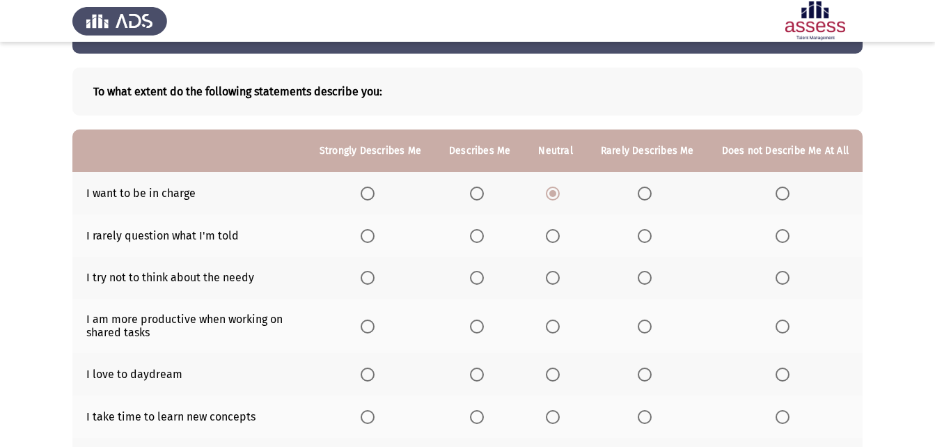
scroll to position [70, 0]
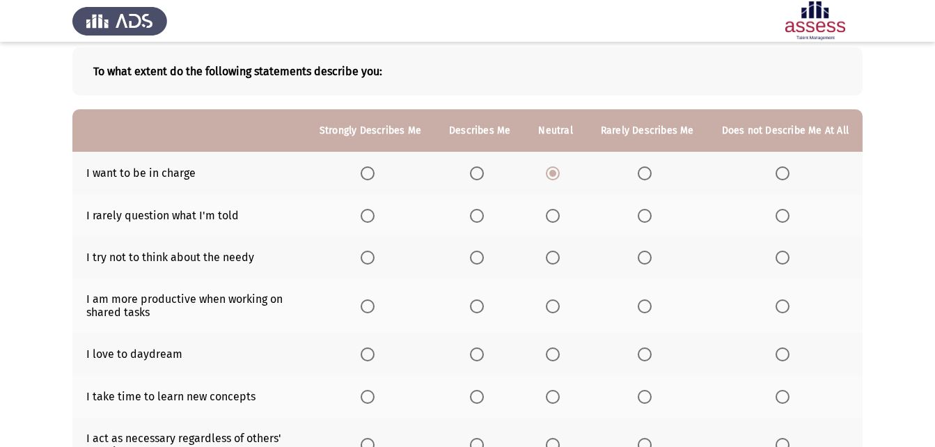
click at [480, 218] on span "Select an option" at bounding box center [477, 216] width 14 height 14
click at [480, 218] on input "Select an option" at bounding box center [477, 216] width 14 height 14
click at [477, 258] on span "Select an option" at bounding box center [477, 258] width 0 height 0
click at [482, 258] on input "Select an option" at bounding box center [477, 258] width 14 height 14
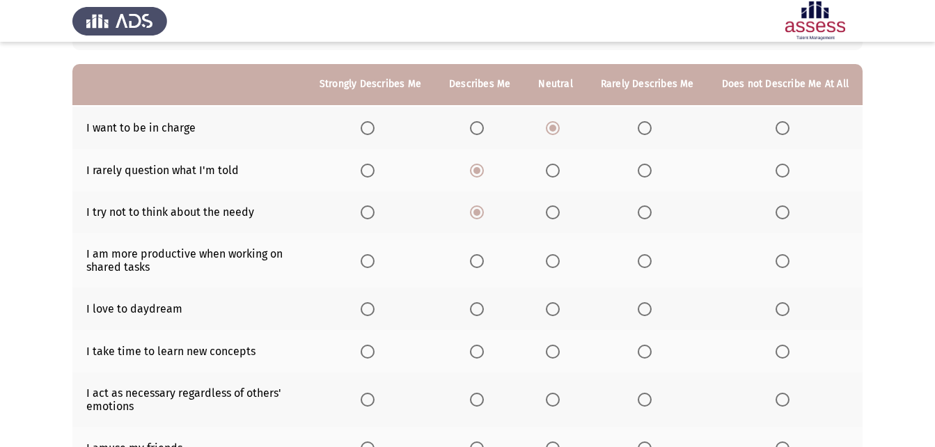
scroll to position [139, 0]
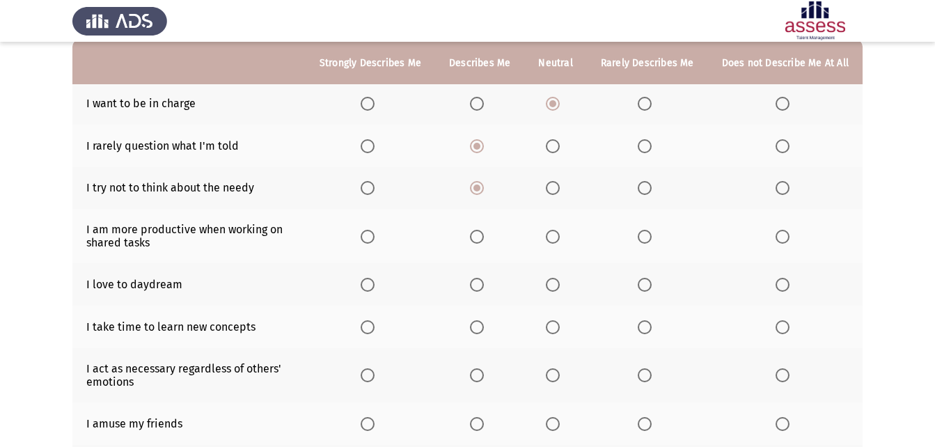
click at [375, 237] on span "Select an option" at bounding box center [368, 237] width 14 height 14
click at [375, 237] on input "Select an option" at bounding box center [368, 237] width 14 height 14
click at [484, 237] on span "Select an option" at bounding box center [477, 237] width 14 height 14
click at [484, 237] on input "Select an option" at bounding box center [477, 237] width 14 height 14
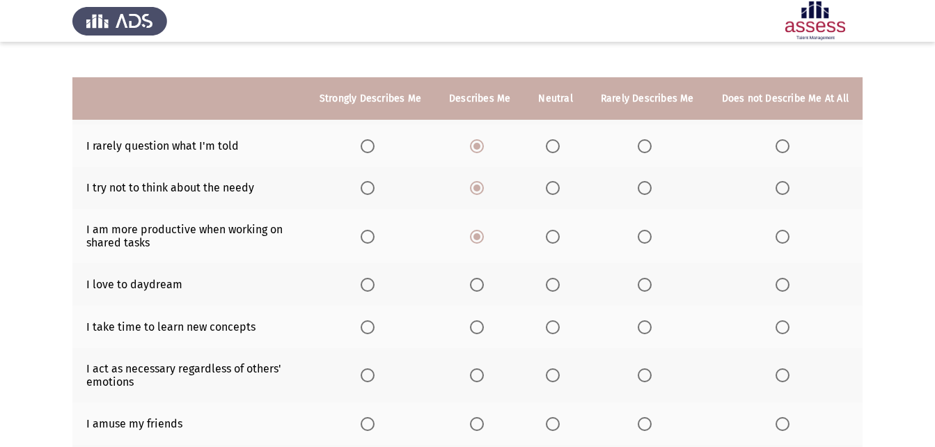
scroll to position [209, 0]
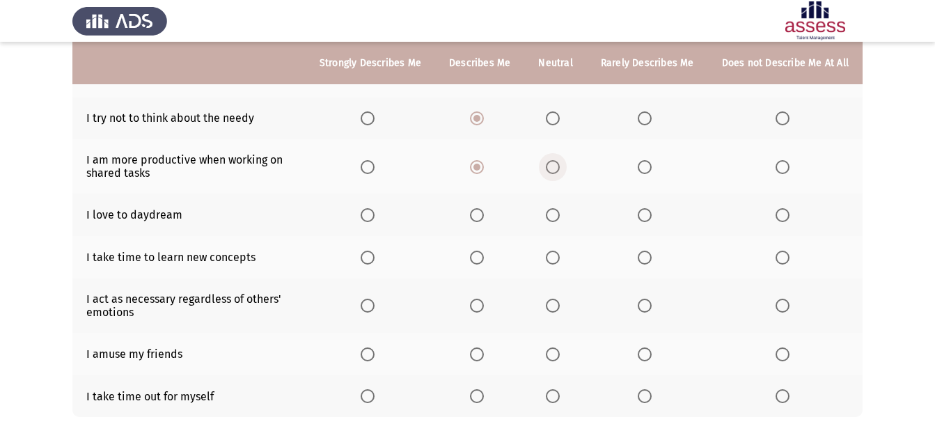
click at [560, 166] on span "Select an option" at bounding box center [553, 167] width 14 height 14
click at [560, 166] on input "Select an option" at bounding box center [553, 167] width 14 height 14
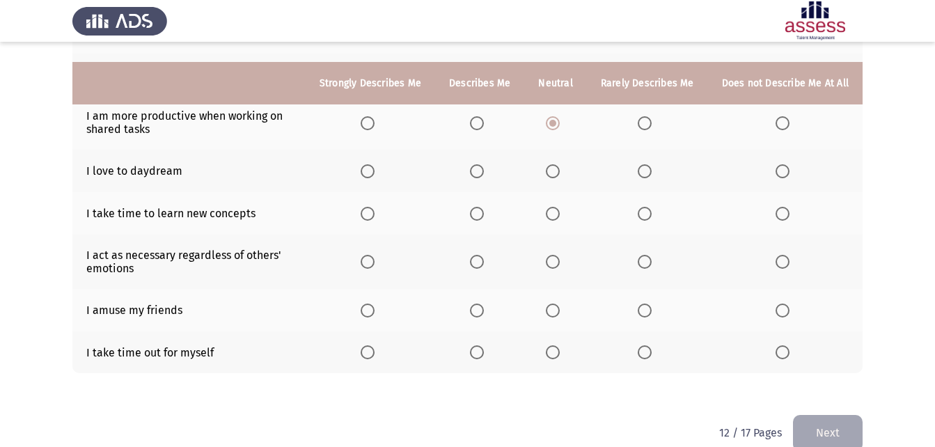
scroll to position [276, 0]
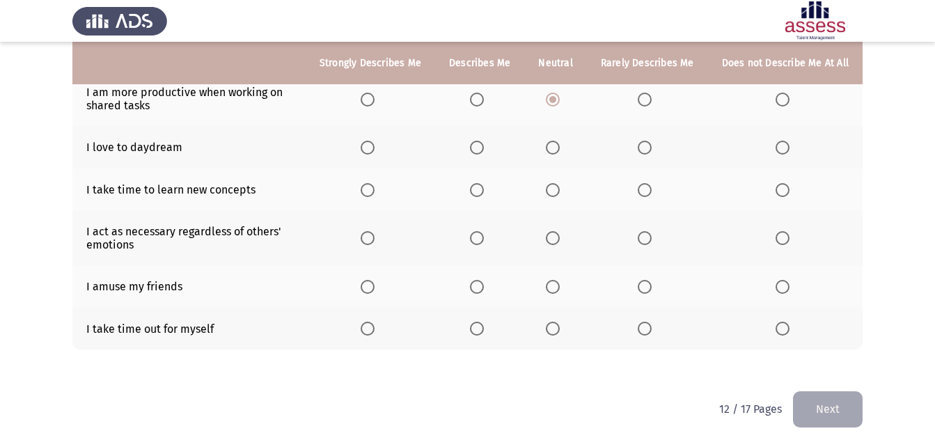
click at [560, 153] on span "Select an option" at bounding box center [553, 148] width 14 height 14
click at [560, 153] on input "Select an option" at bounding box center [553, 148] width 14 height 14
click at [650, 191] on span "Select an option" at bounding box center [645, 190] width 14 height 14
click at [650, 191] on input "Select an option" at bounding box center [645, 190] width 14 height 14
click at [651, 233] on span "Select an option" at bounding box center [645, 238] width 14 height 14
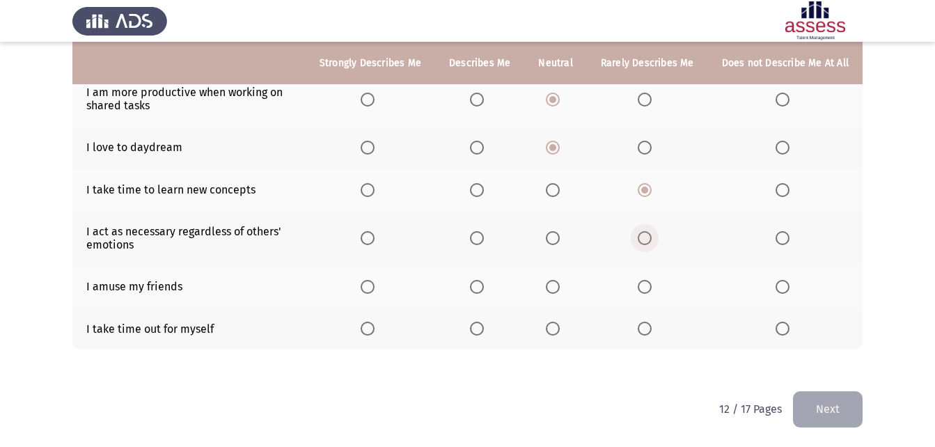
click at [651, 233] on input "Select an option" at bounding box center [645, 238] width 14 height 14
click at [484, 329] on span "Select an option" at bounding box center [477, 329] width 14 height 14
click at [484, 329] on input "Select an option" at bounding box center [477, 329] width 14 height 14
click at [483, 287] on span "Select an option" at bounding box center [477, 287] width 14 height 14
click at [483, 287] on input "Select an option" at bounding box center [477, 287] width 14 height 14
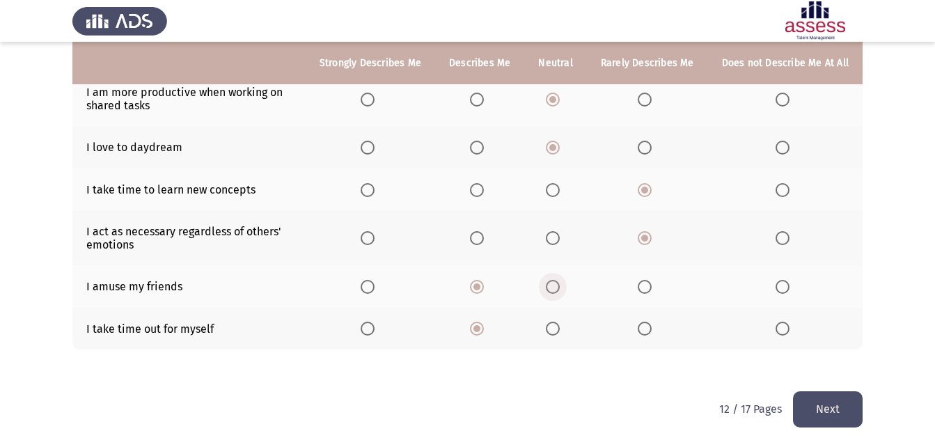
click at [559, 284] on span "Select an option" at bounding box center [553, 287] width 14 height 14
click at [559, 284] on input "Select an option" at bounding box center [553, 287] width 14 height 14
click at [839, 410] on button "Next" at bounding box center [828, 409] width 70 height 36
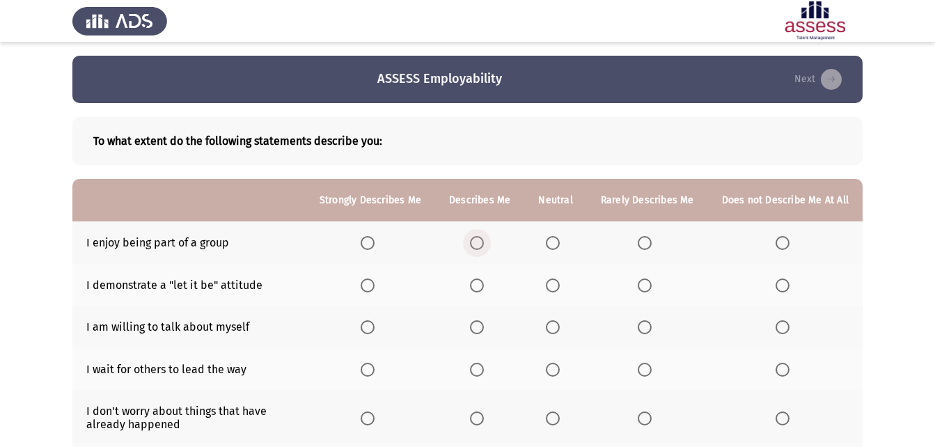
click at [484, 242] on span "Select an option" at bounding box center [477, 243] width 14 height 14
click at [484, 242] on input "Select an option" at bounding box center [477, 243] width 14 height 14
click at [370, 239] on span "Select an option" at bounding box center [368, 243] width 14 height 14
click at [370, 239] on input "Select an option" at bounding box center [368, 243] width 14 height 14
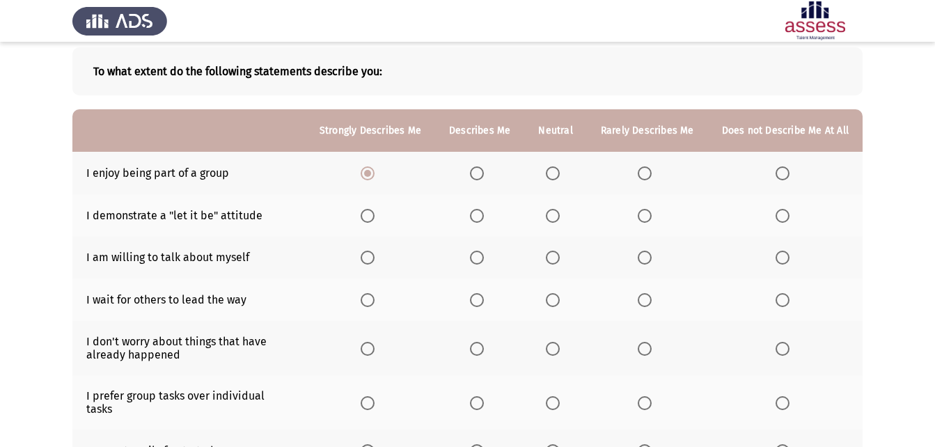
click at [484, 210] on span "Select an option" at bounding box center [477, 216] width 14 height 14
click at [484, 210] on input "Select an option" at bounding box center [477, 216] width 14 height 14
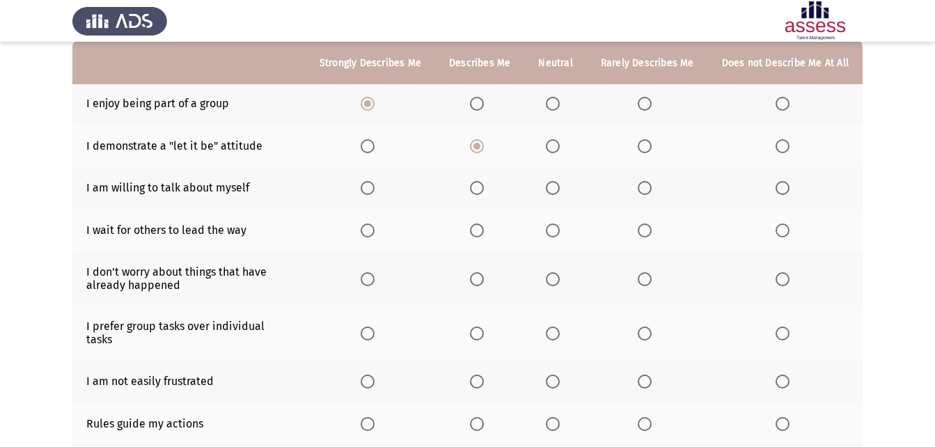
click at [652, 189] on span "Select an option" at bounding box center [645, 188] width 14 height 14
click at [652, 189] on input "Select an option" at bounding box center [645, 188] width 14 height 14
click at [783, 189] on span "Select an option" at bounding box center [783, 188] width 14 height 14
click at [783, 189] on input "Select an option" at bounding box center [783, 188] width 14 height 14
click at [642, 233] on span "Select an option" at bounding box center [645, 230] width 14 height 14
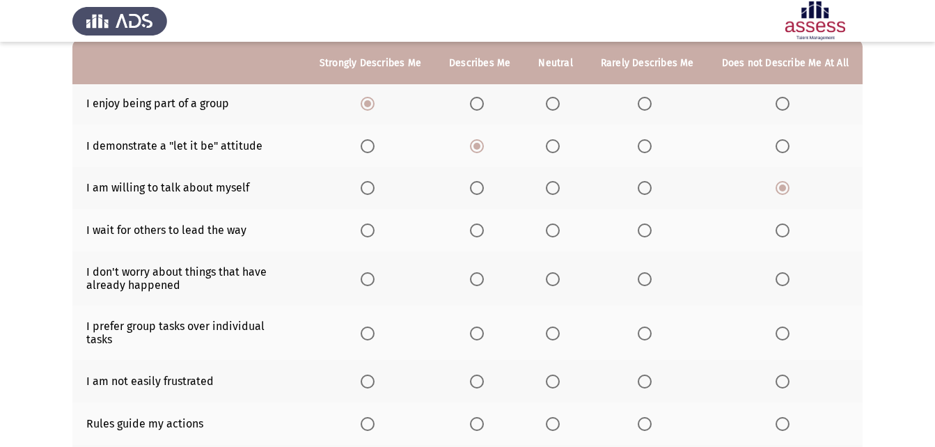
click at [642, 233] on input "Select an option" at bounding box center [645, 230] width 14 height 14
click at [369, 280] on span "Select an option" at bounding box center [368, 279] width 14 height 14
click at [369, 280] on input "Select an option" at bounding box center [368, 279] width 14 height 14
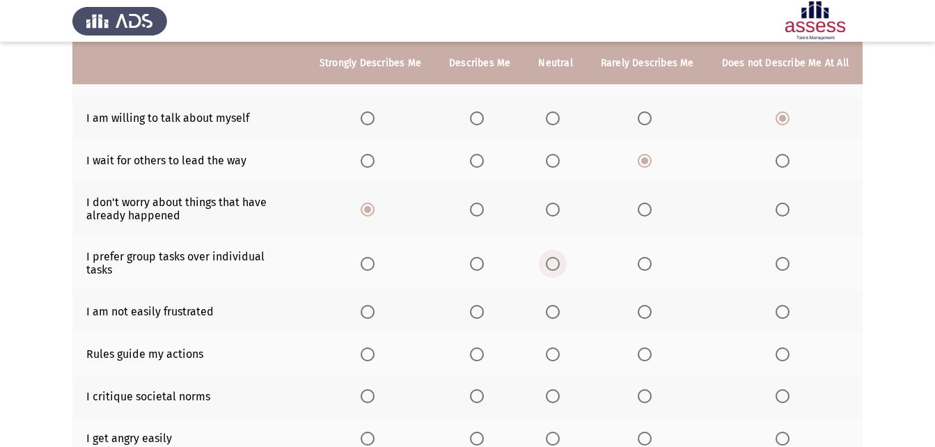
click at [554, 257] on span "Select an option" at bounding box center [553, 264] width 14 height 14
click at [554, 257] on input "Select an option" at bounding box center [553, 264] width 14 height 14
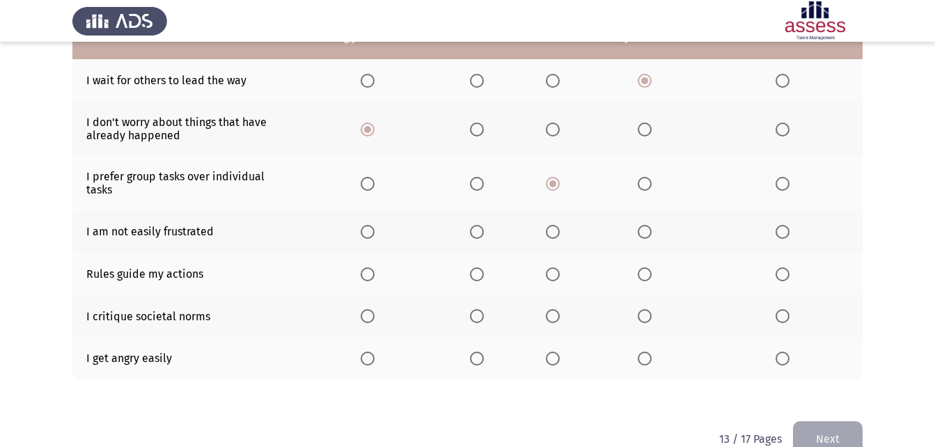
scroll to position [307, 0]
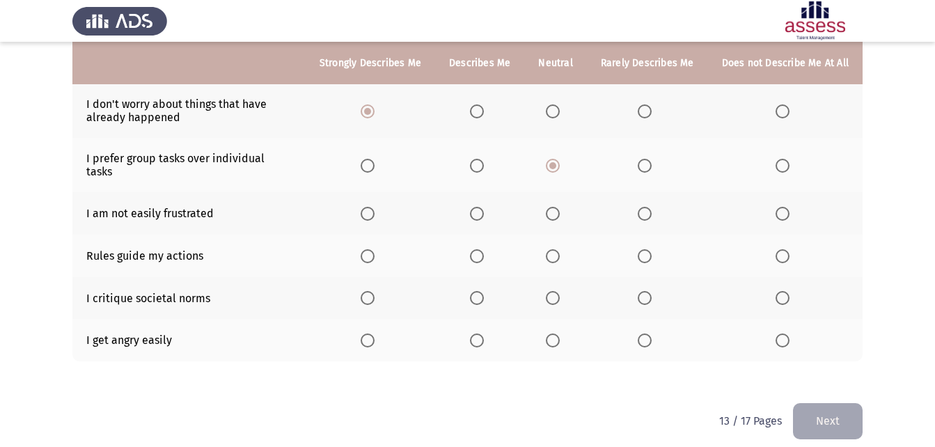
click at [553, 207] on span "Select an option" at bounding box center [553, 214] width 14 height 14
click at [553, 207] on input "Select an option" at bounding box center [553, 214] width 14 height 14
click at [478, 249] on span "Select an option" at bounding box center [477, 256] width 14 height 14
click at [478, 249] on input "Select an option" at bounding box center [477, 256] width 14 height 14
click at [789, 333] on span "Select an option" at bounding box center [783, 340] width 14 height 14
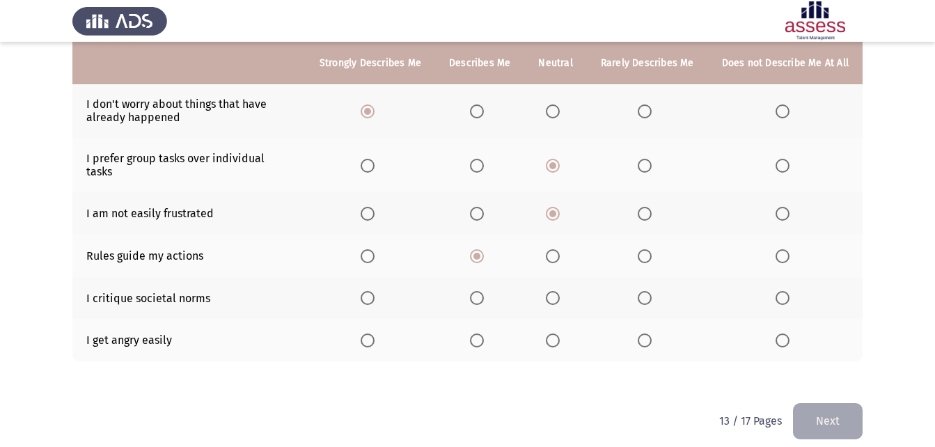
click at [789, 333] on input "Select an option" at bounding box center [783, 340] width 14 height 14
click at [550, 291] on span "Select an option" at bounding box center [553, 298] width 14 height 14
click at [550, 291] on input "Select an option" at bounding box center [553, 298] width 14 height 14
click at [853, 407] on button "Next" at bounding box center [828, 421] width 70 height 36
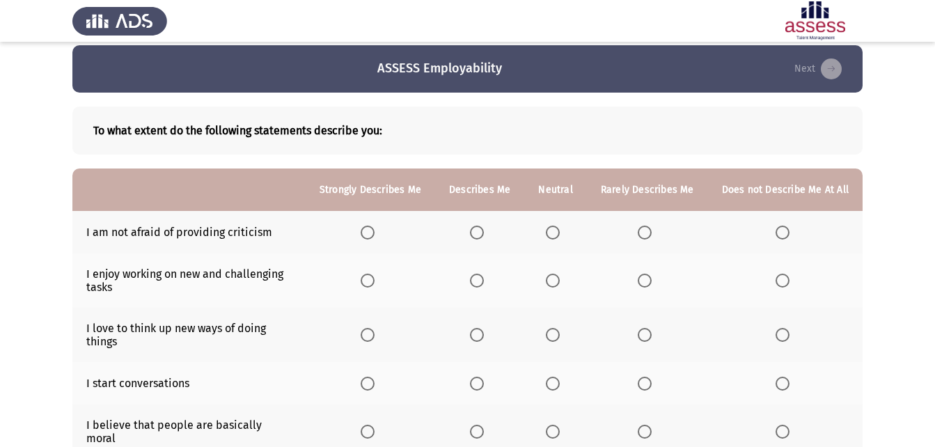
scroll to position [0, 0]
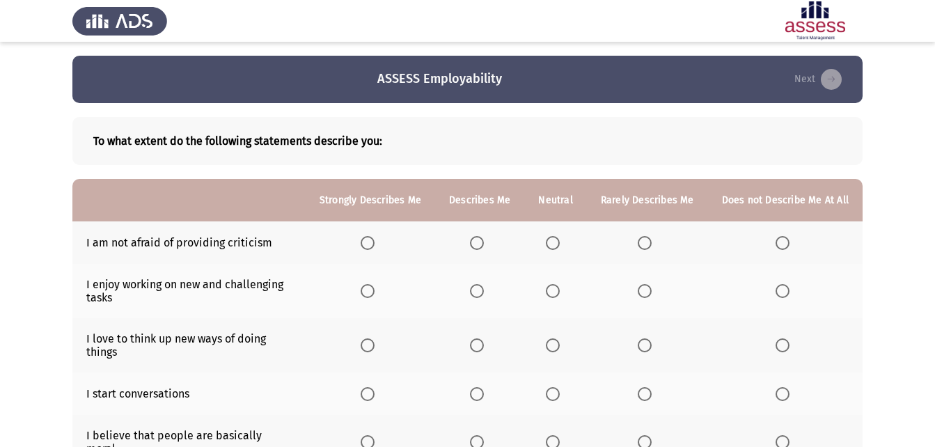
click at [553, 243] on span "Select an option" at bounding box center [553, 243] width 0 height 0
click at [557, 242] on input "Select an option" at bounding box center [553, 243] width 14 height 14
click at [647, 237] on span "Select an option" at bounding box center [645, 243] width 14 height 14
click at [647, 237] on input "Select an option" at bounding box center [645, 243] width 14 height 14
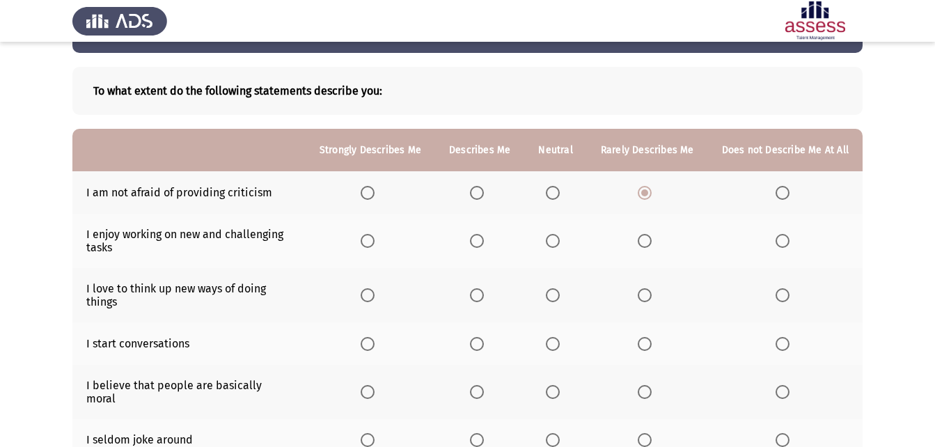
scroll to position [70, 0]
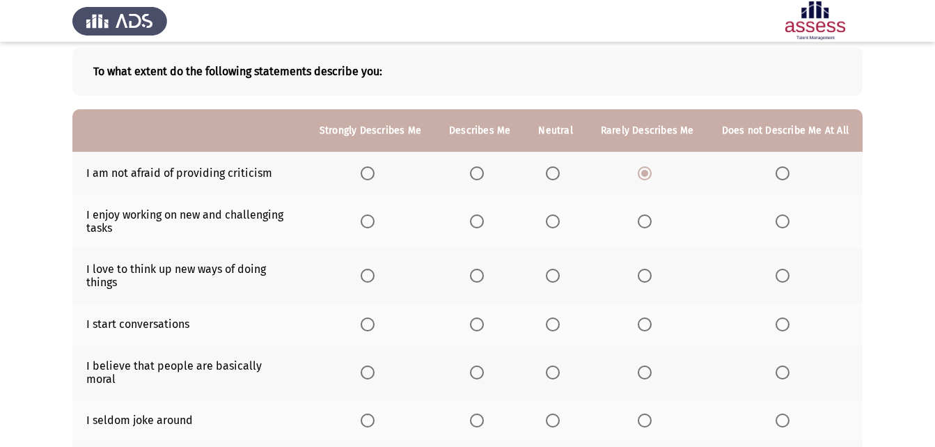
click at [377, 229] on th at bounding box center [370, 221] width 129 height 54
click at [375, 222] on span "Select an option" at bounding box center [368, 221] width 14 height 14
click at [375, 222] on input "Select an option" at bounding box center [368, 221] width 14 height 14
click at [375, 272] on span "Select an option" at bounding box center [368, 276] width 14 height 14
click at [375, 272] on input "Select an option" at bounding box center [368, 276] width 14 height 14
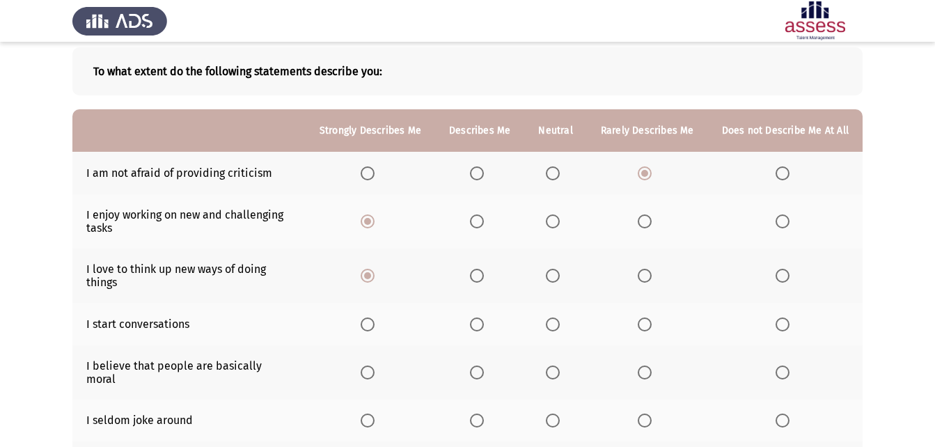
scroll to position [139, 0]
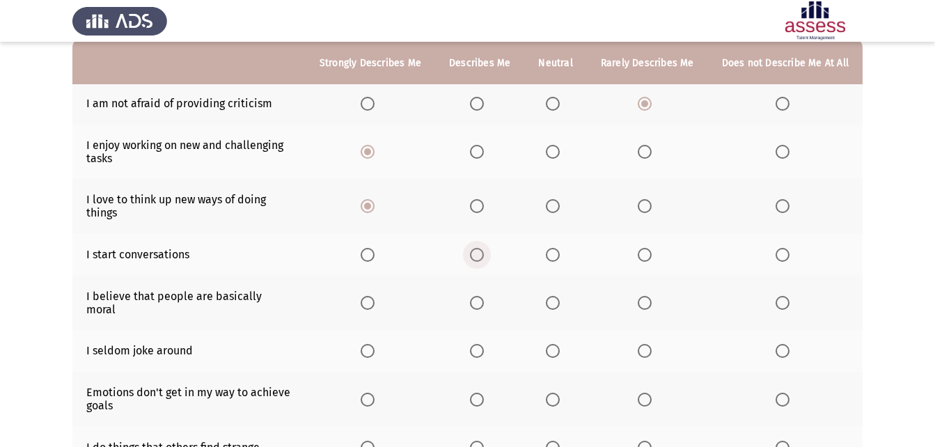
click at [489, 258] on label "Select an option" at bounding box center [479, 255] width 19 height 14
click at [484, 258] on input "Select an option" at bounding box center [477, 255] width 14 height 14
click at [557, 301] on span "Select an option" at bounding box center [553, 303] width 14 height 14
click at [557, 301] on input "Select an option" at bounding box center [553, 303] width 14 height 14
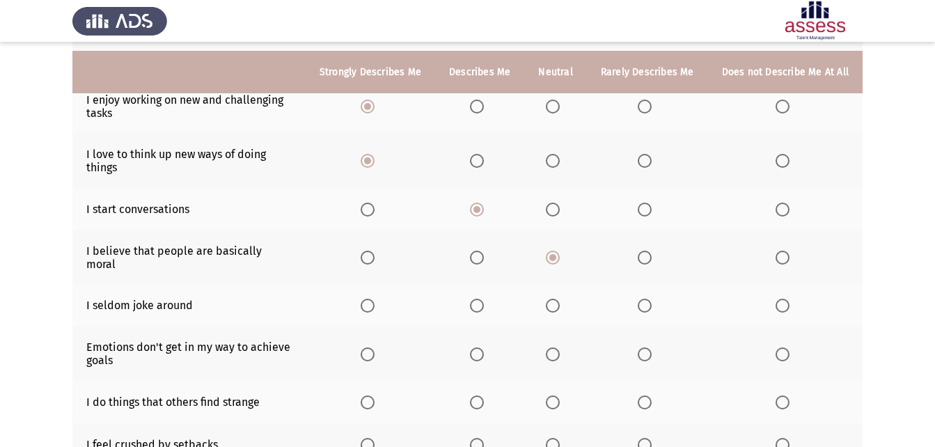
scroll to position [209, 0]
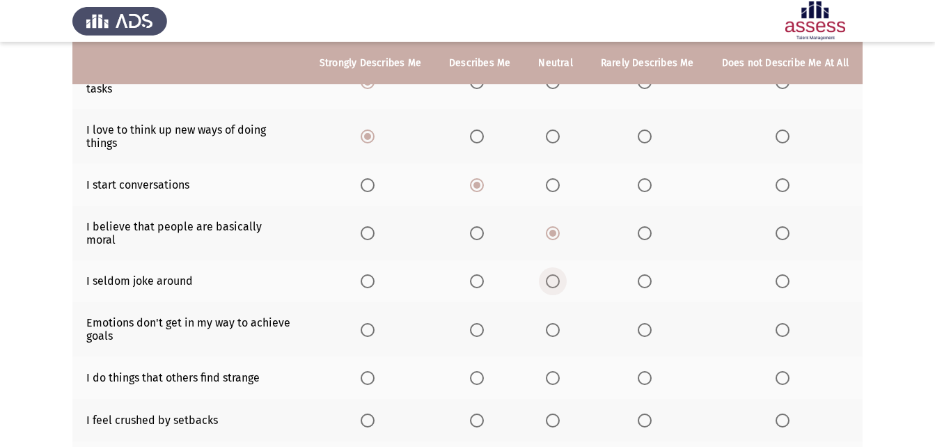
click at [560, 274] on span "Select an option" at bounding box center [553, 281] width 14 height 14
click at [560, 274] on input "Select an option" at bounding box center [553, 281] width 14 height 14
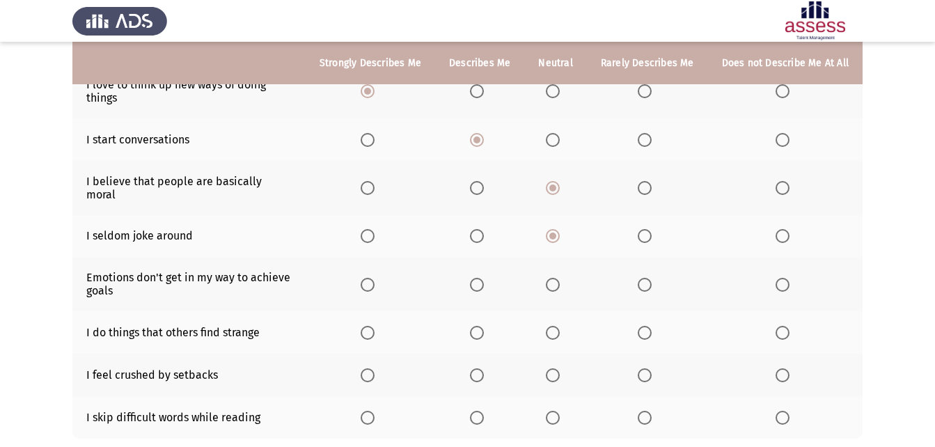
scroll to position [278, 0]
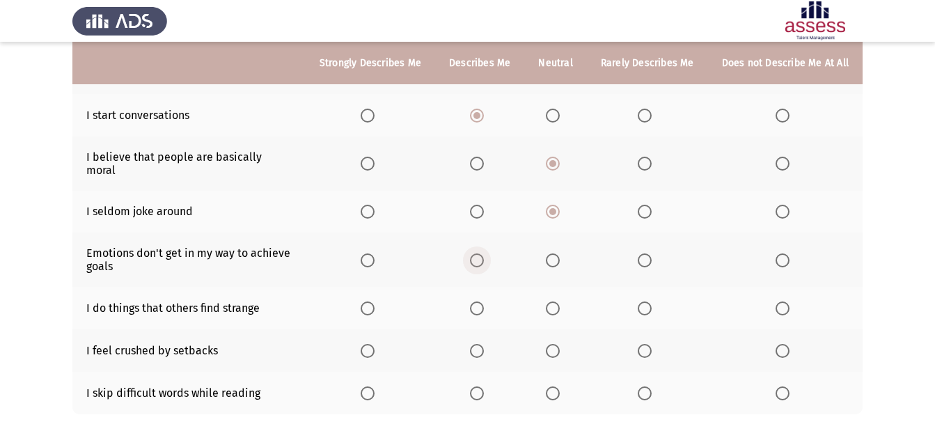
click at [484, 253] on span "Select an option" at bounding box center [477, 260] width 14 height 14
click at [484, 253] on input "Select an option" at bounding box center [477, 260] width 14 height 14
click at [554, 301] on span "Select an option" at bounding box center [553, 308] width 14 height 14
click at [554, 301] on input "Select an option" at bounding box center [553, 308] width 14 height 14
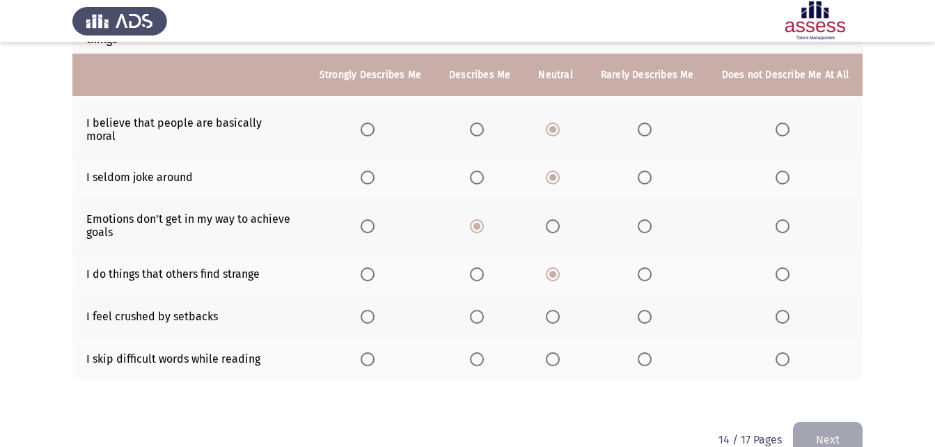
scroll to position [331, 0]
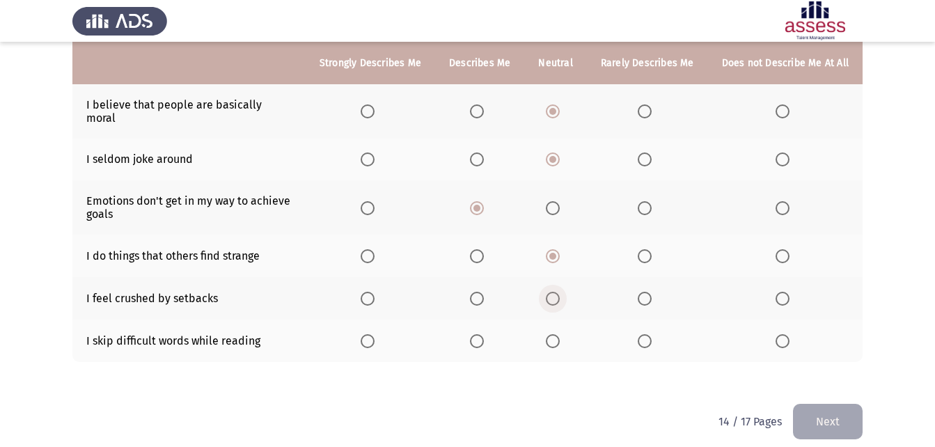
click at [552, 292] on span "Select an option" at bounding box center [553, 299] width 14 height 14
click at [552, 292] on input "Select an option" at bounding box center [553, 299] width 14 height 14
click at [651, 334] on span "Select an option" at bounding box center [645, 341] width 14 height 14
click at [651, 334] on input "Select an option" at bounding box center [645, 341] width 14 height 14
click at [813, 404] on button "Next" at bounding box center [828, 422] width 70 height 36
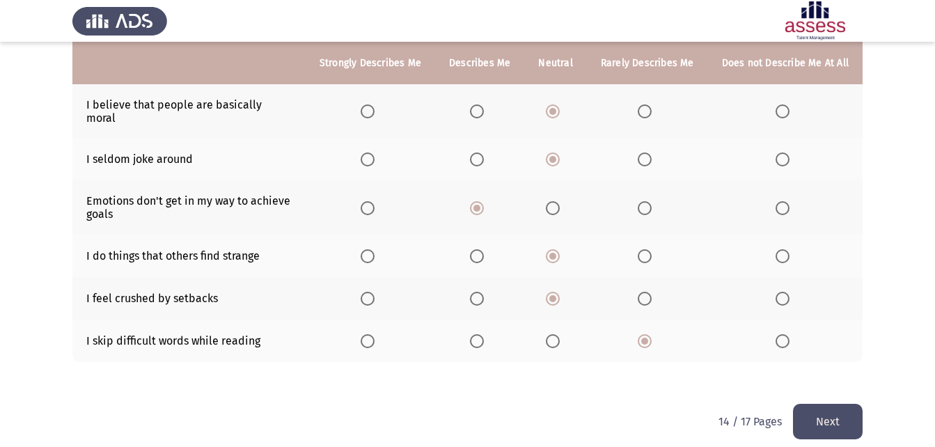
scroll to position [0, 0]
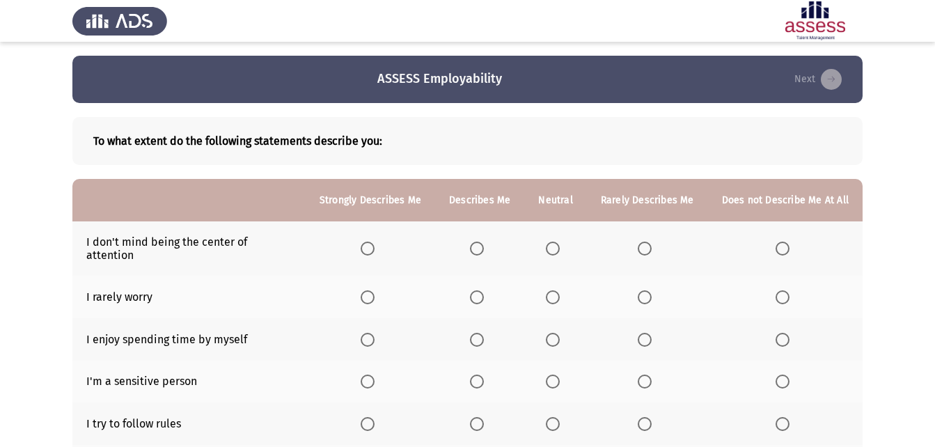
click at [555, 244] on span "Select an option" at bounding box center [553, 249] width 14 height 14
click at [555, 244] on input "Select an option" at bounding box center [553, 249] width 14 height 14
click at [559, 290] on span "Select an option" at bounding box center [553, 297] width 14 height 14
click at [559, 290] on input "Select an option" at bounding box center [553, 297] width 14 height 14
click at [484, 333] on span "Select an option" at bounding box center [477, 340] width 14 height 14
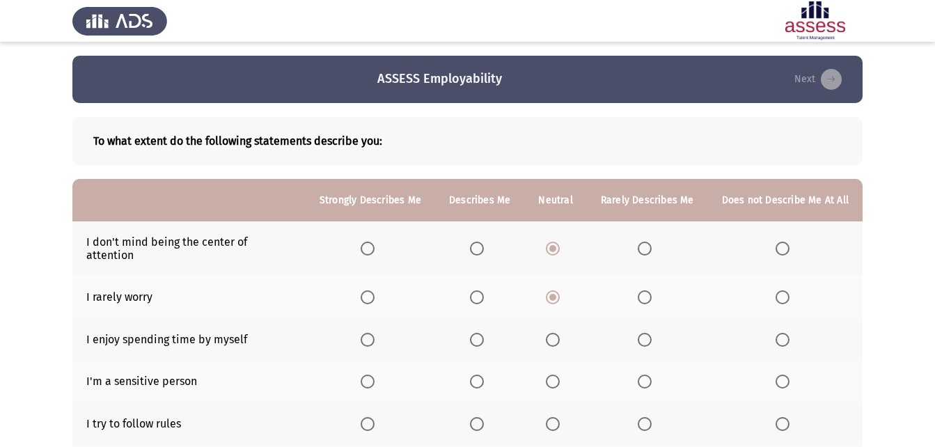
click at [484, 333] on input "Select an option" at bounding box center [477, 340] width 14 height 14
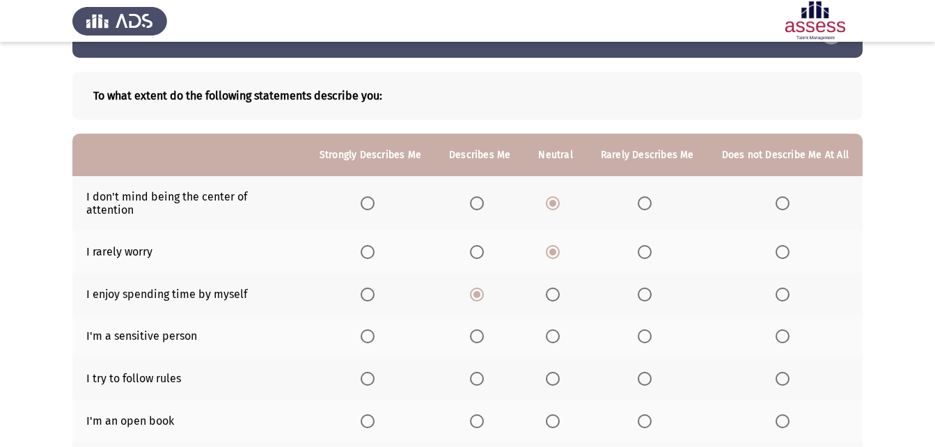
scroll to position [70, 0]
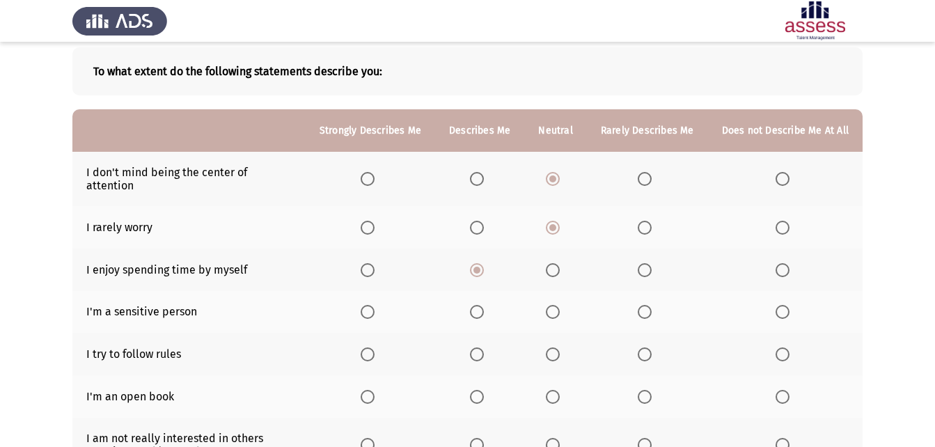
click at [643, 305] on span "Select an option" at bounding box center [645, 312] width 14 height 14
click at [643, 305] on input "Select an option" at bounding box center [645, 312] width 14 height 14
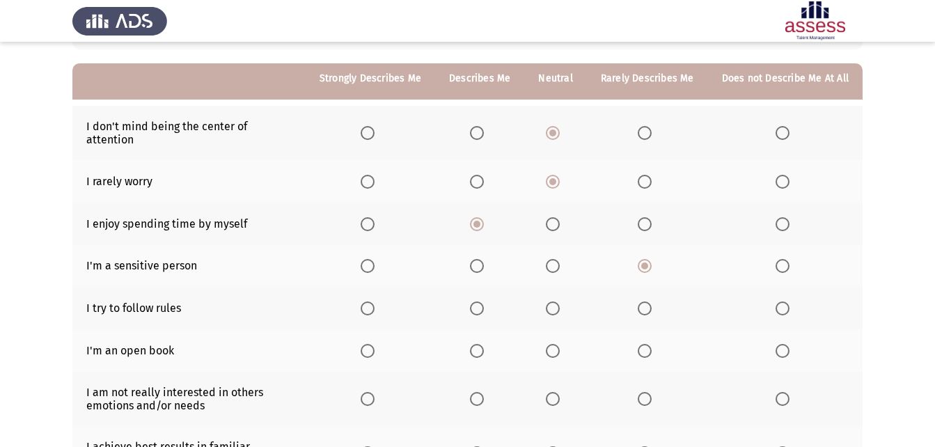
scroll to position [139, 0]
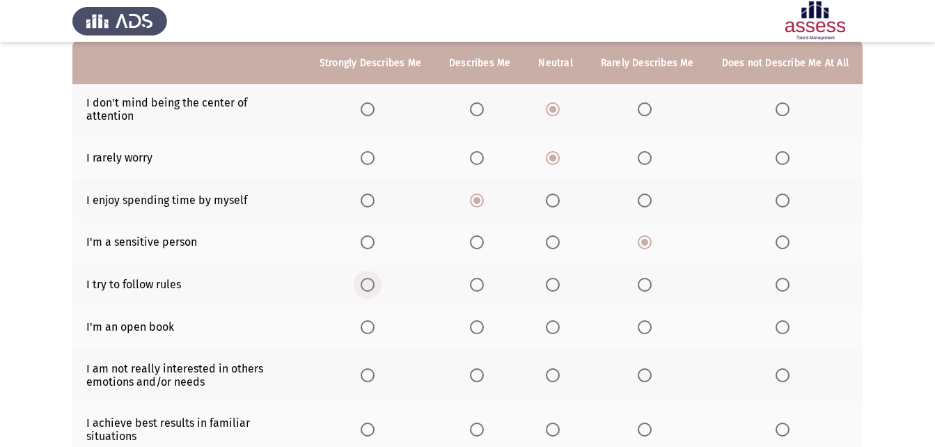
click at [375, 278] on span "Select an option" at bounding box center [368, 285] width 14 height 14
click at [375, 278] on input "Select an option" at bounding box center [368, 285] width 14 height 14
click at [648, 320] on span "Select an option" at bounding box center [645, 327] width 14 height 14
click at [648, 320] on input "Select an option" at bounding box center [645, 327] width 14 height 14
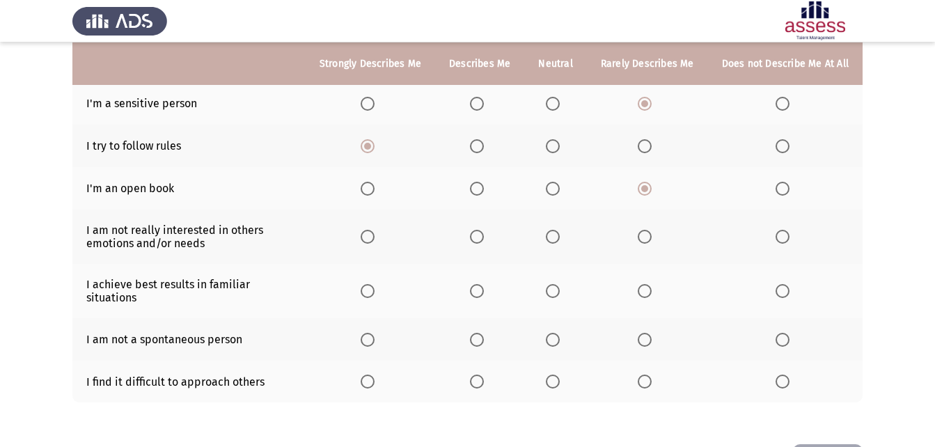
scroll to position [278, 0]
click at [551, 229] on span "Select an option" at bounding box center [553, 236] width 14 height 14
click at [551, 229] on input "Select an option" at bounding box center [553, 236] width 14 height 14
click at [558, 283] on span "Select an option" at bounding box center [553, 290] width 14 height 14
click at [558, 283] on input "Select an option" at bounding box center [553, 290] width 14 height 14
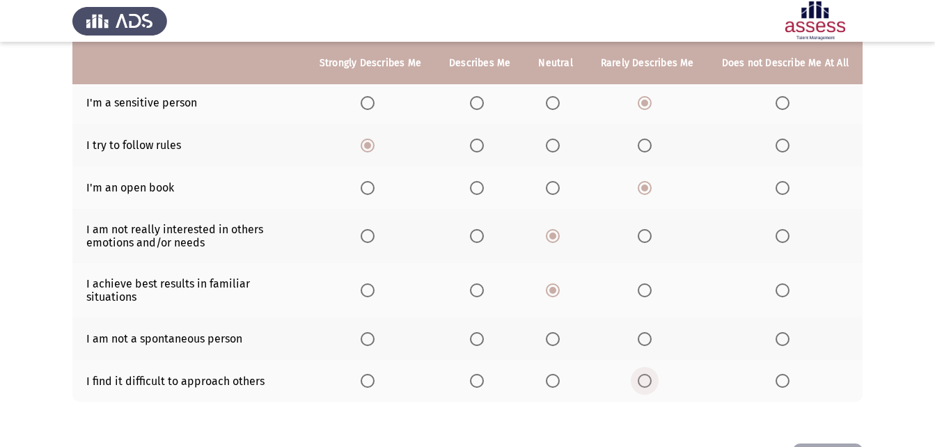
click at [650, 374] on span "Select an option" at bounding box center [645, 381] width 14 height 14
click at [650, 374] on input "Select an option" at bounding box center [645, 381] width 14 height 14
click at [557, 332] on span "Select an option" at bounding box center [553, 339] width 14 height 14
click at [557, 332] on input "Select an option" at bounding box center [553, 339] width 14 height 14
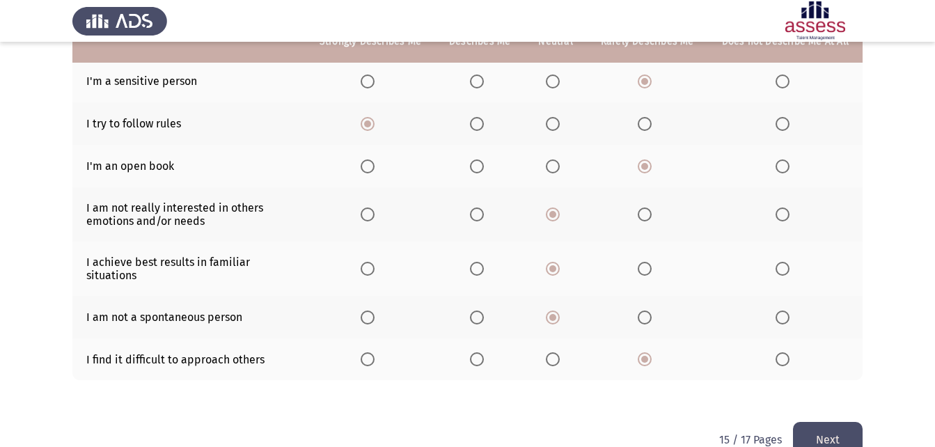
scroll to position [319, 0]
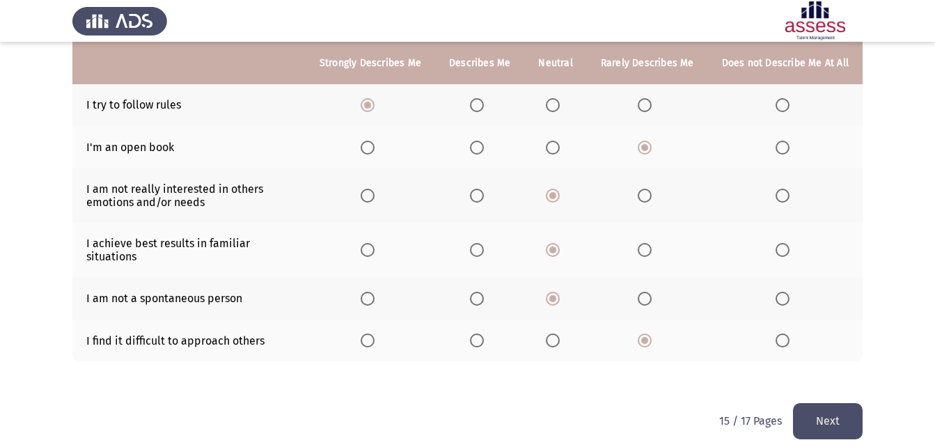
click at [828, 411] on button "Next" at bounding box center [828, 421] width 70 height 36
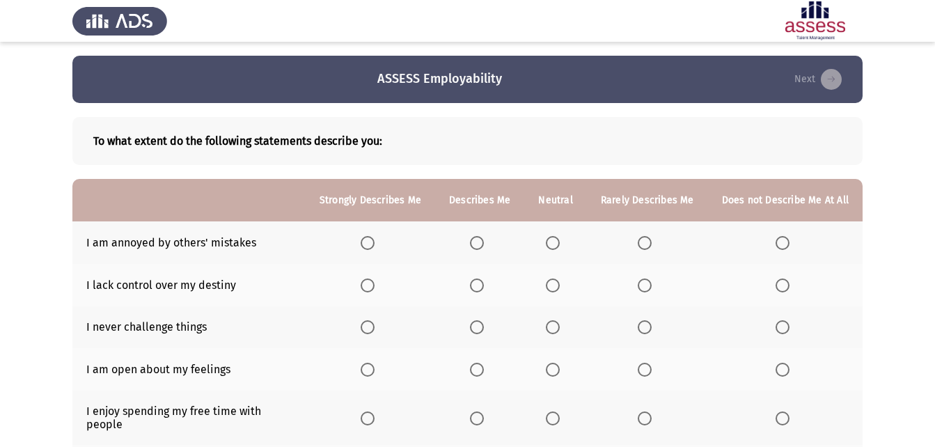
click at [652, 241] on span "Select an option" at bounding box center [645, 243] width 14 height 14
click at [652, 241] on input "Select an option" at bounding box center [645, 243] width 14 height 14
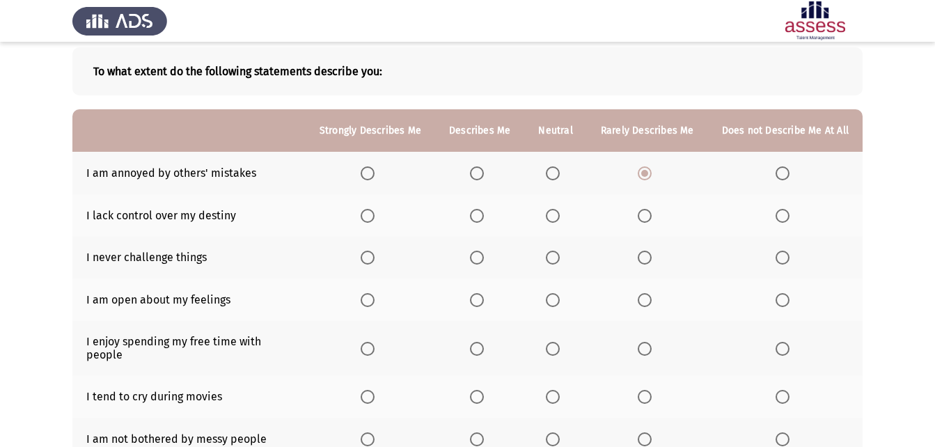
click at [649, 217] on span "Select an option" at bounding box center [645, 216] width 14 height 14
click at [649, 217] on input "Select an option" at bounding box center [645, 216] width 14 height 14
click at [780, 262] on span "Select an option" at bounding box center [783, 258] width 14 height 14
click at [780, 262] on input "Select an option" at bounding box center [783, 258] width 14 height 14
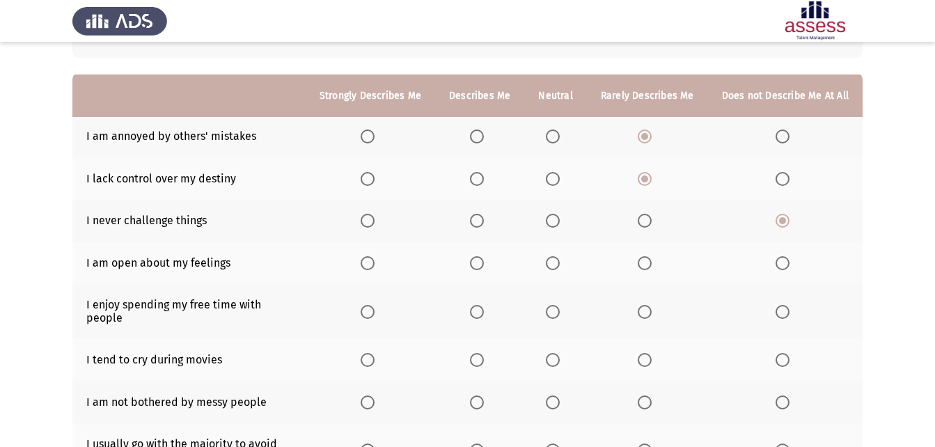
scroll to position [139, 0]
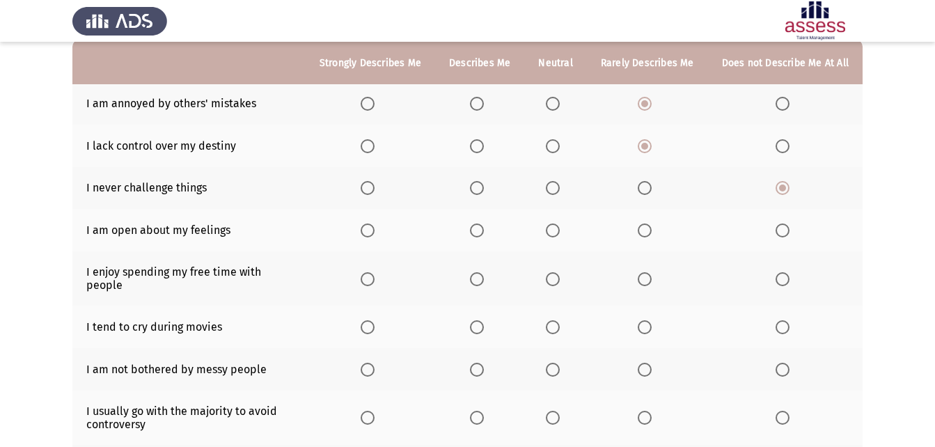
click at [650, 230] on span "Select an option" at bounding box center [645, 230] width 14 height 14
click at [650, 230] on input "Select an option" at bounding box center [645, 230] width 14 height 14
click at [560, 227] on span "Select an option" at bounding box center [553, 230] width 14 height 14
click at [560, 227] on input "Select an option" at bounding box center [553, 230] width 14 height 14
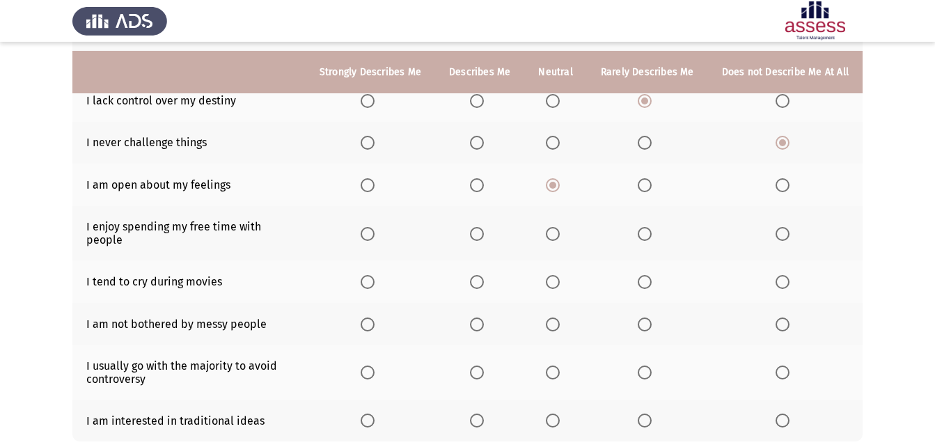
scroll to position [209, 0]
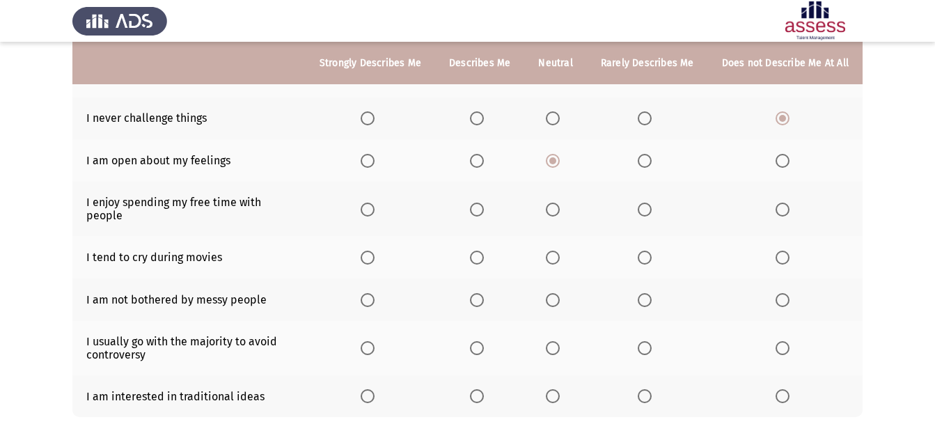
click at [484, 160] on span "Select an option" at bounding box center [477, 161] width 14 height 14
click at [484, 160] on input "Select an option" at bounding box center [477, 161] width 14 height 14
click at [560, 203] on span "Select an option" at bounding box center [553, 210] width 14 height 14
click at [560, 203] on input "Select an option" at bounding box center [553, 210] width 14 height 14
click at [787, 251] on span "Select an option" at bounding box center [783, 258] width 14 height 14
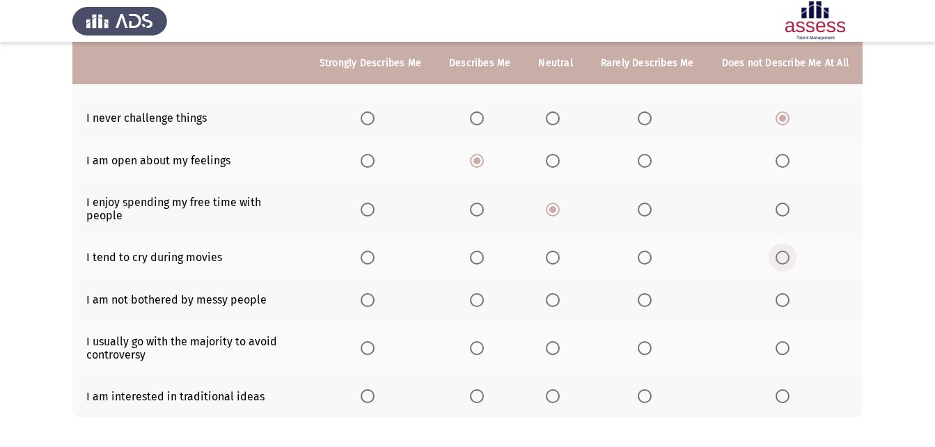
click at [787, 251] on input "Select an option" at bounding box center [783, 258] width 14 height 14
click at [558, 293] on span "Select an option" at bounding box center [553, 300] width 14 height 14
click at [558, 293] on input "Select an option" at bounding box center [553, 300] width 14 height 14
click at [647, 341] on span "Select an option" at bounding box center [645, 348] width 14 height 14
click at [647, 341] on input "Select an option" at bounding box center [645, 348] width 14 height 14
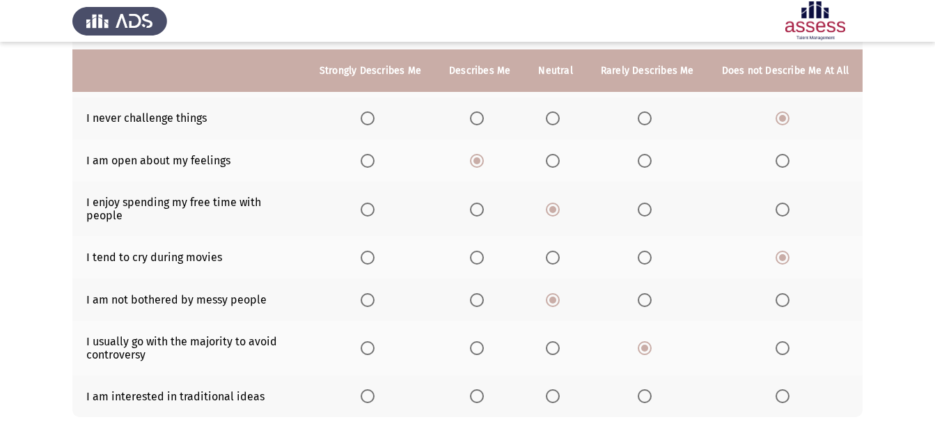
scroll to position [265, 0]
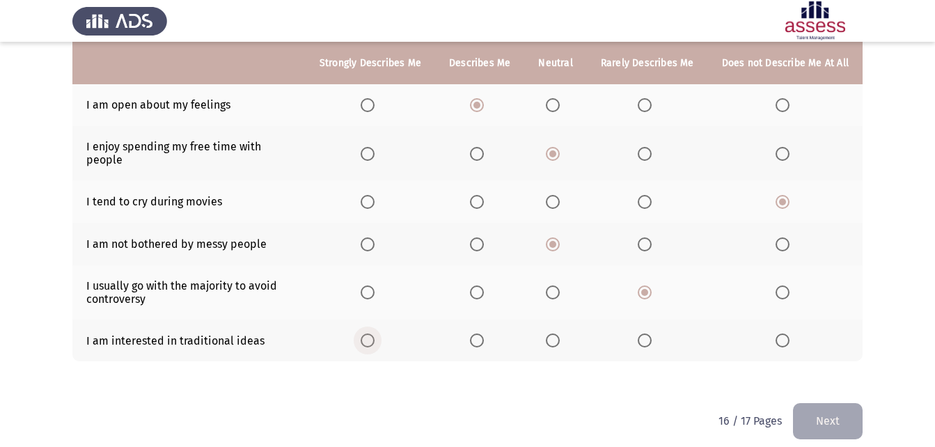
click at [375, 333] on span "Select an option" at bounding box center [368, 340] width 14 height 14
click at [375, 333] on input "Select an option" at bounding box center [368, 340] width 14 height 14
click at [484, 333] on span "Select an option" at bounding box center [477, 340] width 14 height 14
click at [484, 333] on input "Select an option" at bounding box center [477, 340] width 14 height 14
click at [814, 404] on button "Next" at bounding box center [828, 421] width 70 height 36
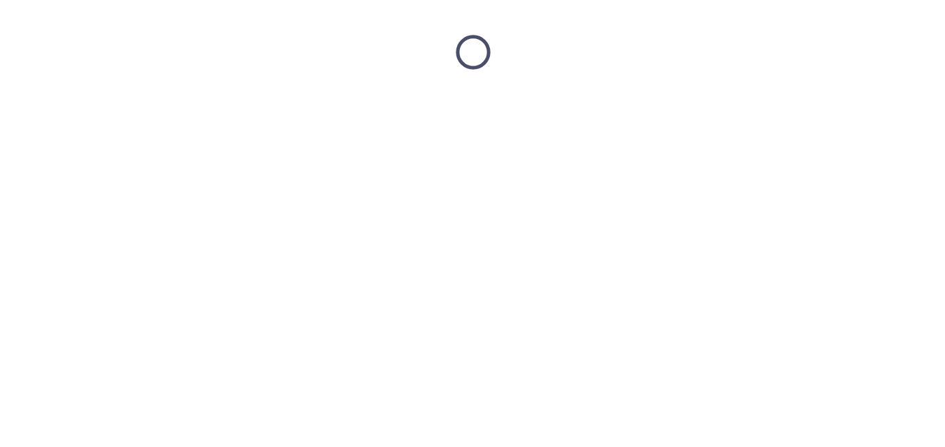
scroll to position [0, 0]
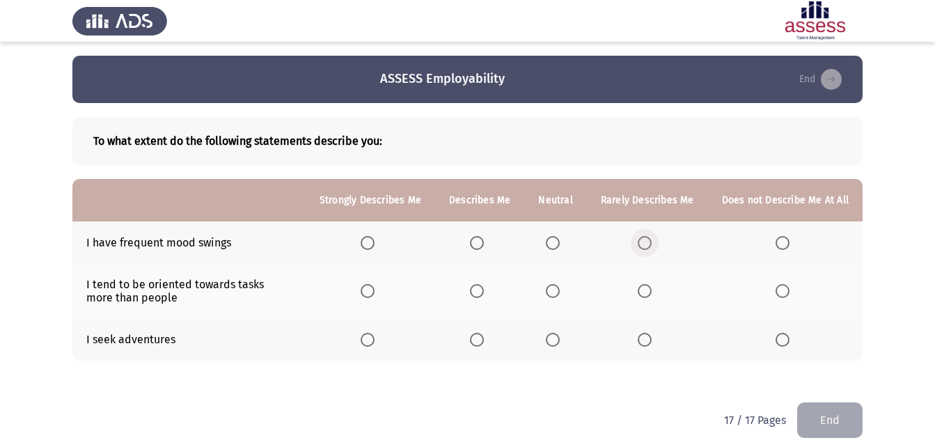
click at [650, 242] on span "Select an option" at bounding box center [645, 243] width 14 height 14
click at [650, 242] on input "Select an option" at bounding box center [645, 243] width 14 height 14
click at [560, 338] on span "Select an option" at bounding box center [553, 340] width 14 height 14
click at [560, 338] on input "Select an option" at bounding box center [553, 340] width 14 height 14
click at [558, 290] on span "Select an option" at bounding box center [553, 291] width 14 height 14
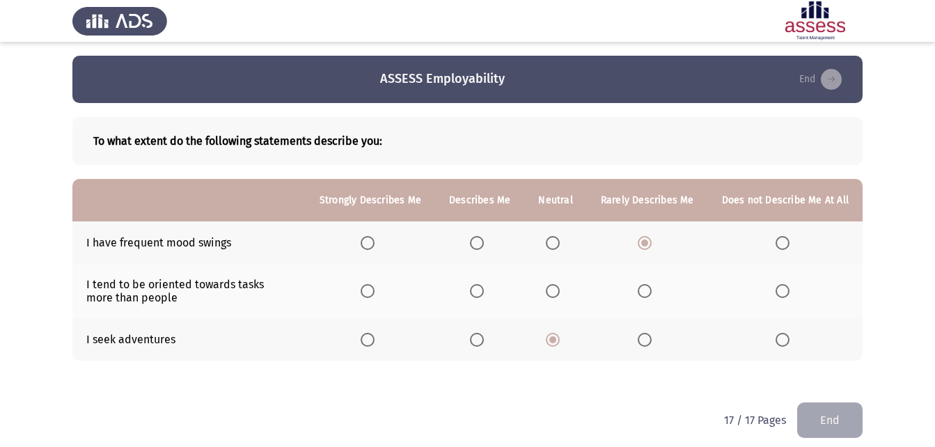
click at [558, 290] on input "Select an option" at bounding box center [553, 291] width 14 height 14
click at [836, 414] on button "End" at bounding box center [829, 420] width 65 height 36
